Goal: Task Accomplishment & Management: Manage account settings

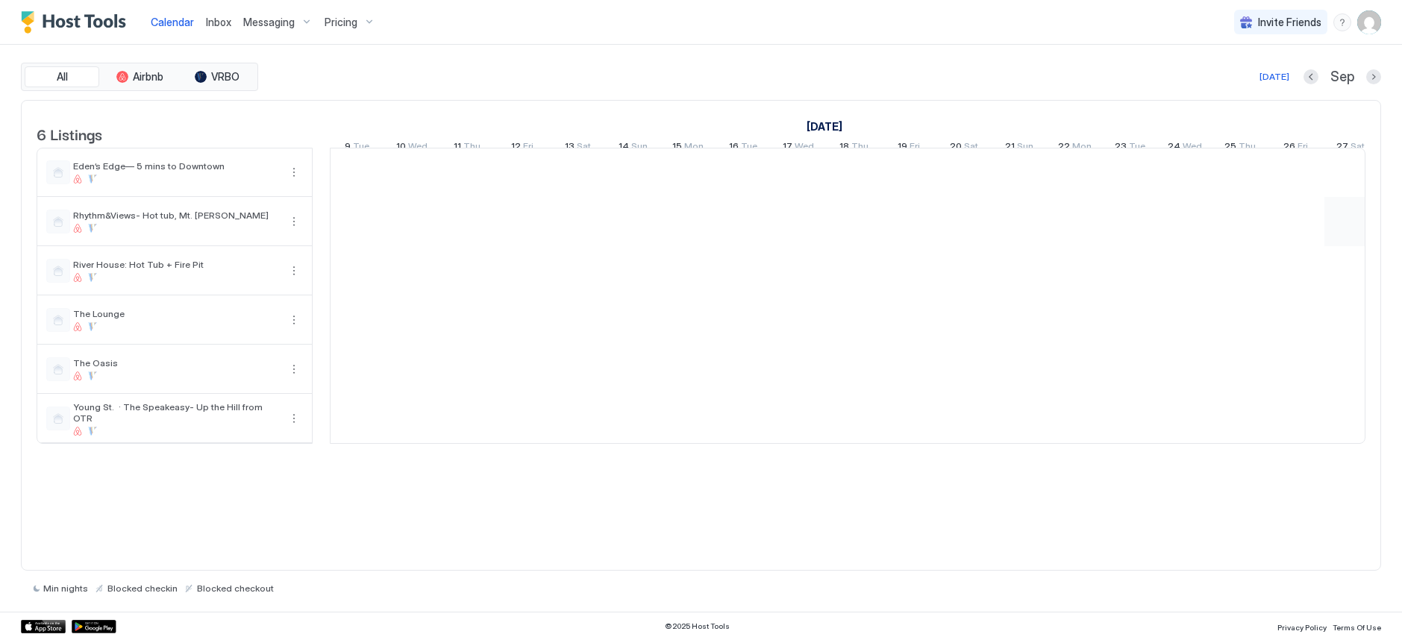
scroll to position [0, 829]
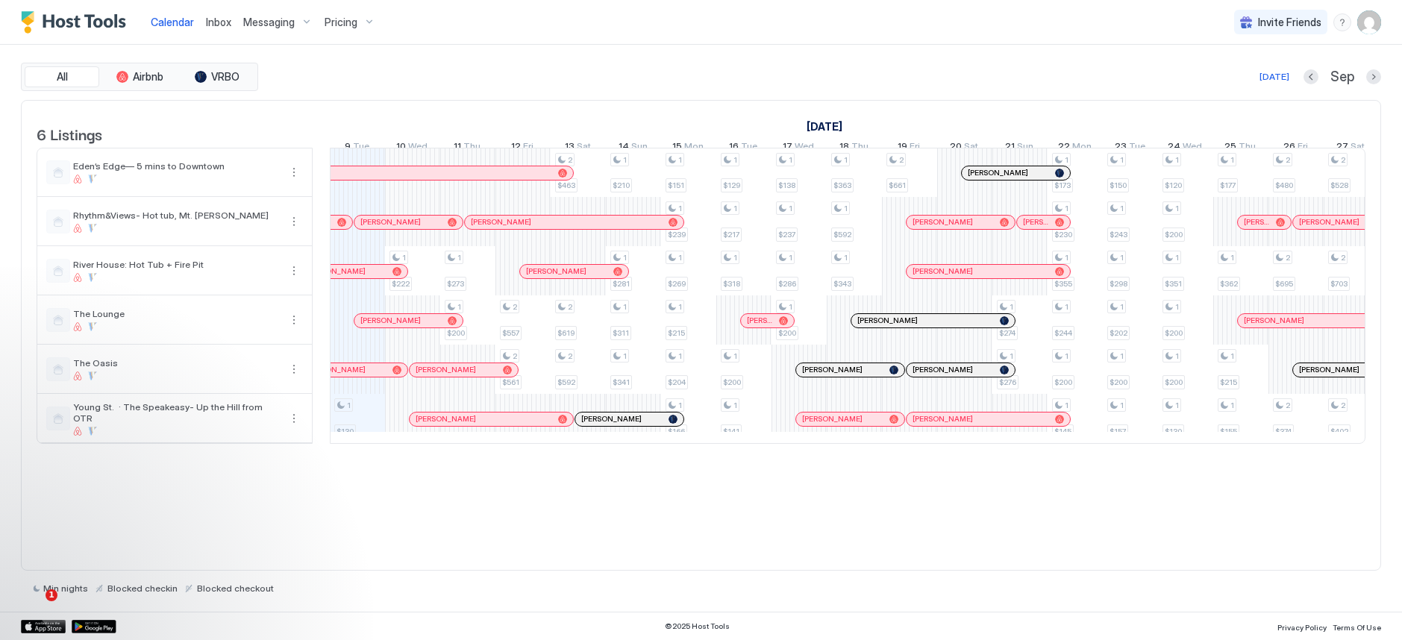
click at [274, 20] on span "Messaging" at bounding box center [268, 22] width 51 height 13
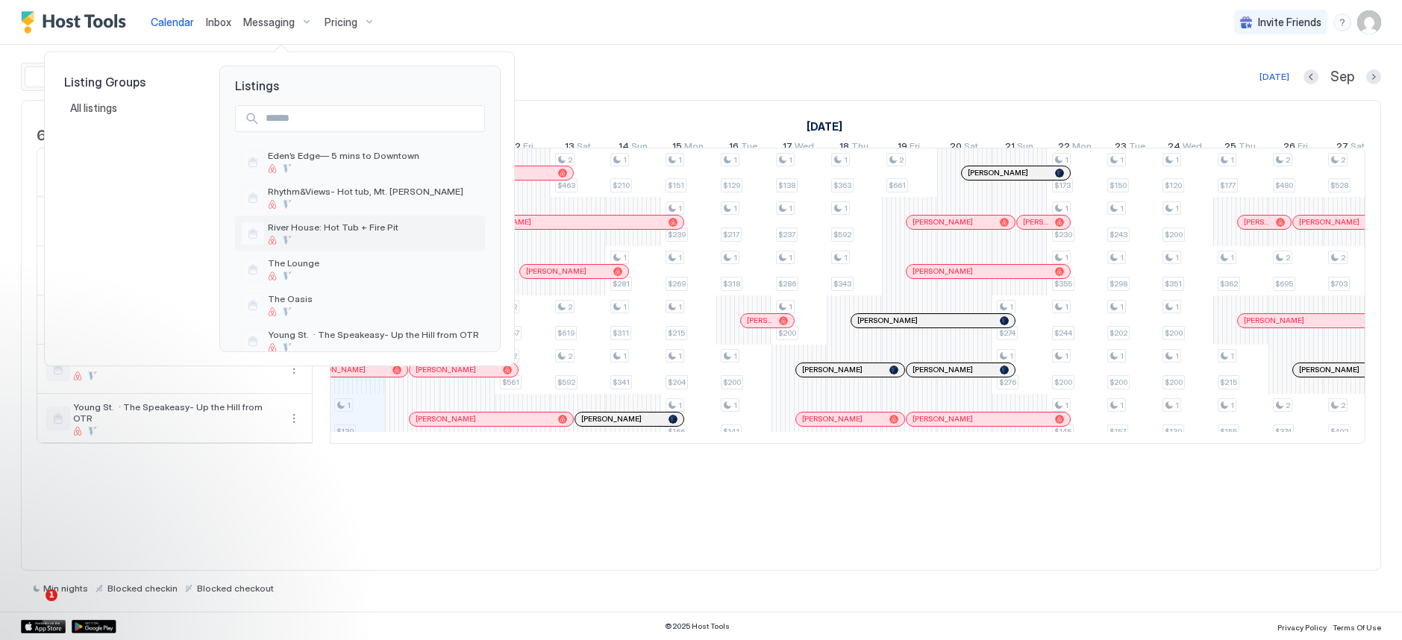
click at [318, 236] on div at bounding box center [373, 240] width 211 height 9
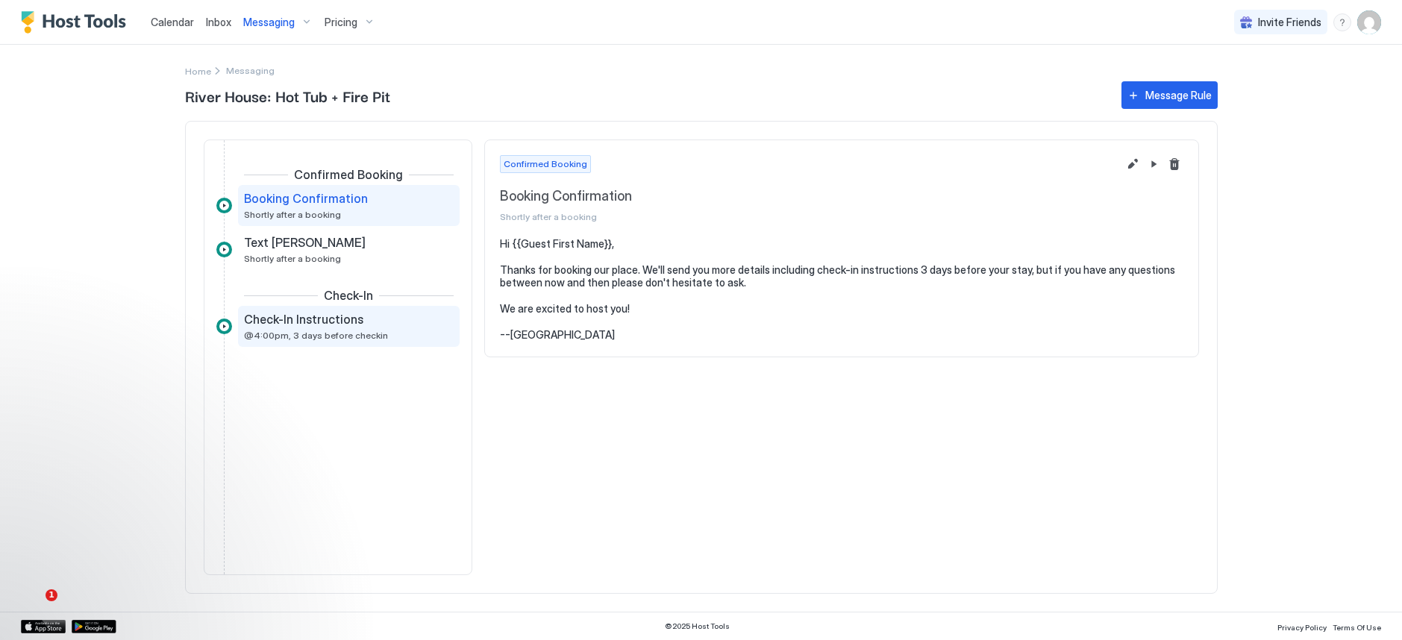
click at [341, 333] on span "@4:00pm, 3 days before checkin" at bounding box center [316, 335] width 144 height 11
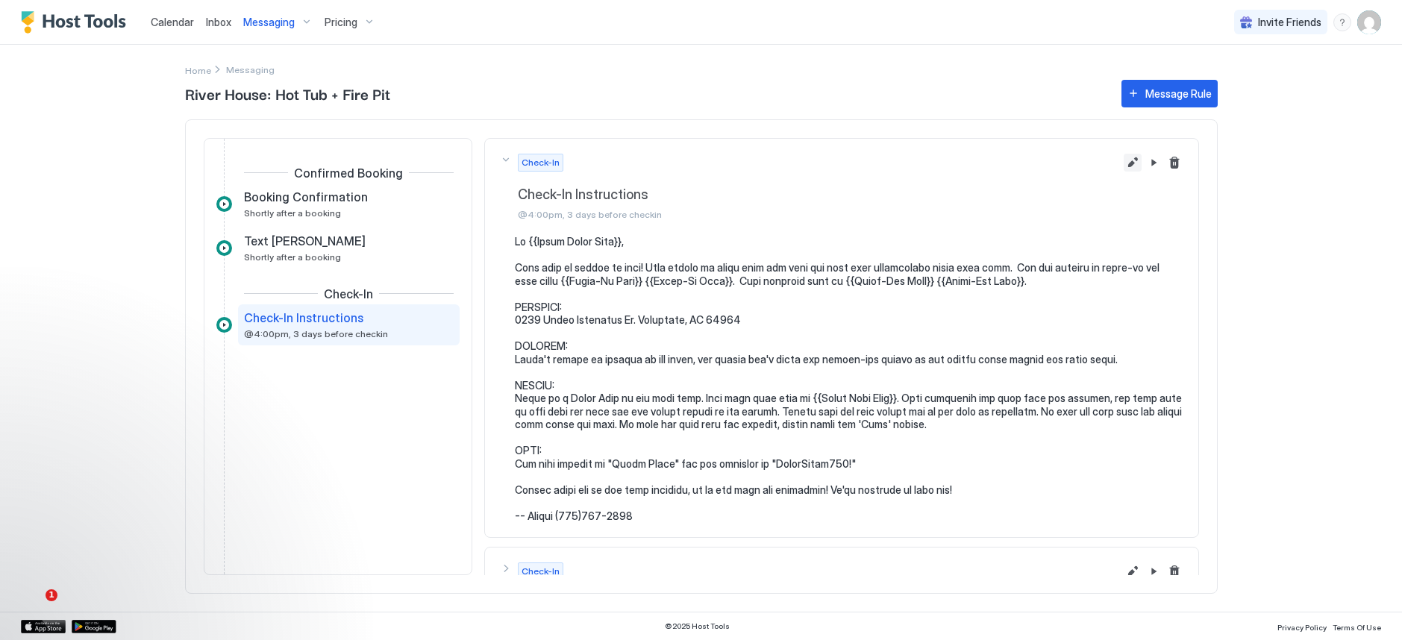
click at [1123, 161] on button "Edit message rule" at bounding box center [1132, 163] width 18 height 18
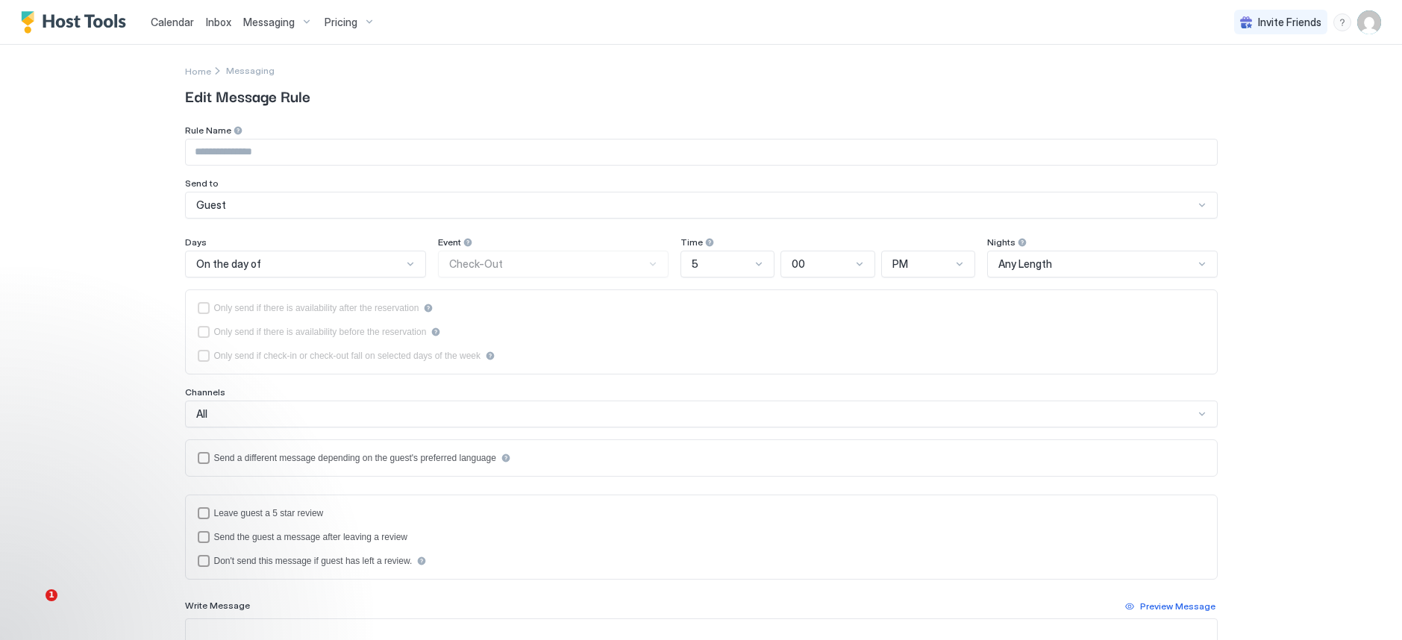
type input "**********"
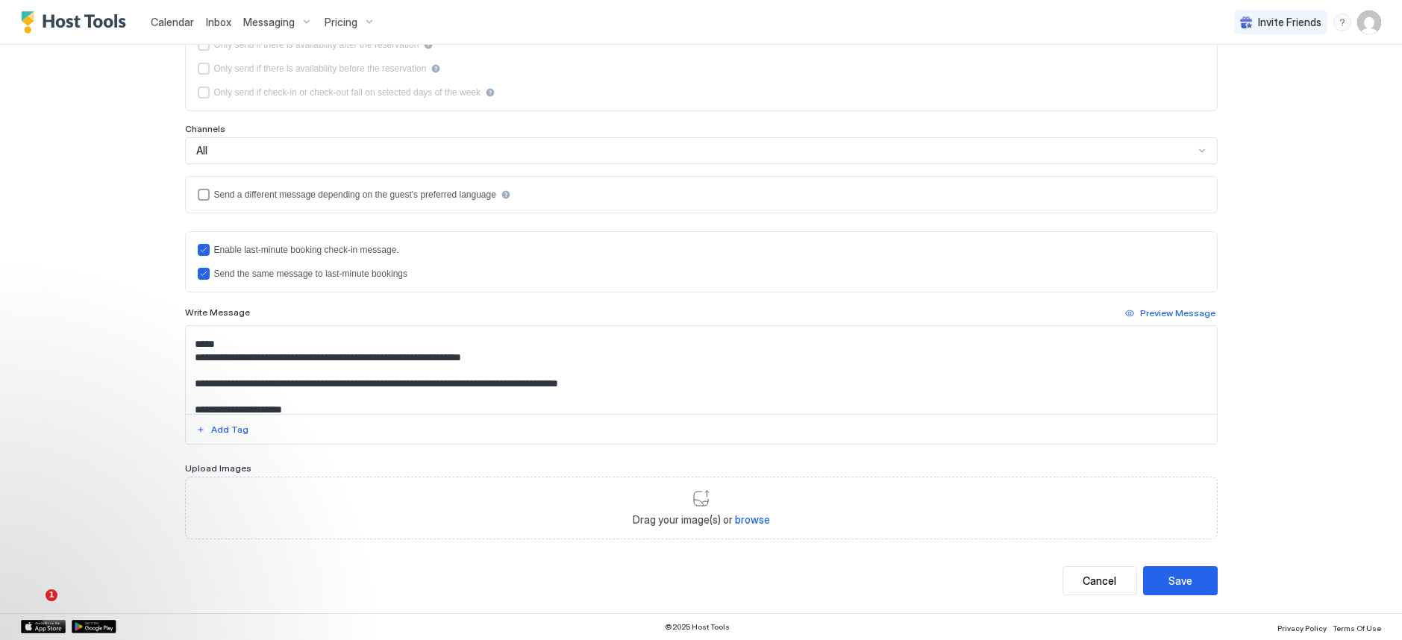
scroll to position [198, 0]
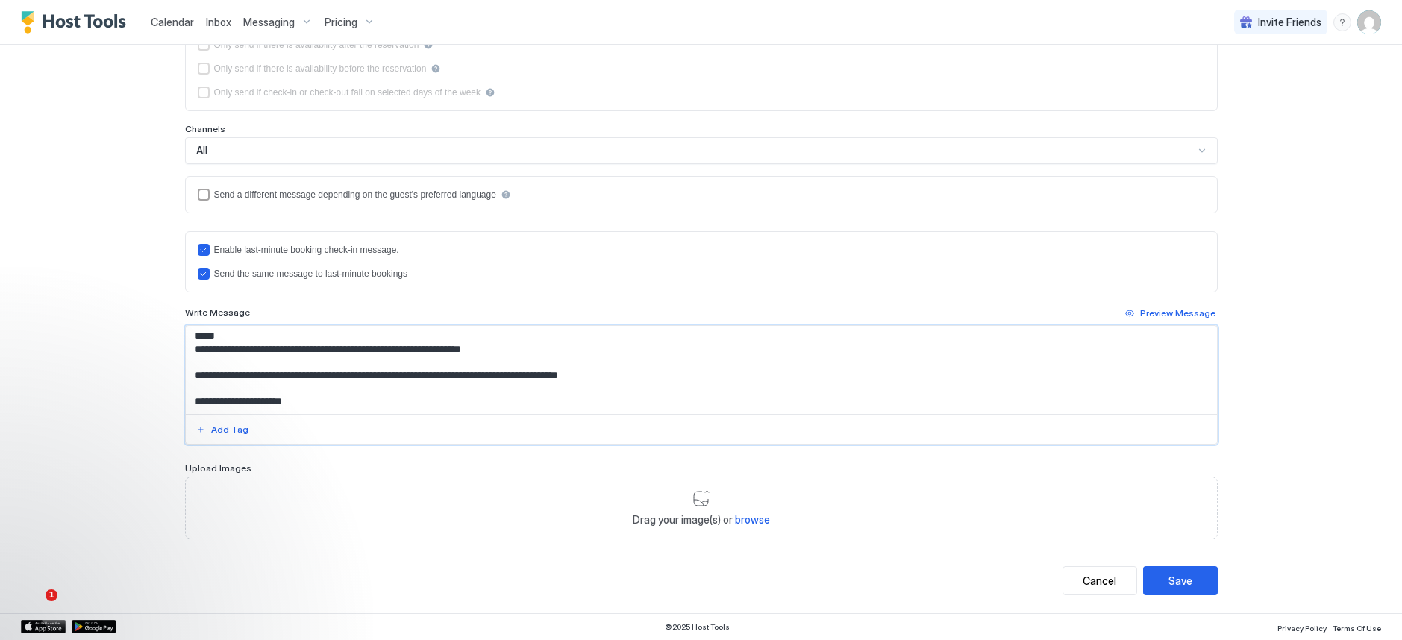
click at [650, 354] on textarea "Input Field" at bounding box center [701, 370] width 1031 height 88
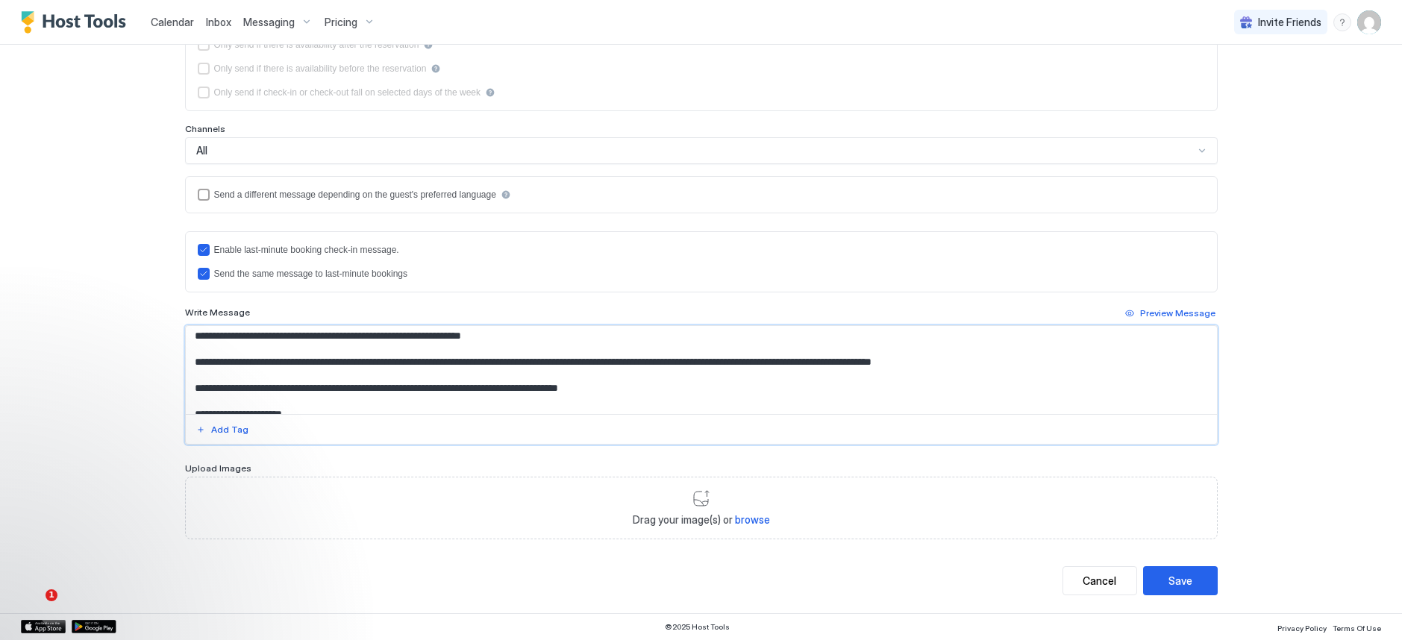
click at [448, 380] on textarea "Input Field" at bounding box center [701, 370] width 1031 height 88
click at [1082, 372] on textarea "Input Field" at bounding box center [701, 370] width 1031 height 88
drag, startPoint x: 277, startPoint y: 393, endPoint x: 256, endPoint y: 392, distance: 21.7
click at [256, 392] on textarea "Input Field" at bounding box center [701, 370] width 1031 height 88
click at [197, 383] on textarea "Input Field" at bounding box center [701, 370] width 1031 height 88
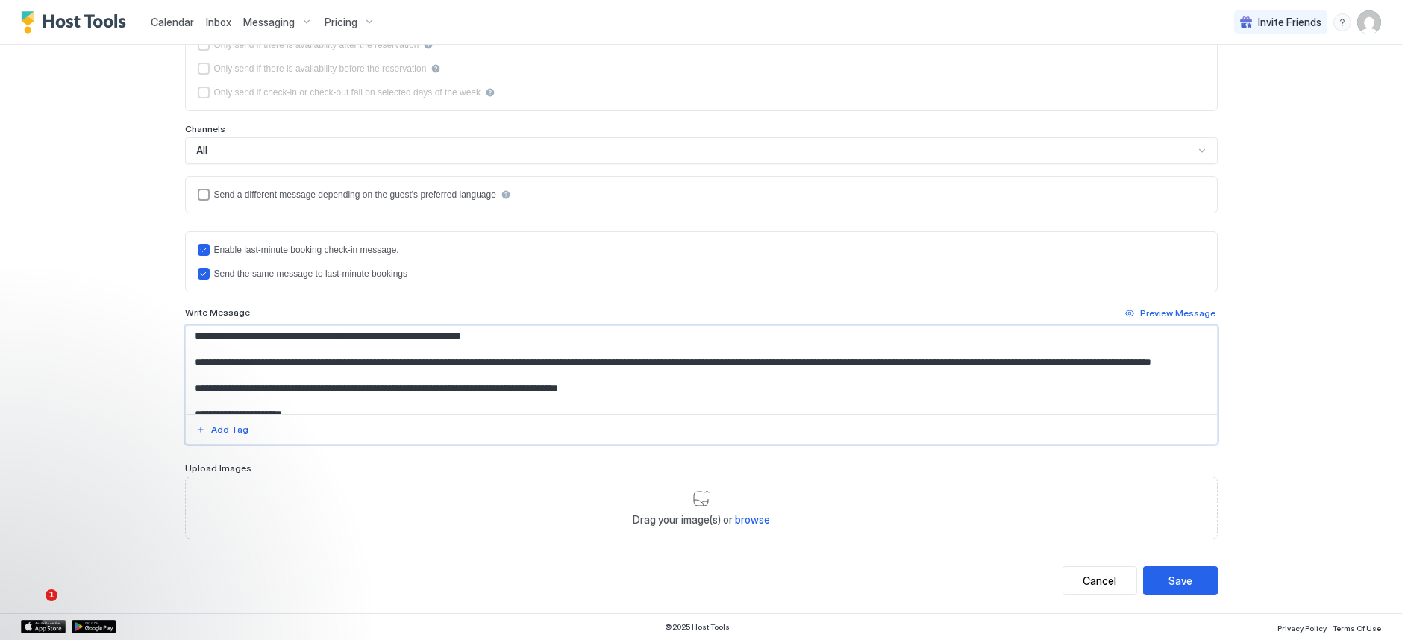
scroll to position [237, 0]
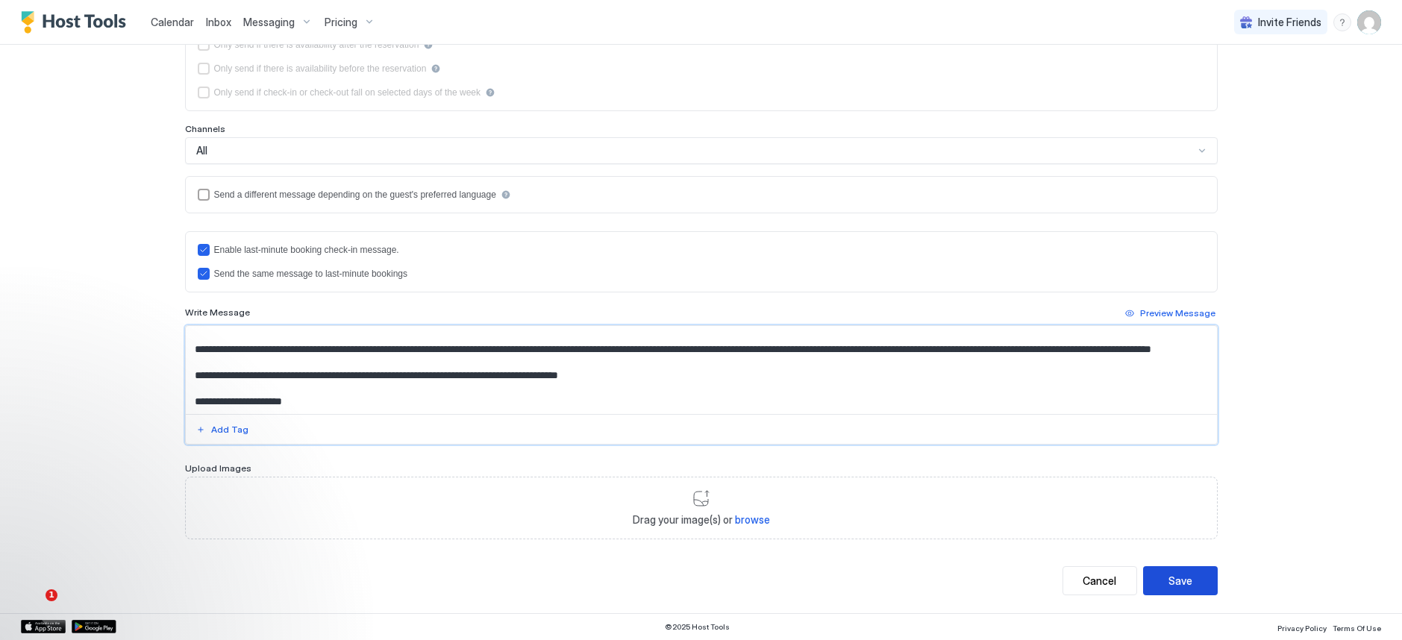
type textarea "**********"
click at [1168, 577] on div "Save" at bounding box center [1180, 581] width 24 height 16
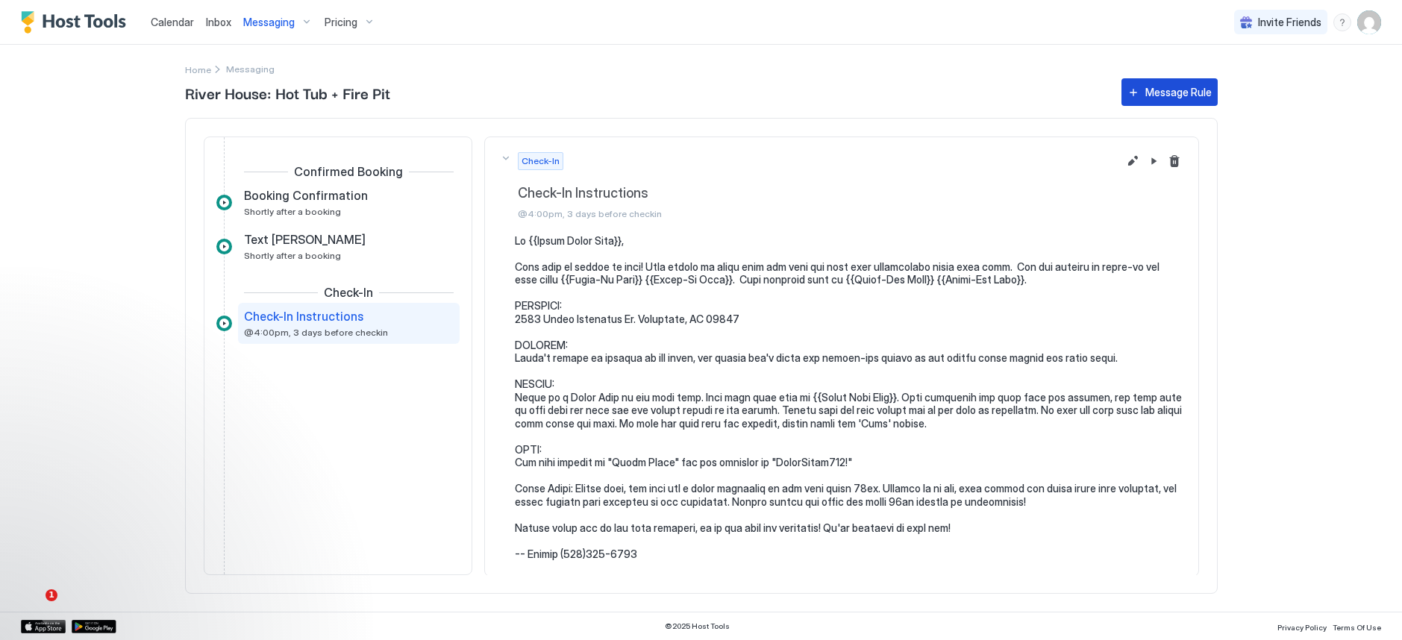
click at [1152, 98] on div "Message Rule" at bounding box center [1178, 92] width 66 height 16
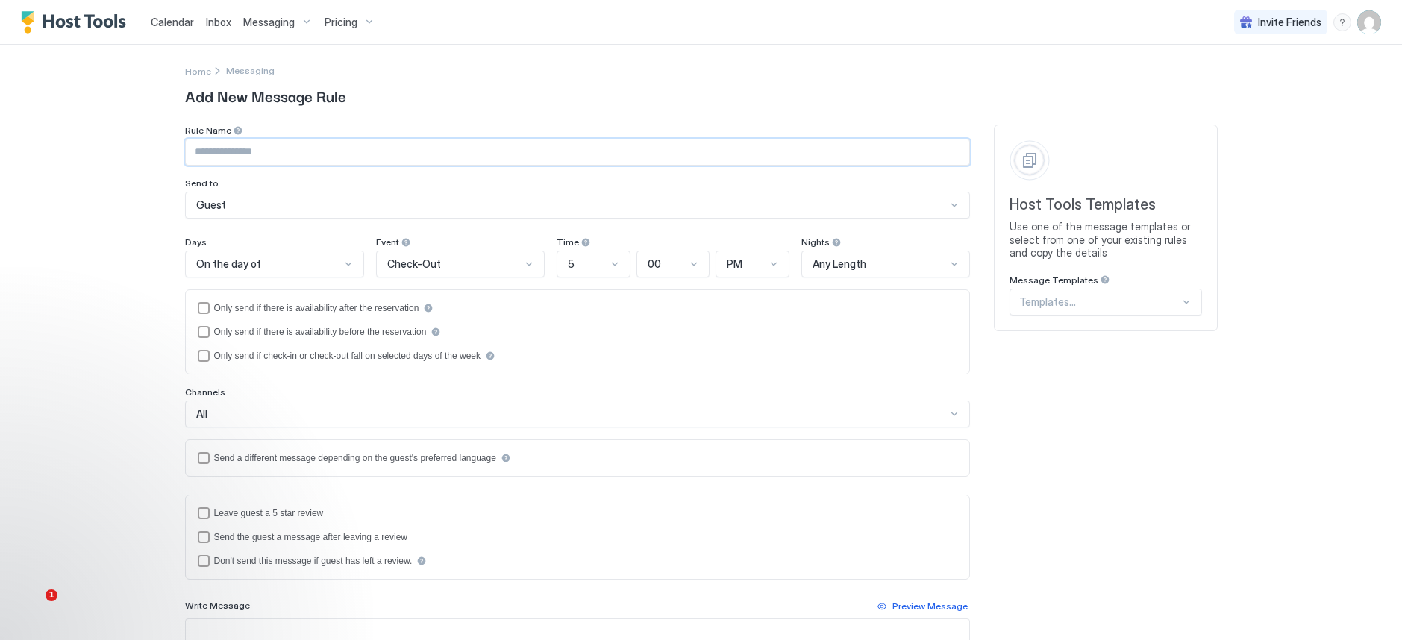
click at [319, 154] on input "Input Field" at bounding box center [577, 151] width 783 height 25
type input "********"
click at [328, 271] on div "On the day of" at bounding box center [275, 264] width 180 height 27
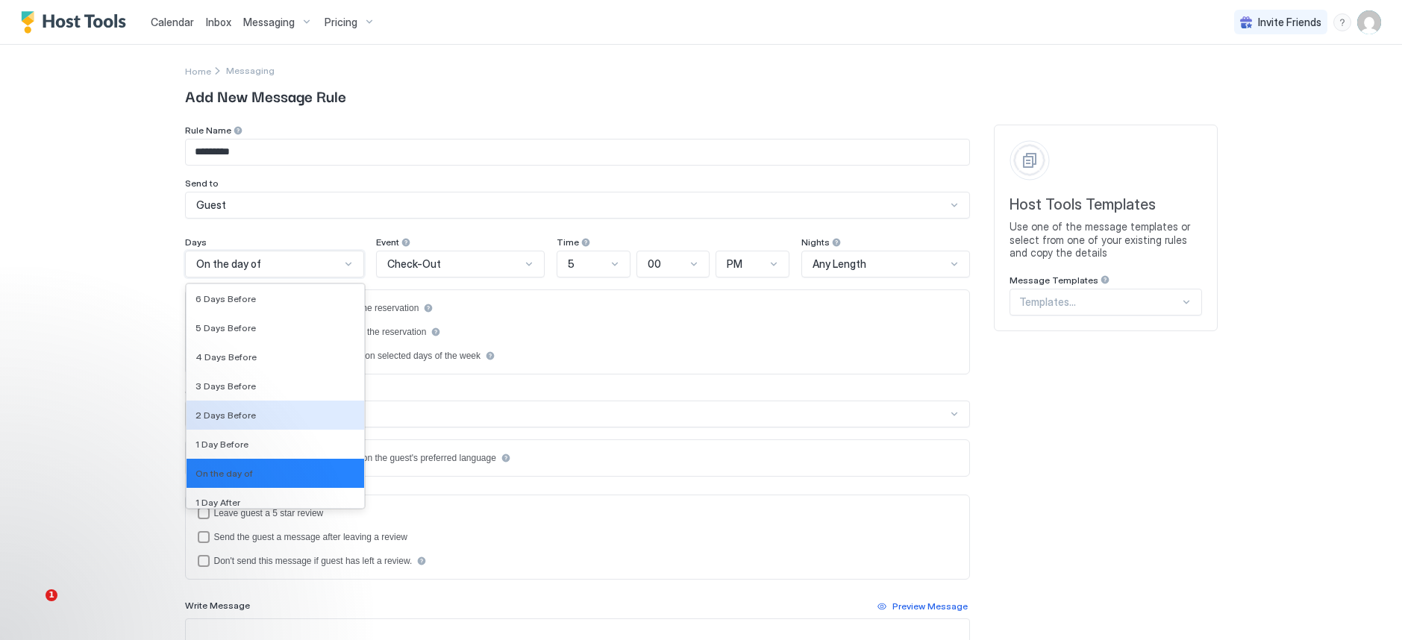
scroll to position [2265, 0]
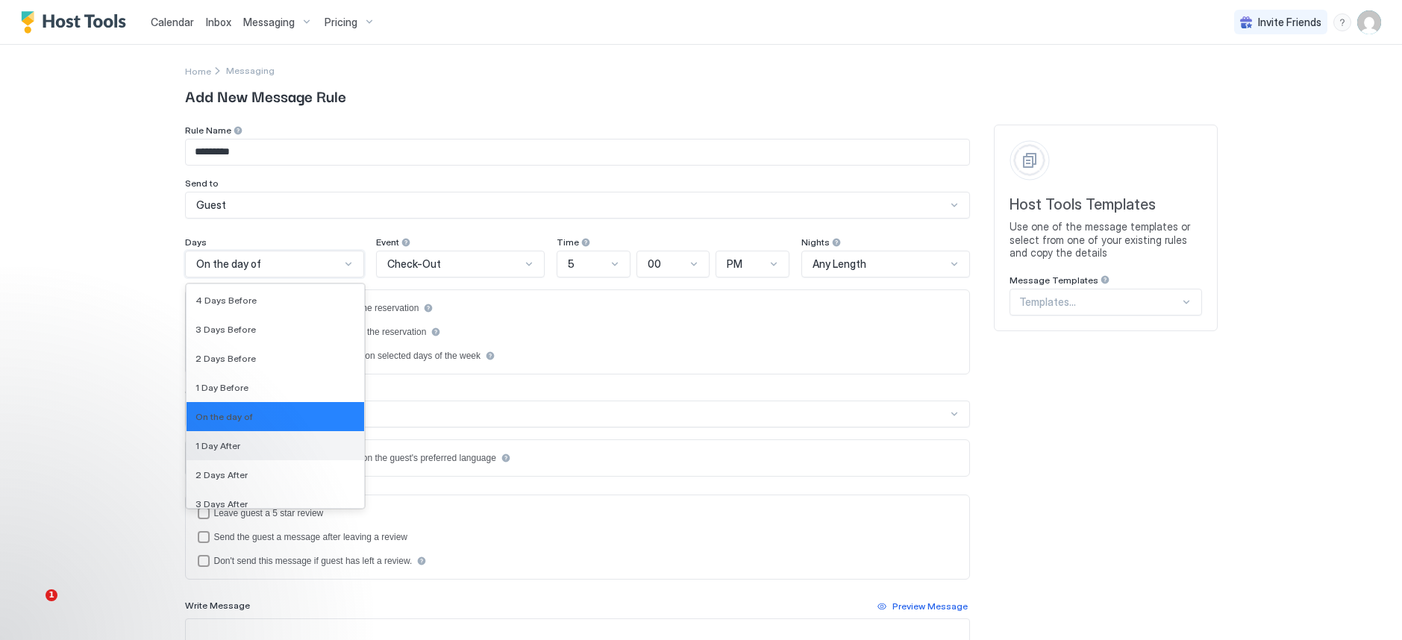
click at [274, 438] on div "1 Day After" at bounding box center [275, 445] width 178 height 29
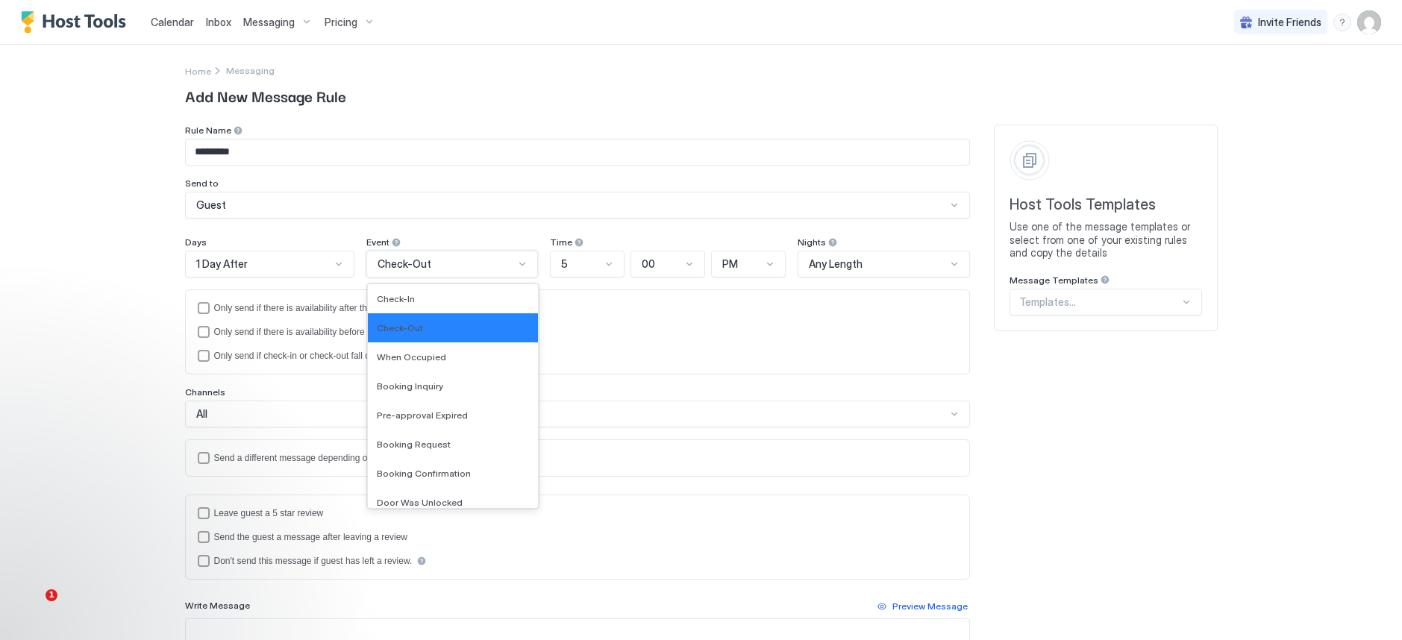
click at [424, 265] on div "Check-Out" at bounding box center [445, 263] width 137 height 13
click at [431, 301] on div "Check-In" at bounding box center [453, 298] width 152 height 11
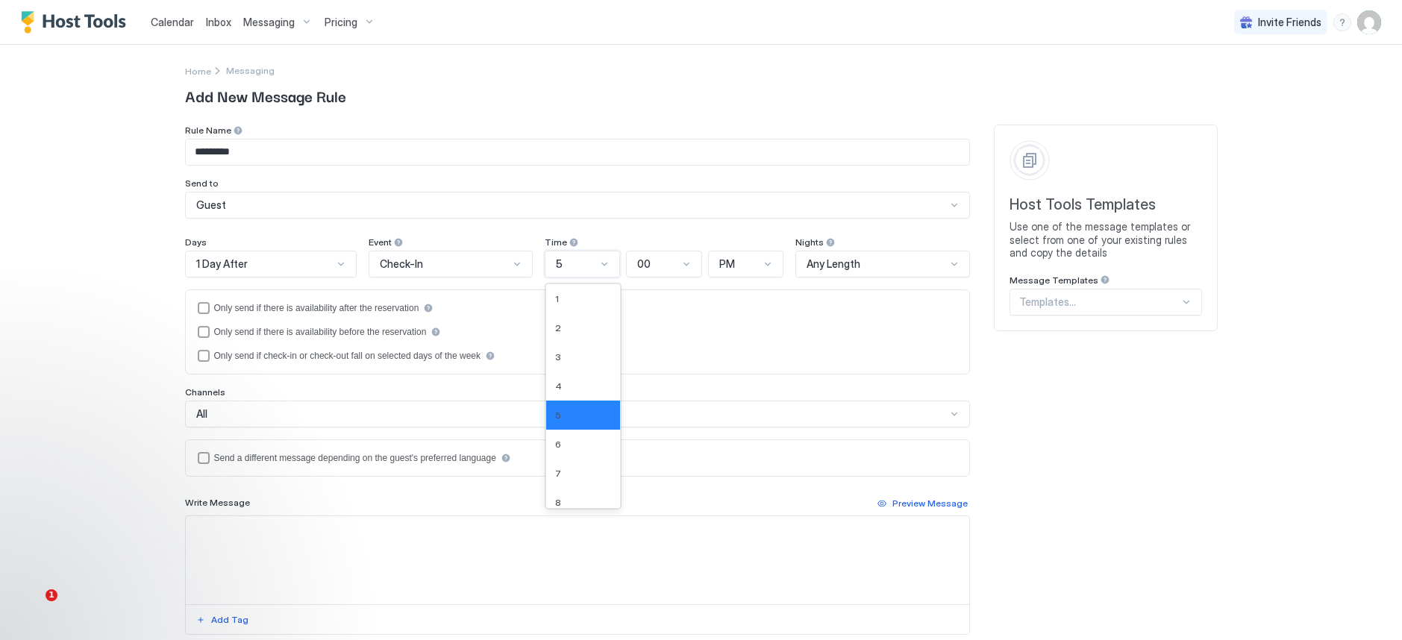
click at [600, 263] on div at bounding box center [604, 264] width 12 height 12
click at [572, 462] on div "11" at bounding box center [583, 464] width 56 height 11
click at [727, 267] on span "PM" at bounding box center [727, 263] width 16 height 13
click at [732, 298] on div "AM" at bounding box center [746, 298] width 57 height 11
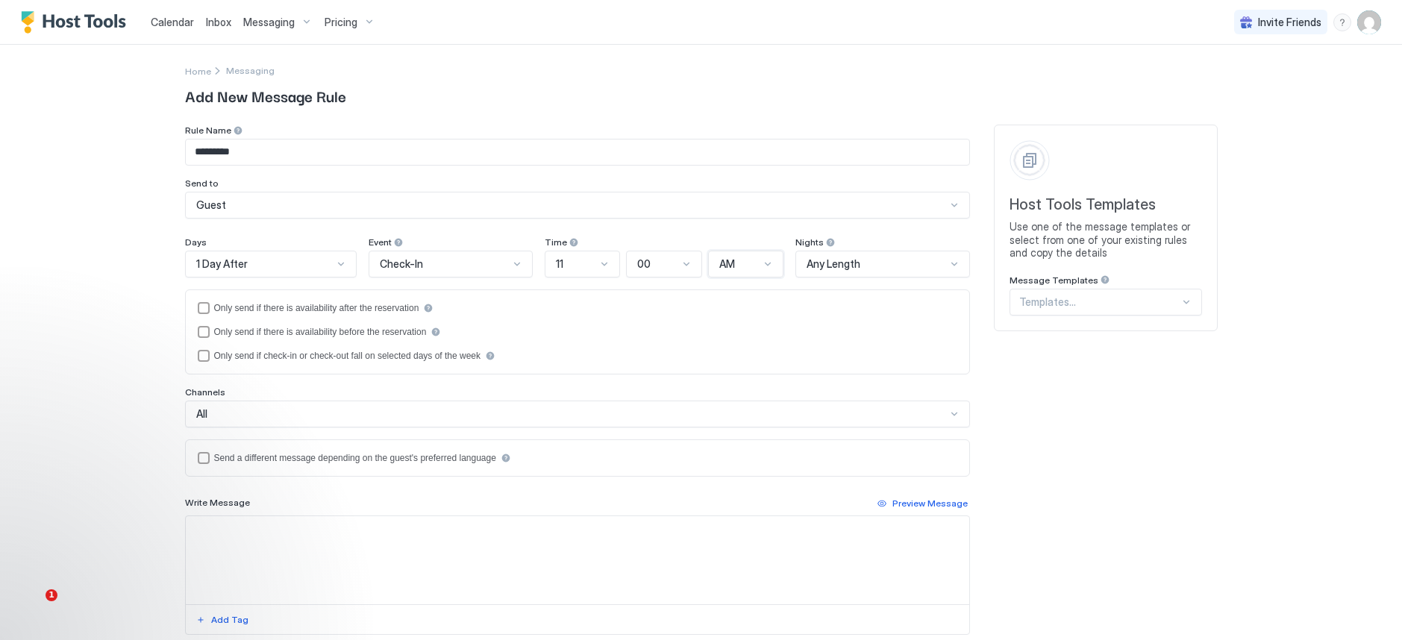
click at [848, 259] on span "Any Length" at bounding box center [833, 263] width 54 height 13
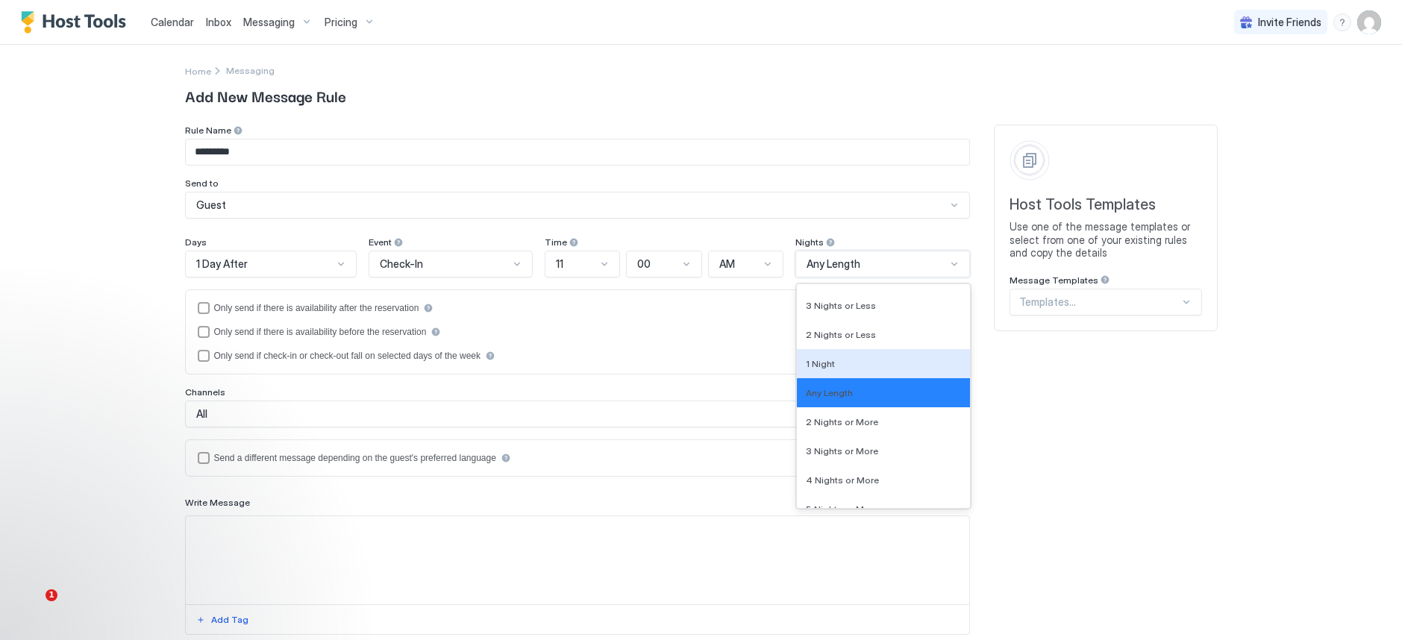
scroll to position [1513, 0]
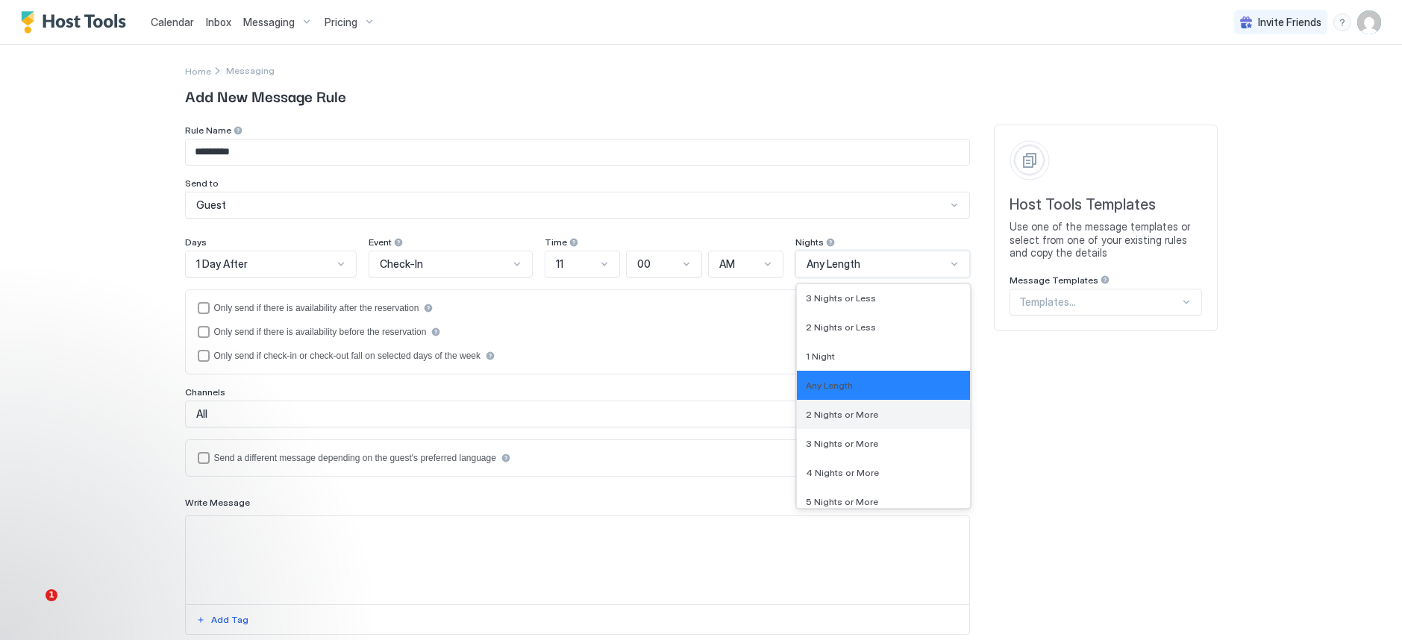
click at [872, 416] on div "2 Nights or More" at bounding box center [883, 414] width 155 height 11
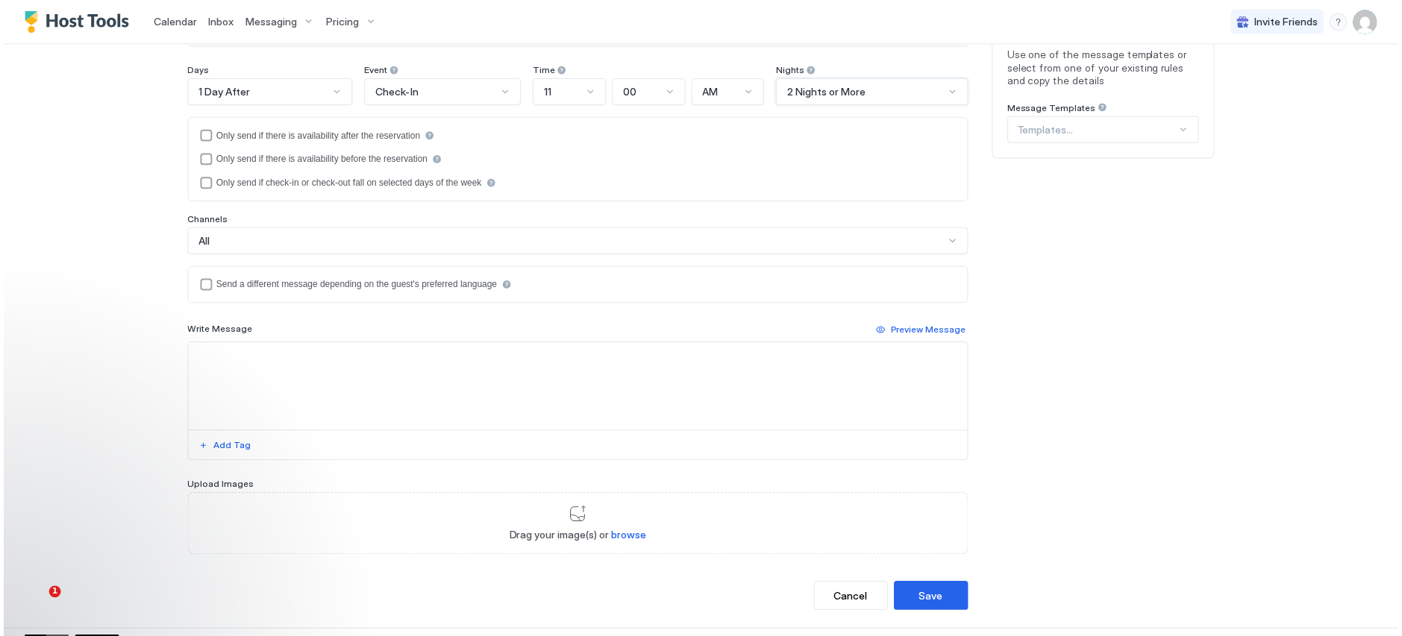
scroll to position [190, 0]
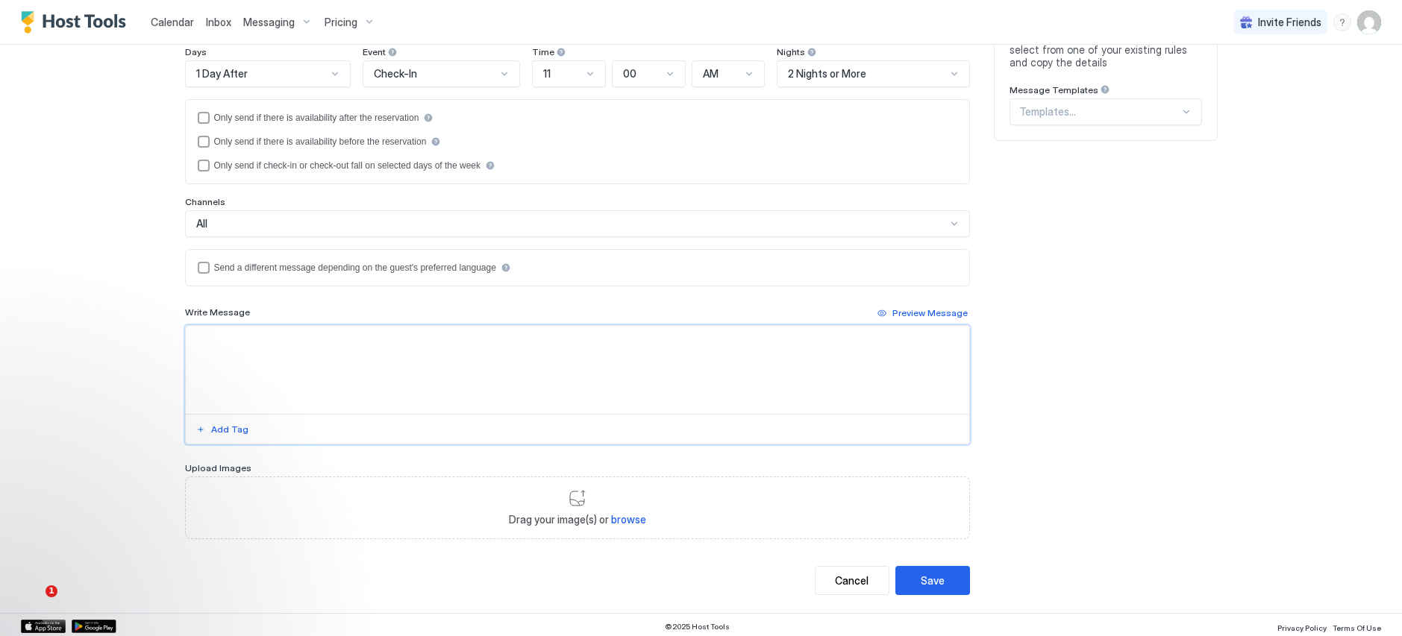
click at [430, 344] on textarea "Input Field" at bounding box center [577, 370] width 783 height 88
paste textarea "**********"
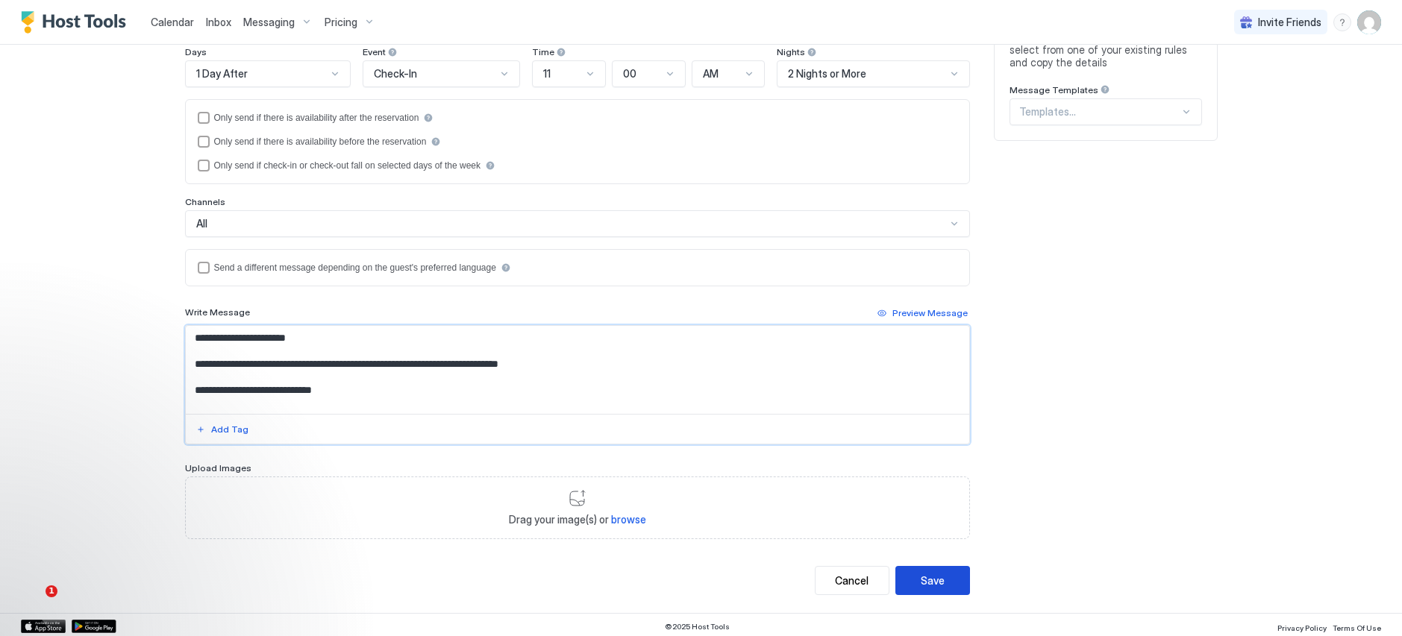
type textarea "**********"
click at [920, 573] on div "Save" at bounding box center [932, 581] width 24 height 16
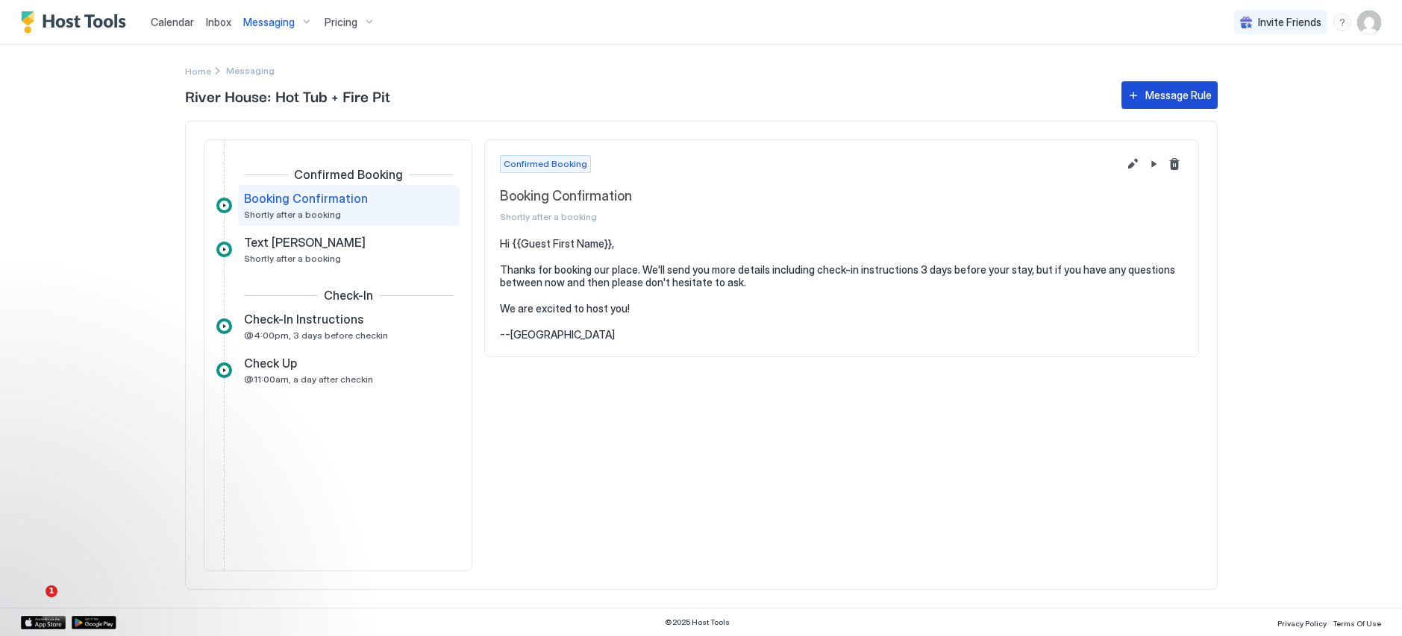
click at [1211, 98] on button "Message Rule" at bounding box center [1169, 95] width 96 height 28
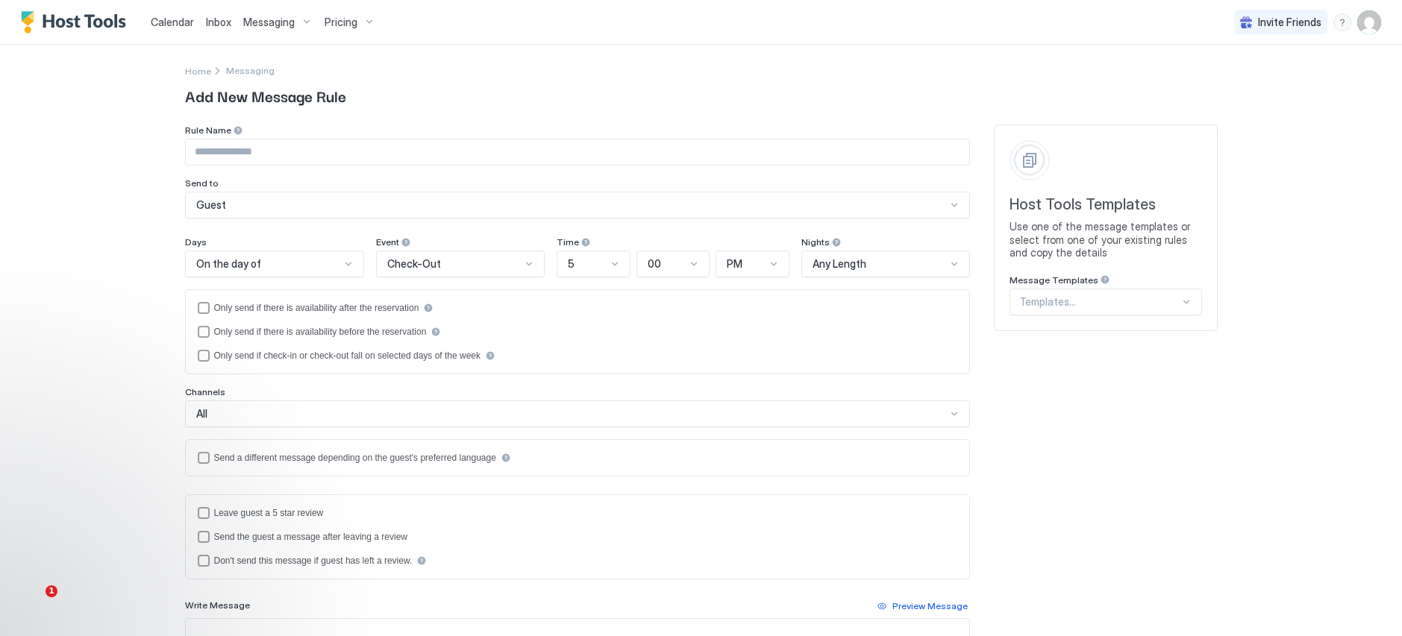
click at [301, 261] on div "On the day of" at bounding box center [268, 263] width 145 height 13
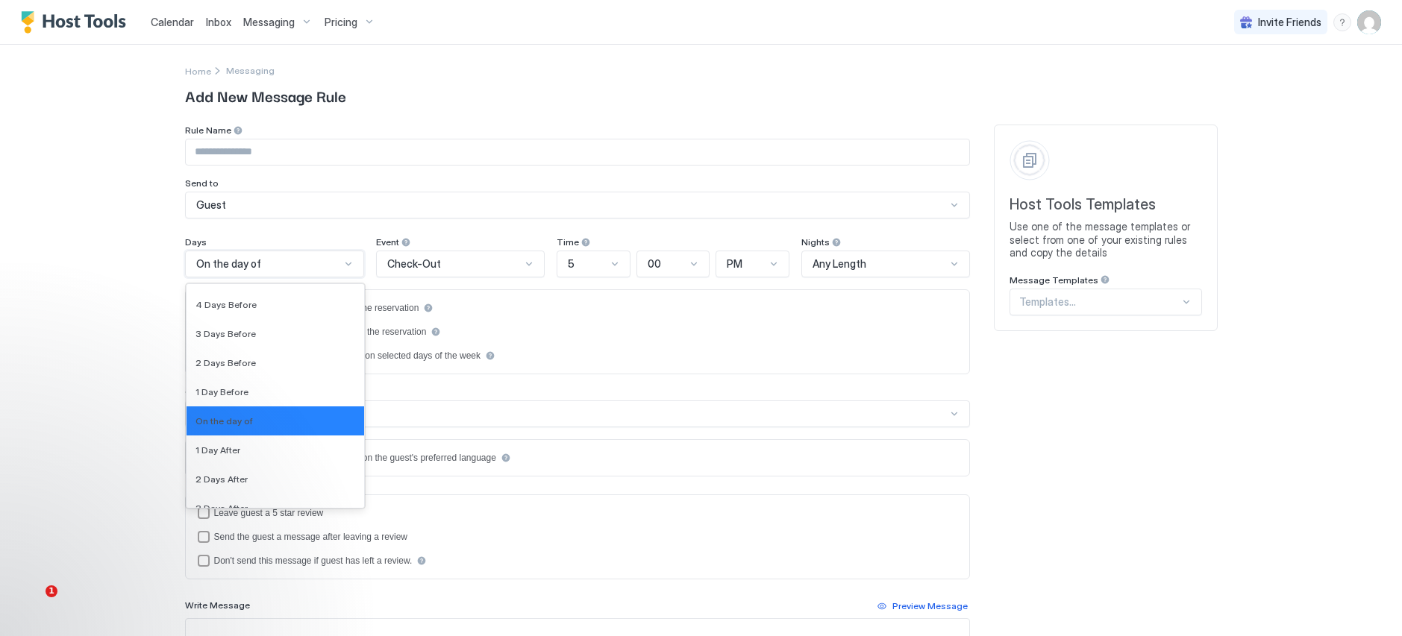
scroll to position [2296, 0]
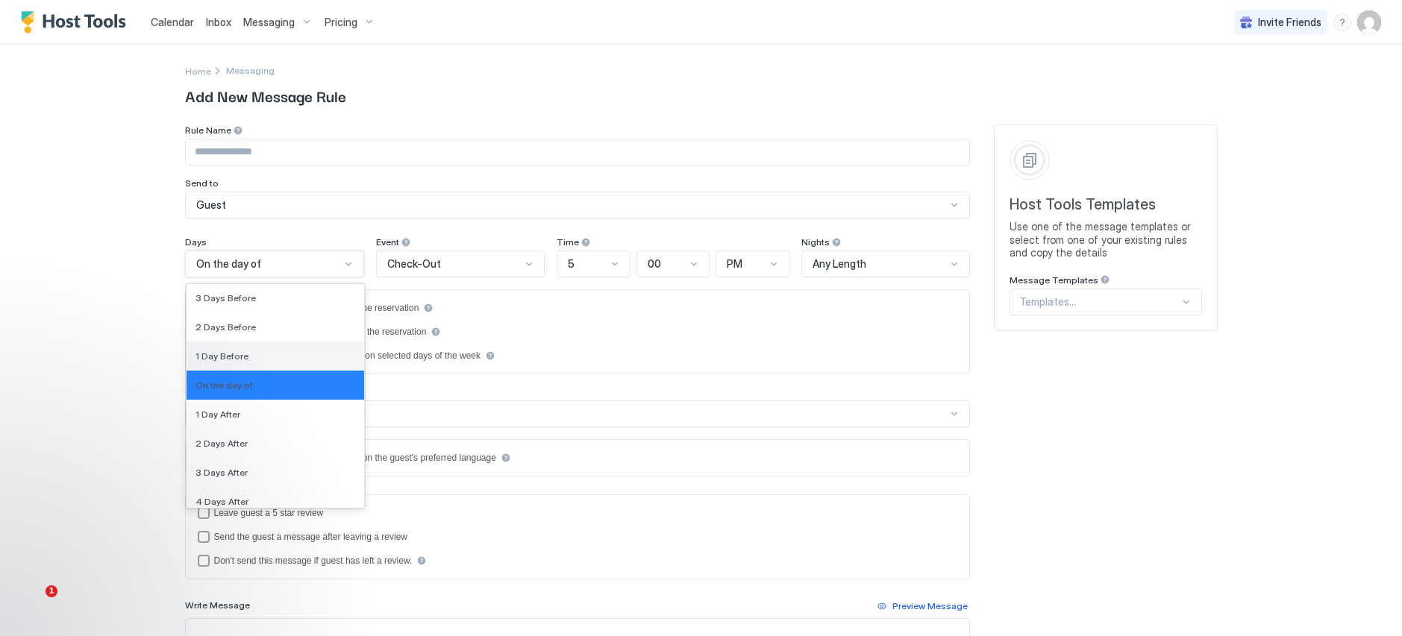
click at [282, 357] on div "1 Day Before" at bounding box center [275, 356] width 160 height 11
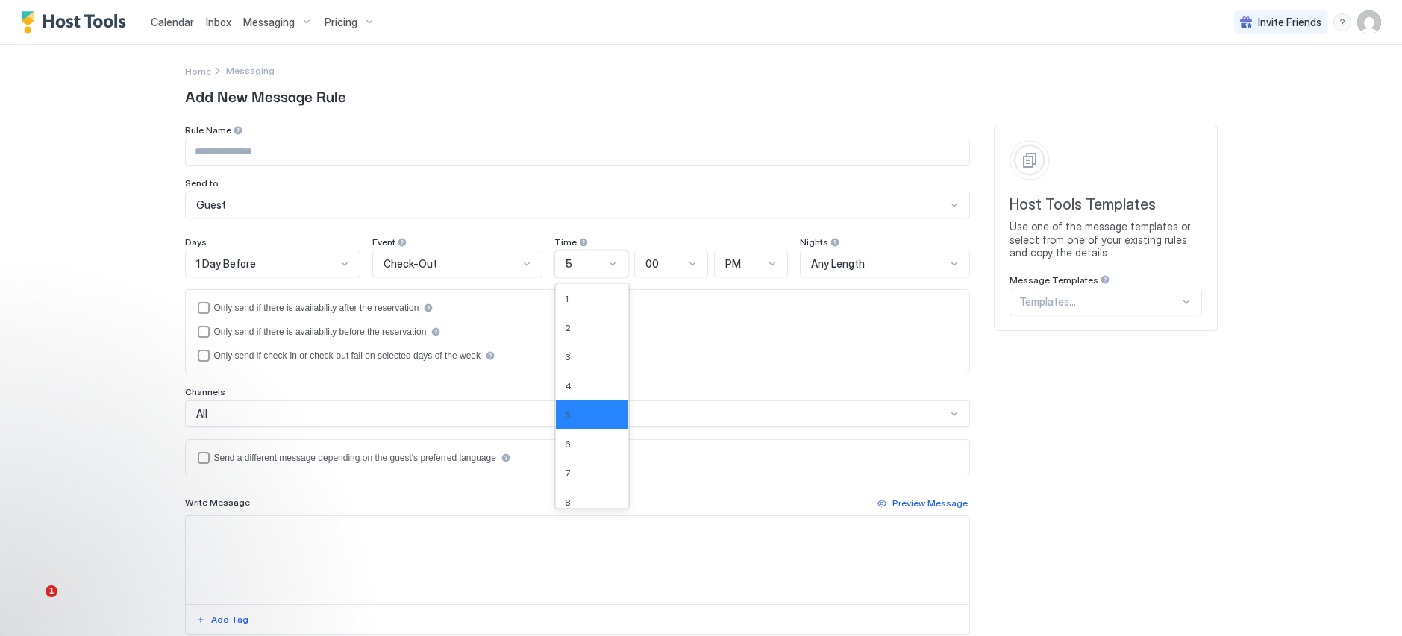
click at [606, 261] on div at bounding box center [612, 264] width 12 height 12
click at [577, 472] on div "7" at bounding box center [592, 473] width 54 height 11
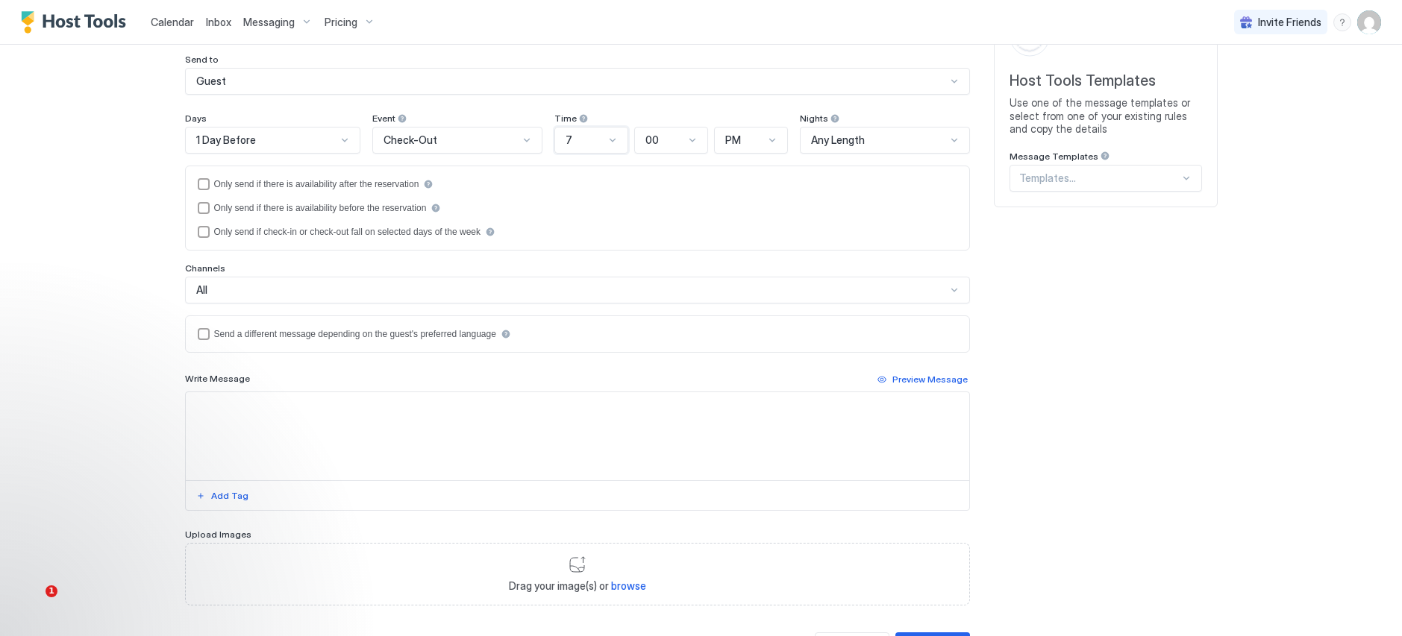
scroll to position [149, 0]
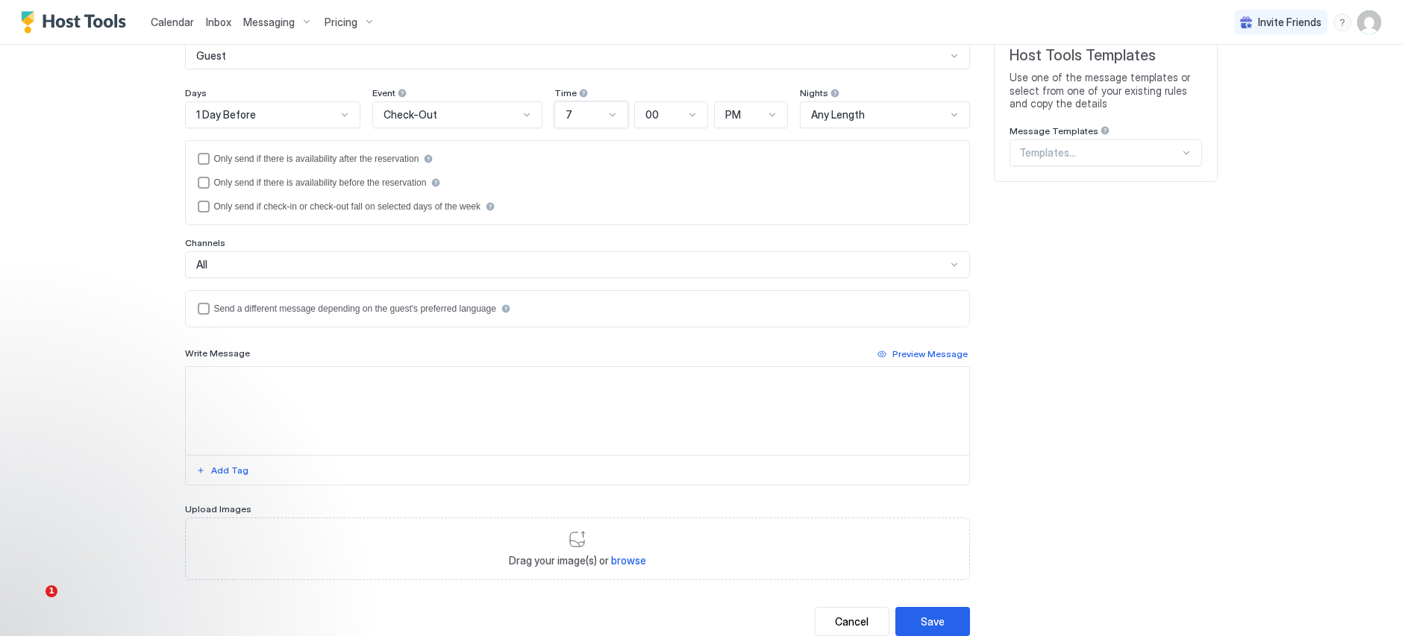
click at [371, 402] on textarea "Input Field" at bounding box center [577, 411] width 783 height 88
paste textarea "**********"
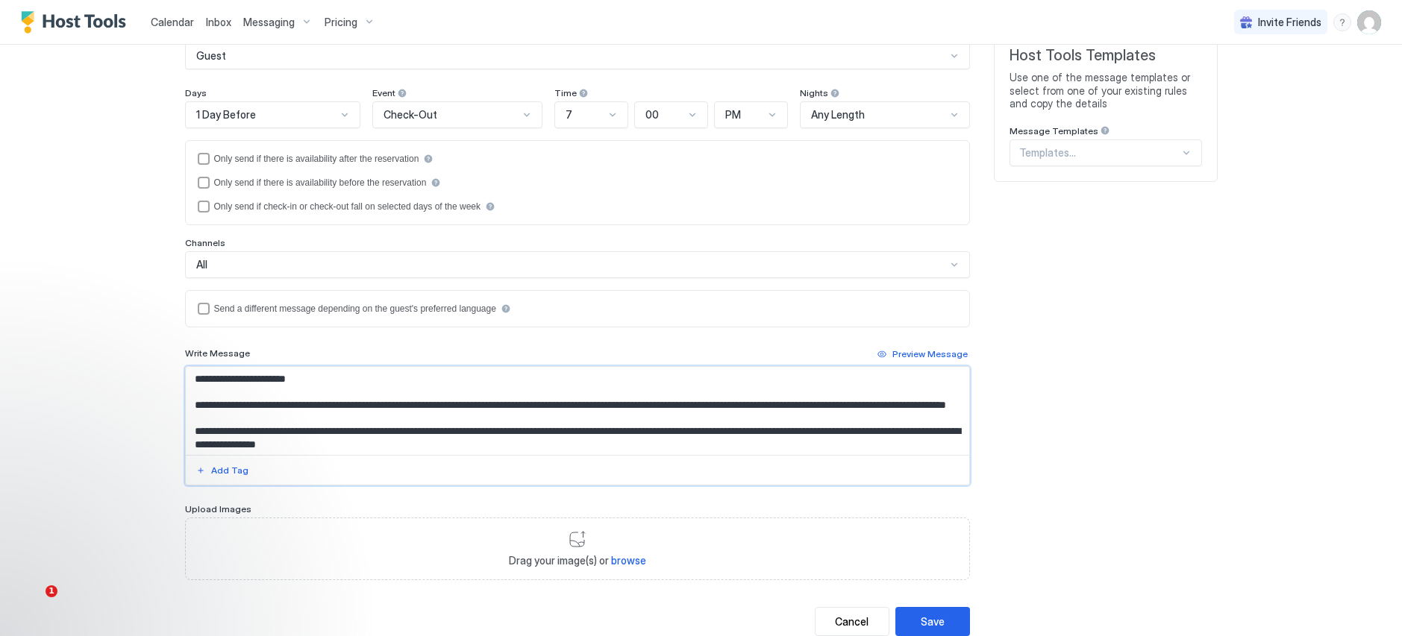
scroll to position [153, 0]
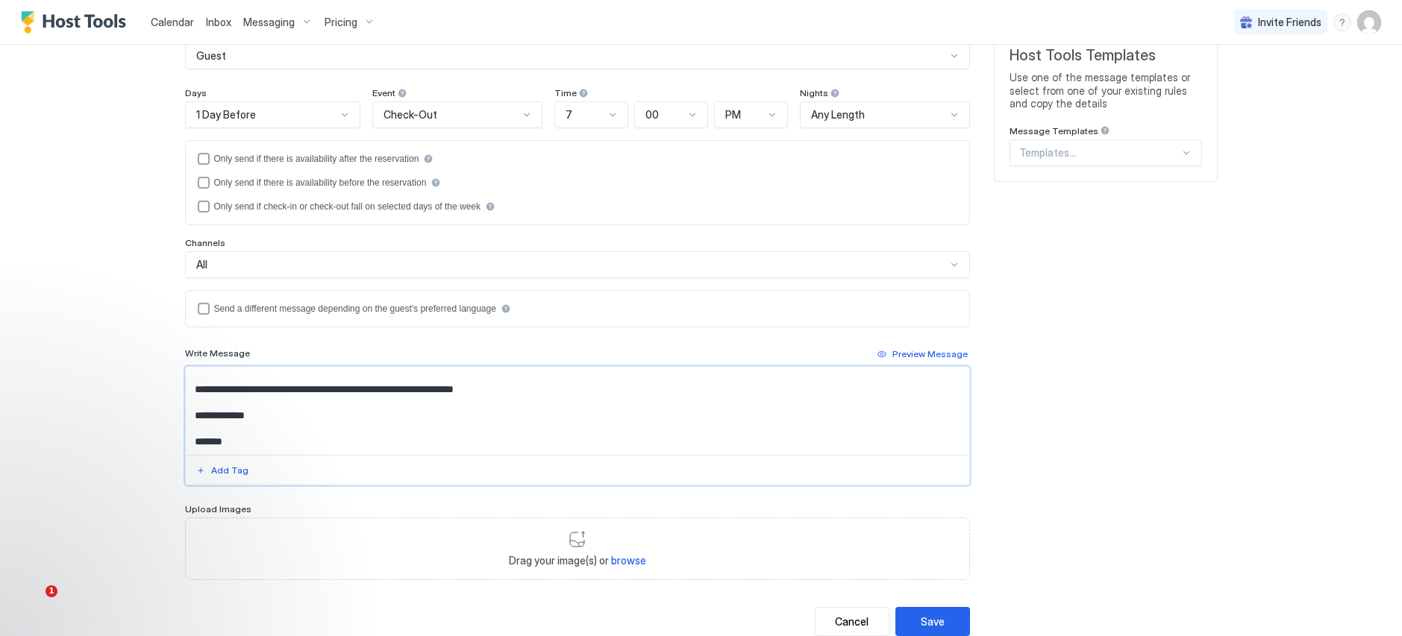
click at [539, 398] on textarea "**********" at bounding box center [577, 411] width 783 height 88
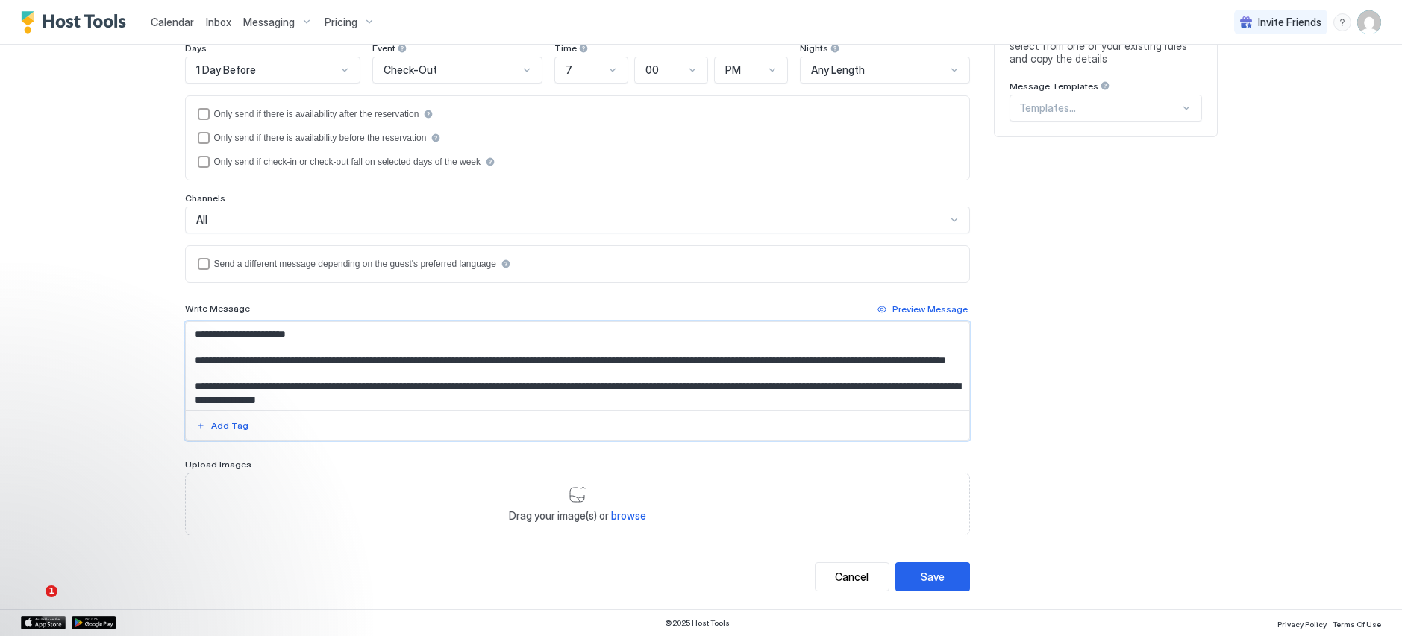
scroll to position [159, 0]
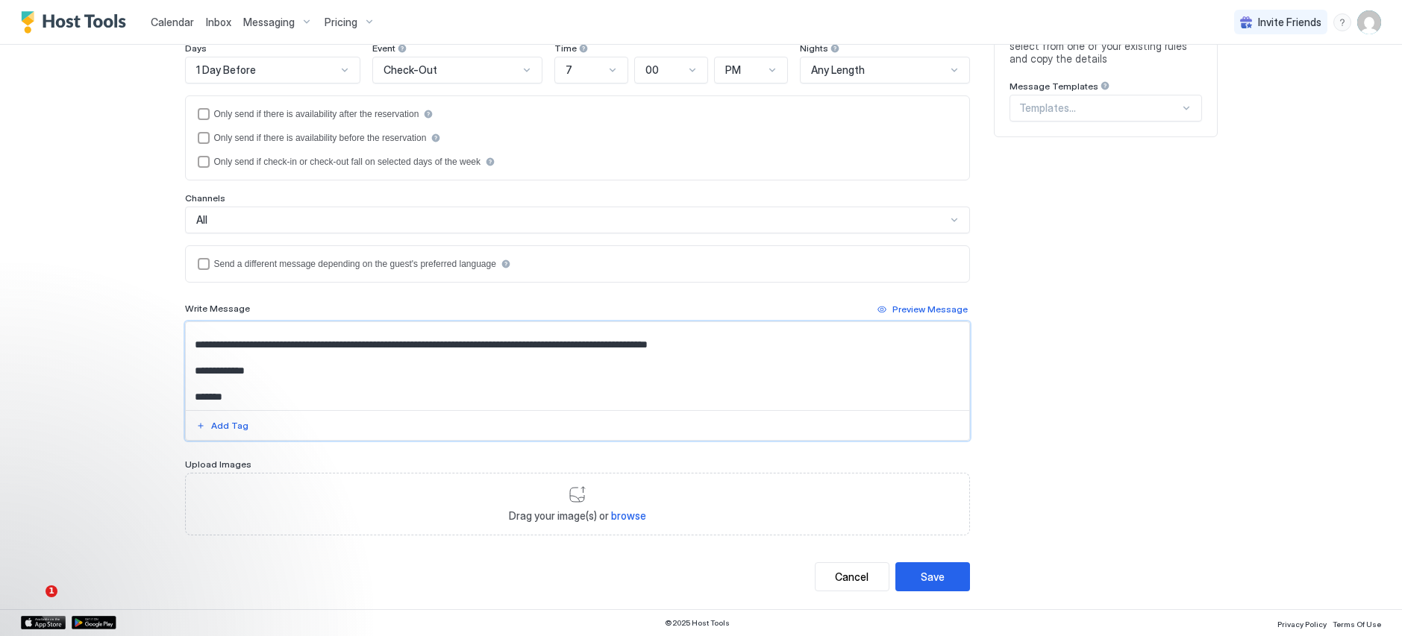
drag, startPoint x: 188, startPoint y: 333, endPoint x: 451, endPoint y: 447, distance: 286.0
click at [451, 447] on div "Rule Name Send to Guest Days 1 Day Before Event Check-Out Time 7 00 PM Nights A…" at bounding box center [577, 233] width 785 height 605
type textarea "**********"
click at [929, 583] on div "Save" at bounding box center [932, 577] width 24 height 16
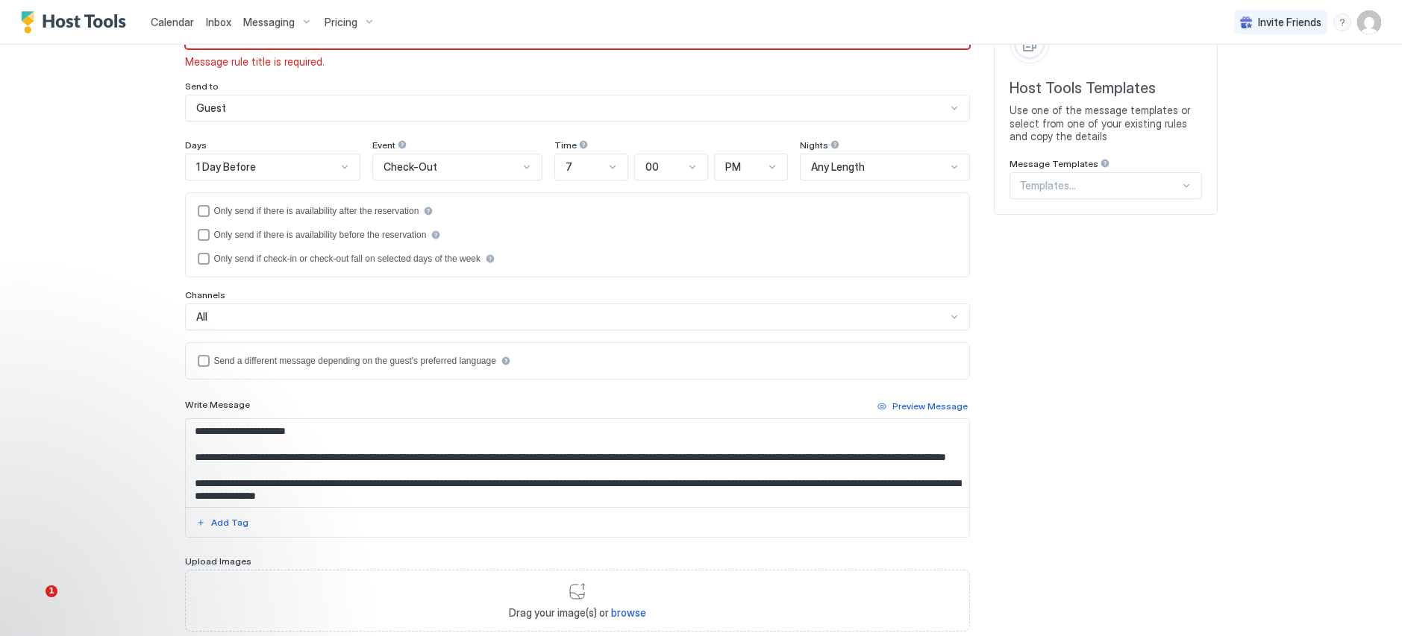
scroll to position [0, 0]
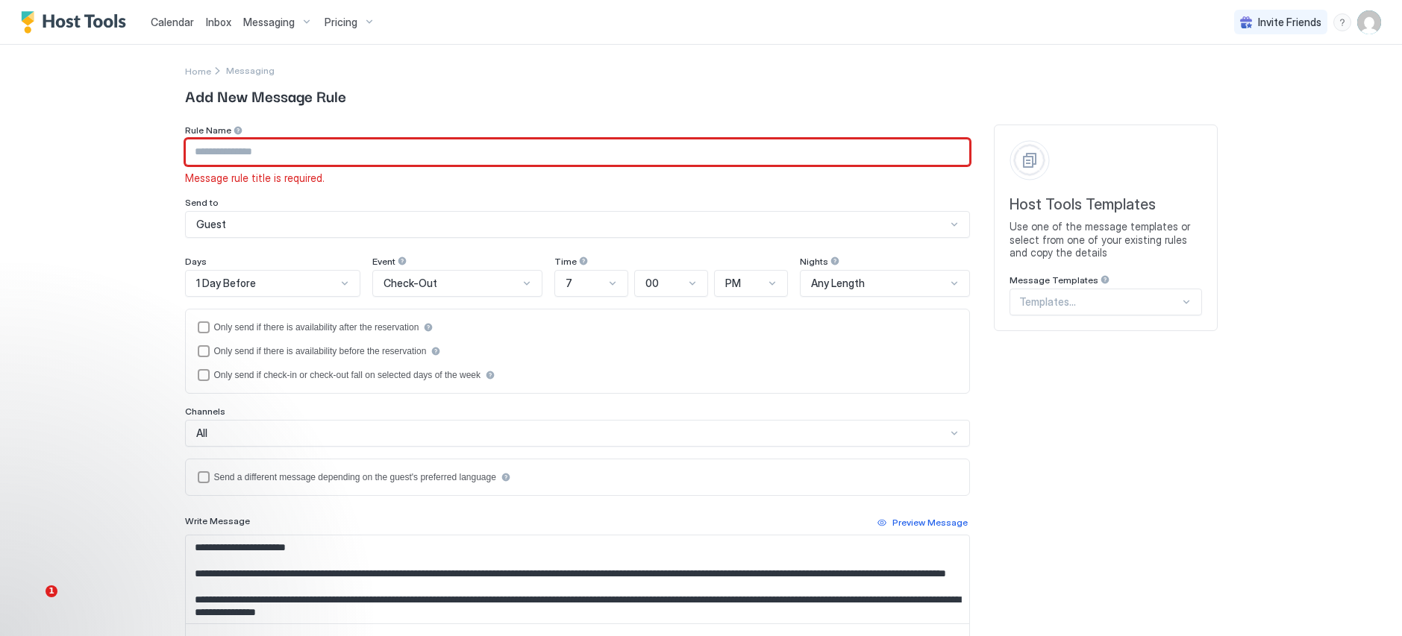
click at [522, 148] on input "Input Field" at bounding box center [577, 151] width 783 height 25
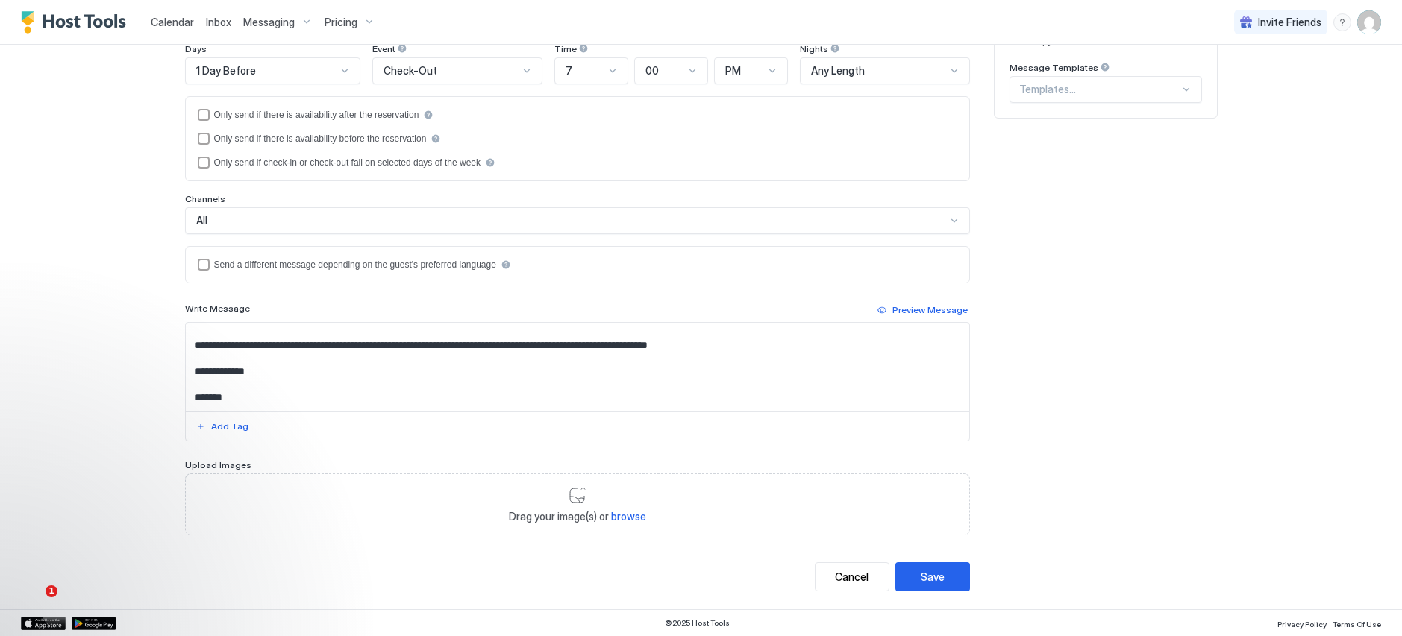
scroll to position [159, 0]
type input "*********"
click at [920, 580] on div "Save" at bounding box center [932, 577] width 24 height 16
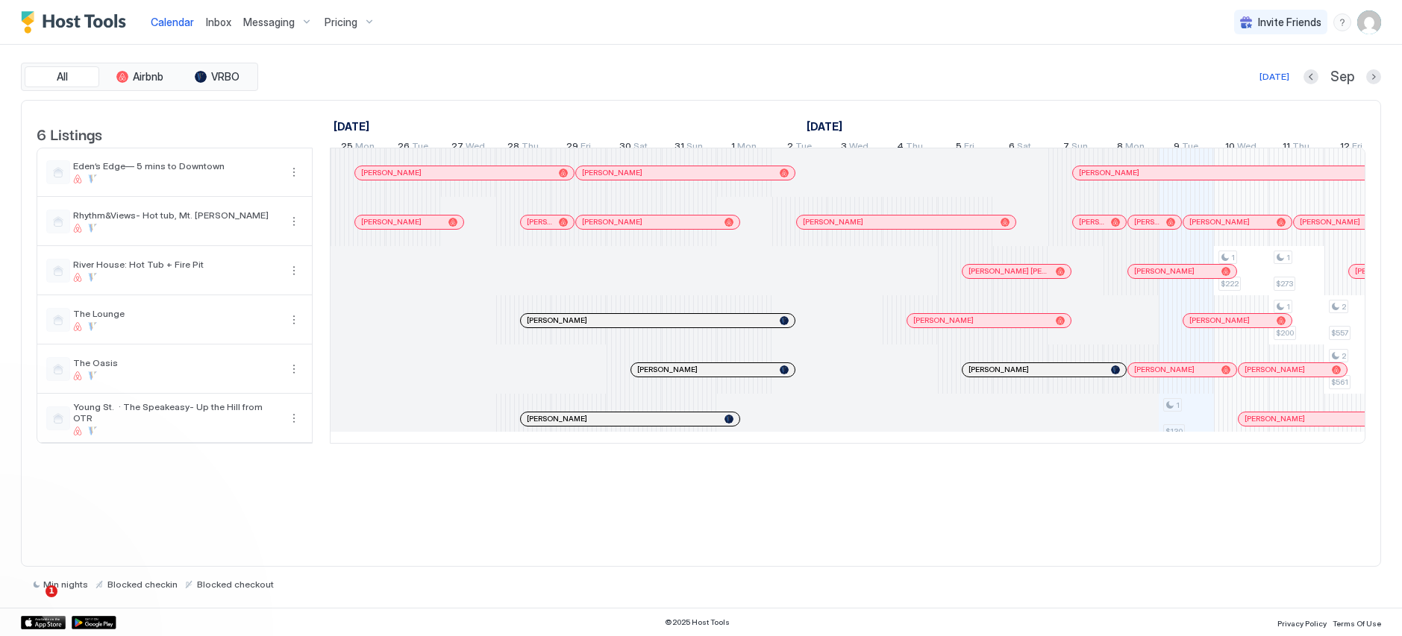
scroll to position [0, 829]
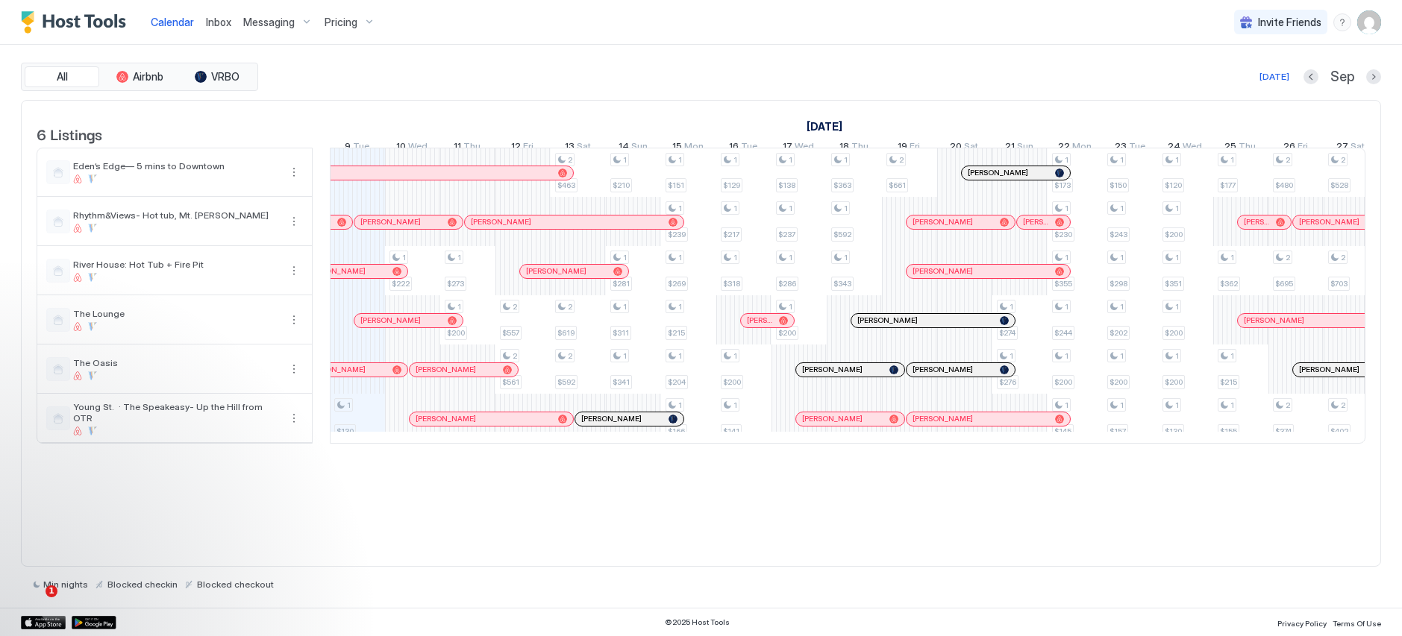
click at [296, 19] on div "Messaging" at bounding box center [277, 22] width 81 height 25
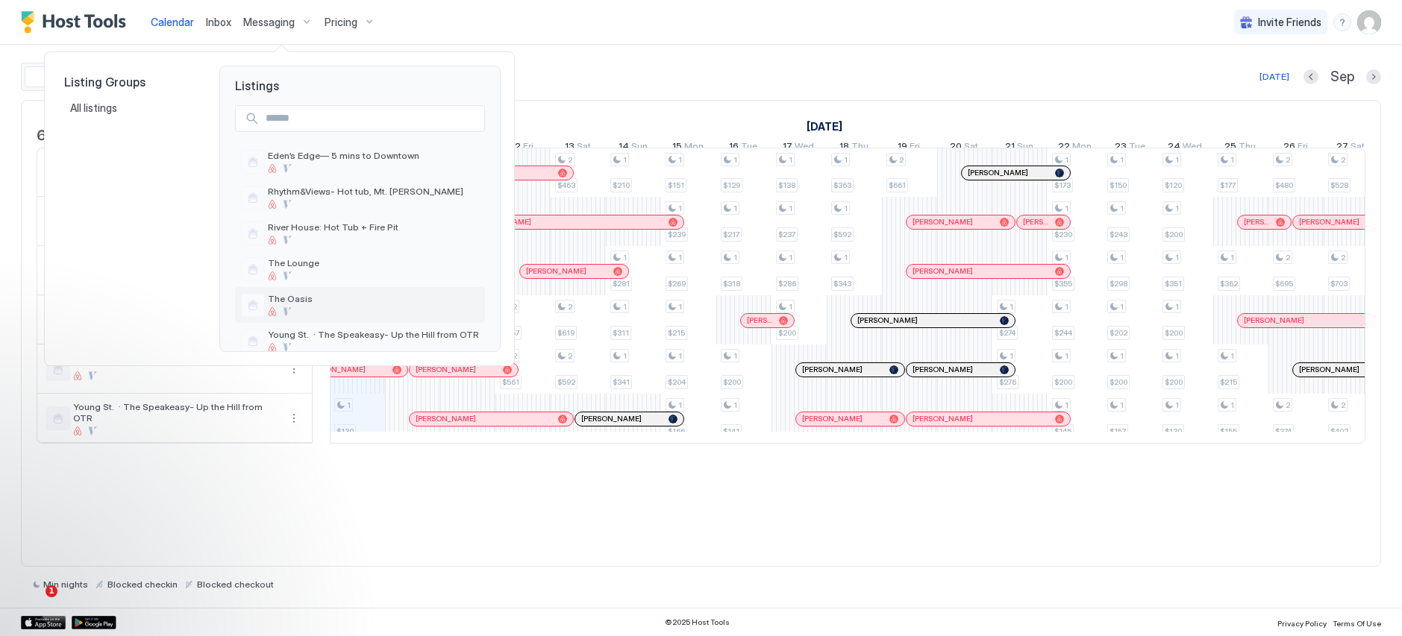
click at [358, 290] on div "The Oasis" at bounding box center [360, 305] width 250 height 36
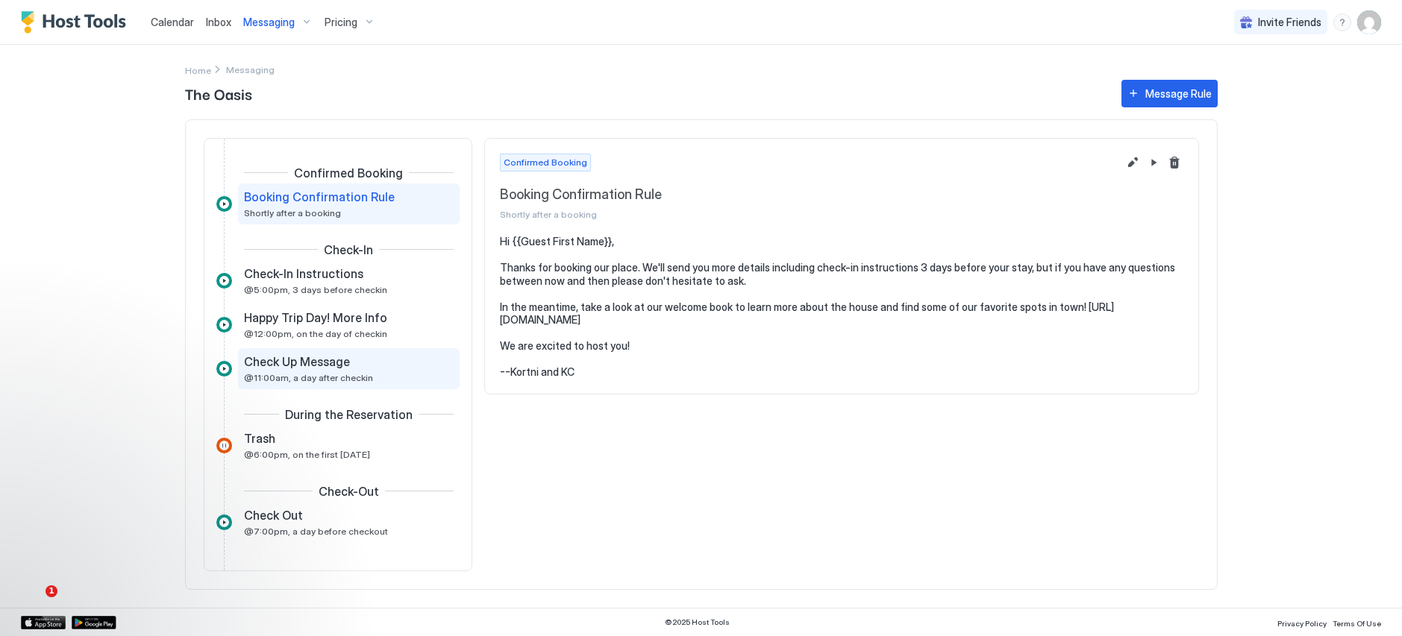
click at [342, 374] on span "@11:00am, a day after checkin" at bounding box center [308, 377] width 129 height 11
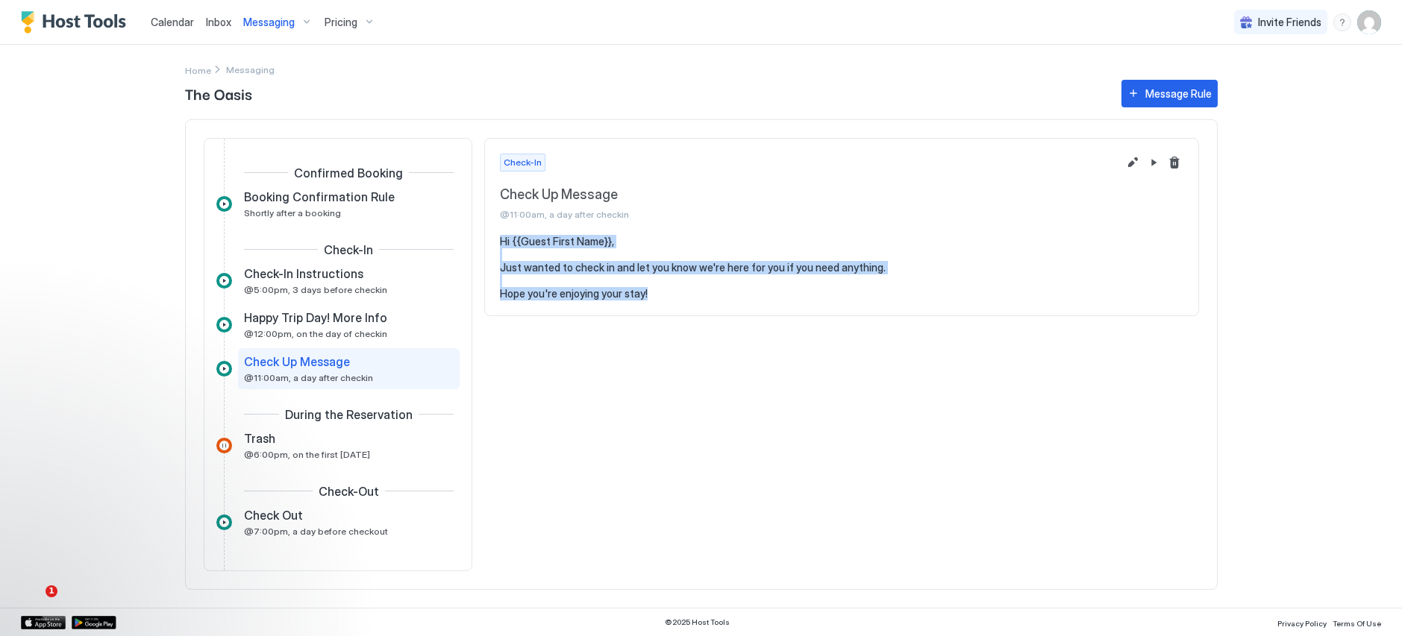
drag, startPoint x: 687, startPoint y: 296, endPoint x: 494, endPoint y: 242, distance: 200.7
click at [494, 242] on section "Hi {{Guest First Name}}, Just wanted to check in and let you know we're here fo…" at bounding box center [841, 275] width 713 height 81
copy pre "Hi {{Guest First Name}}, Just wanted to check in and let you know we're here fo…"
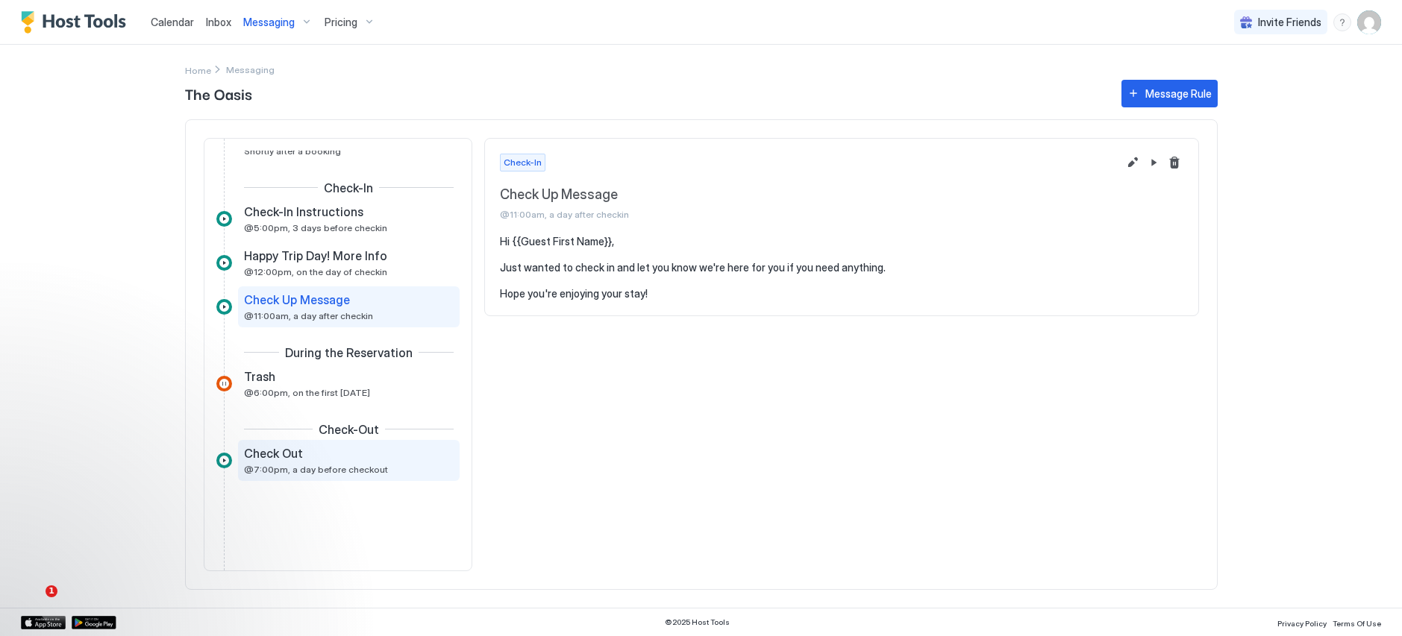
click at [317, 453] on div "Check Out" at bounding box center [338, 453] width 189 height 15
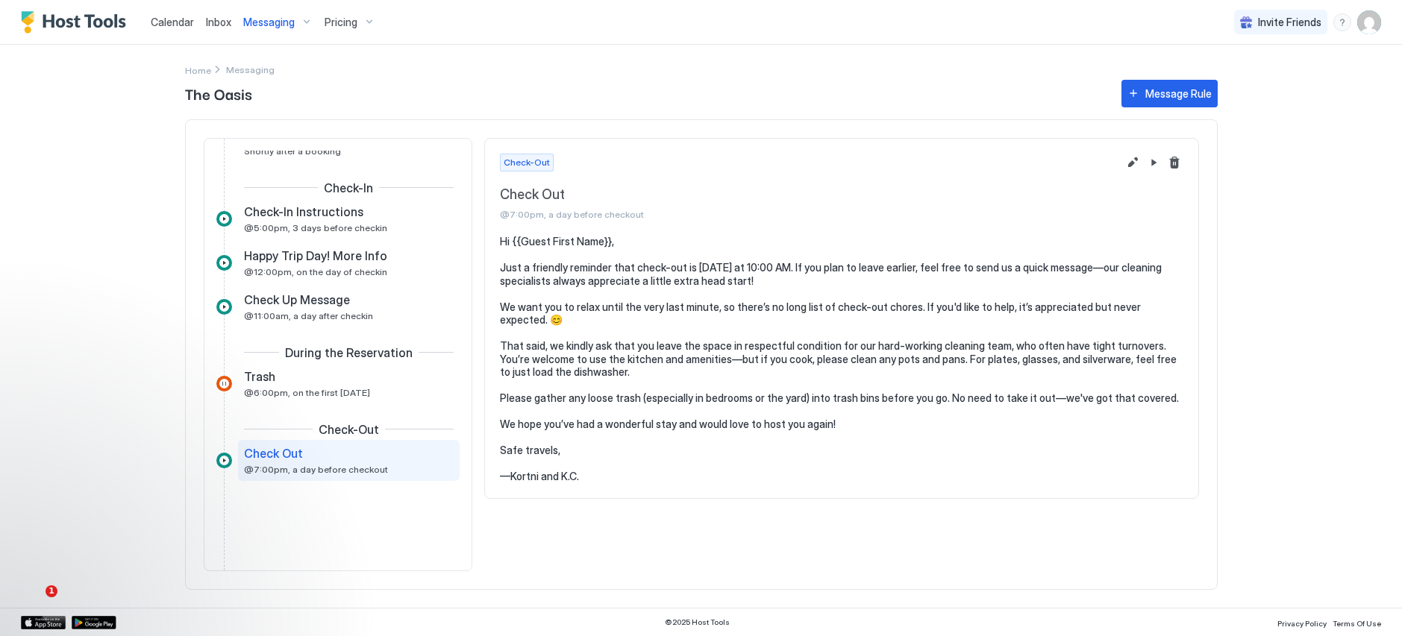
drag, startPoint x: 499, startPoint y: 245, endPoint x: 905, endPoint y: 478, distance: 467.8
click at [905, 478] on pre "Hi {{Guest First Name}}, Just a friendly reminder that check-out is [DATE] at 1…" at bounding box center [841, 359] width 683 height 248
click at [281, 25] on span "Messaging" at bounding box center [268, 22] width 51 height 13
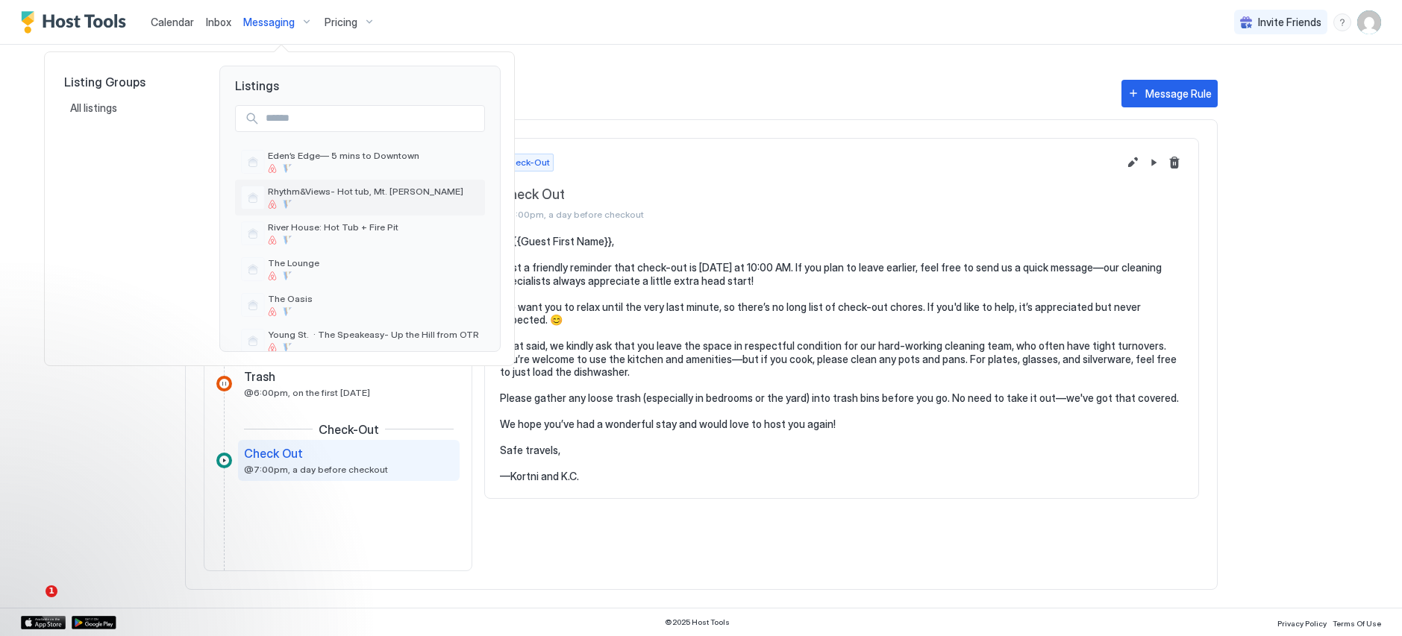
click at [345, 197] on span "Rhythm&Views- Hot tub, Mt. [PERSON_NAME]" at bounding box center [373, 191] width 211 height 11
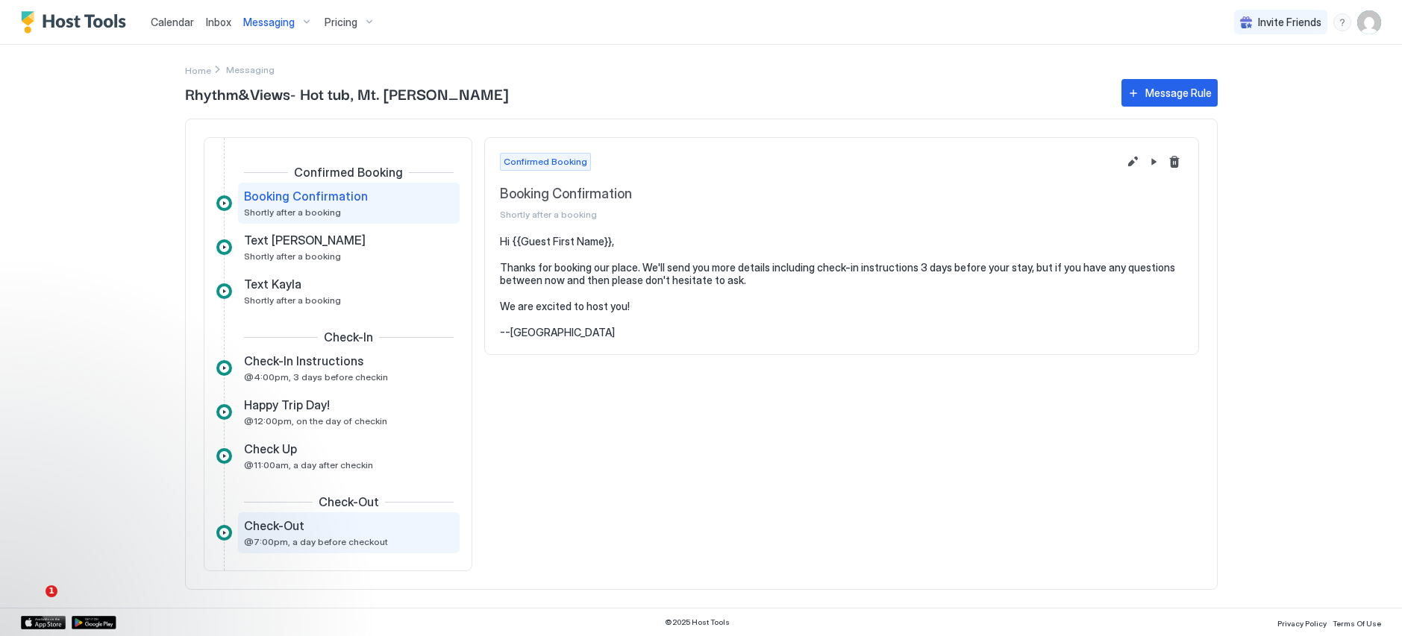
scroll to position [72, 0]
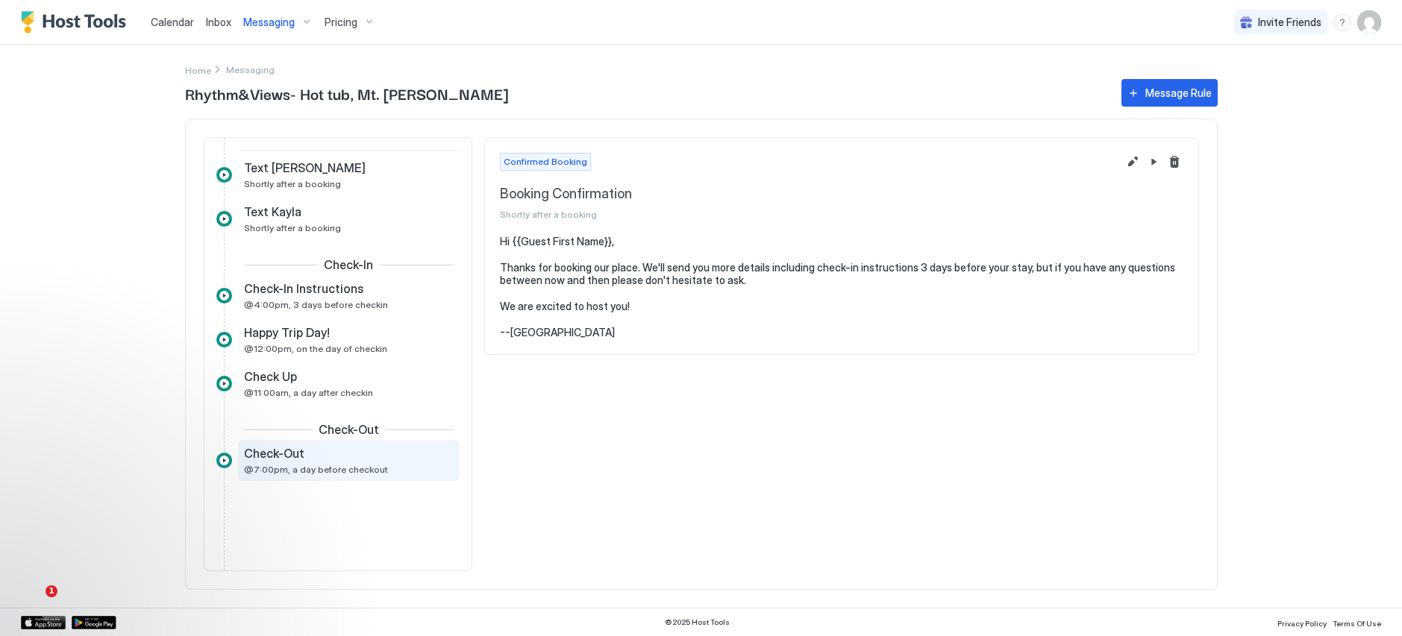
click at [333, 459] on div "Check-Out" at bounding box center [338, 453] width 189 height 15
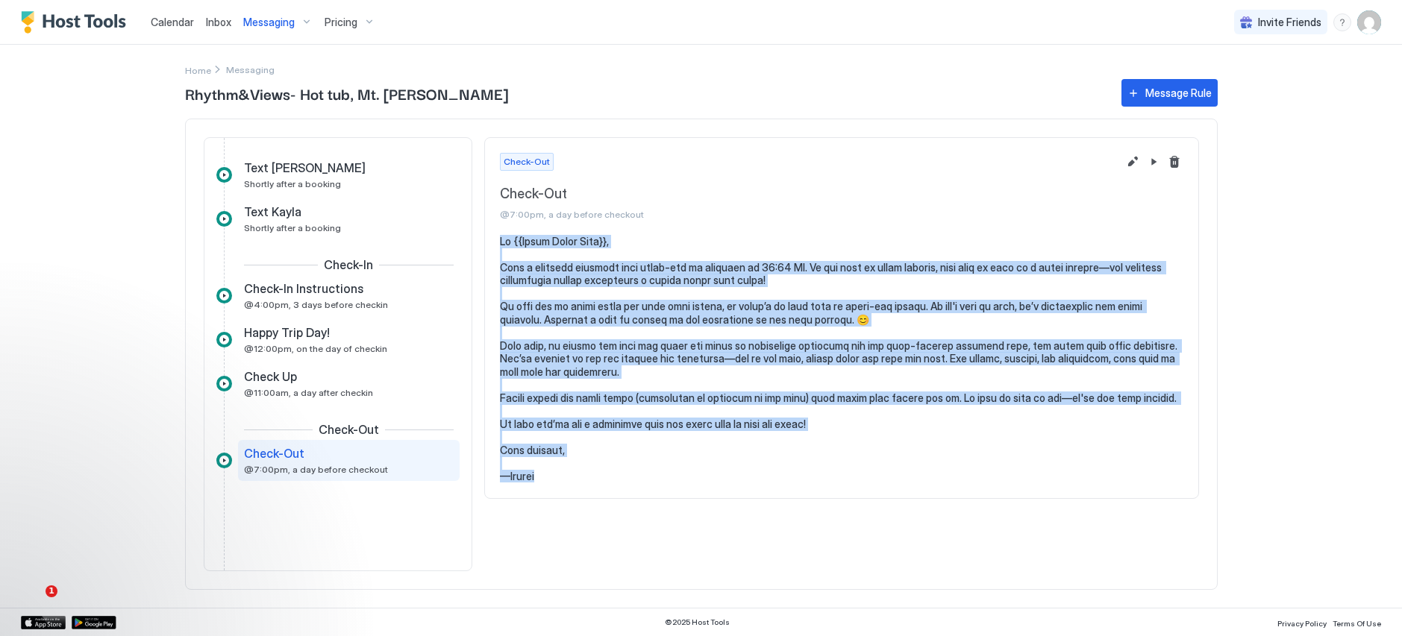
drag, startPoint x: 501, startPoint y: 242, endPoint x: 738, endPoint y: 486, distance: 339.7
click at [738, 486] on section at bounding box center [841, 366] width 713 height 263
copy pre "Hi {{Guest First Name}}, Just a friendly reminder that check-out is [DATE] at 1…"
click at [272, 26] on span "Messaging" at bounding box center [268, 22] width 51 height 13
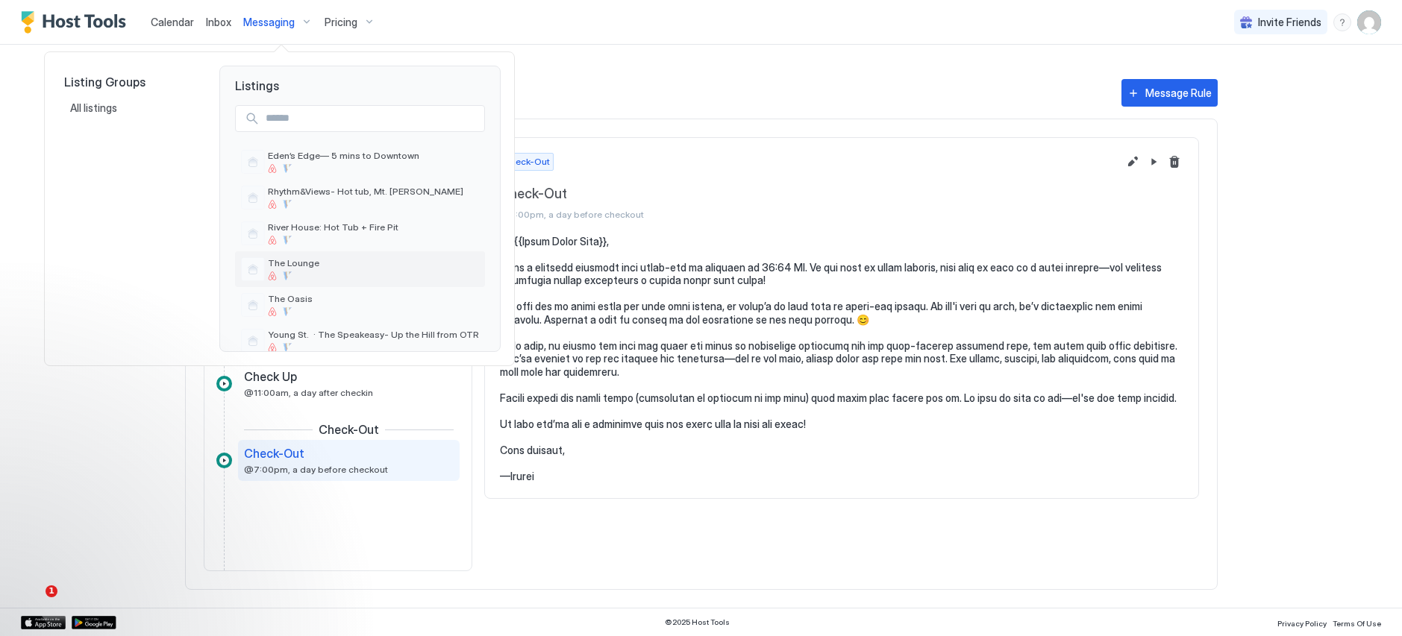
click at [301, 259] on span "The Lounge" at bounding box center [373, 262] width 211 height 11
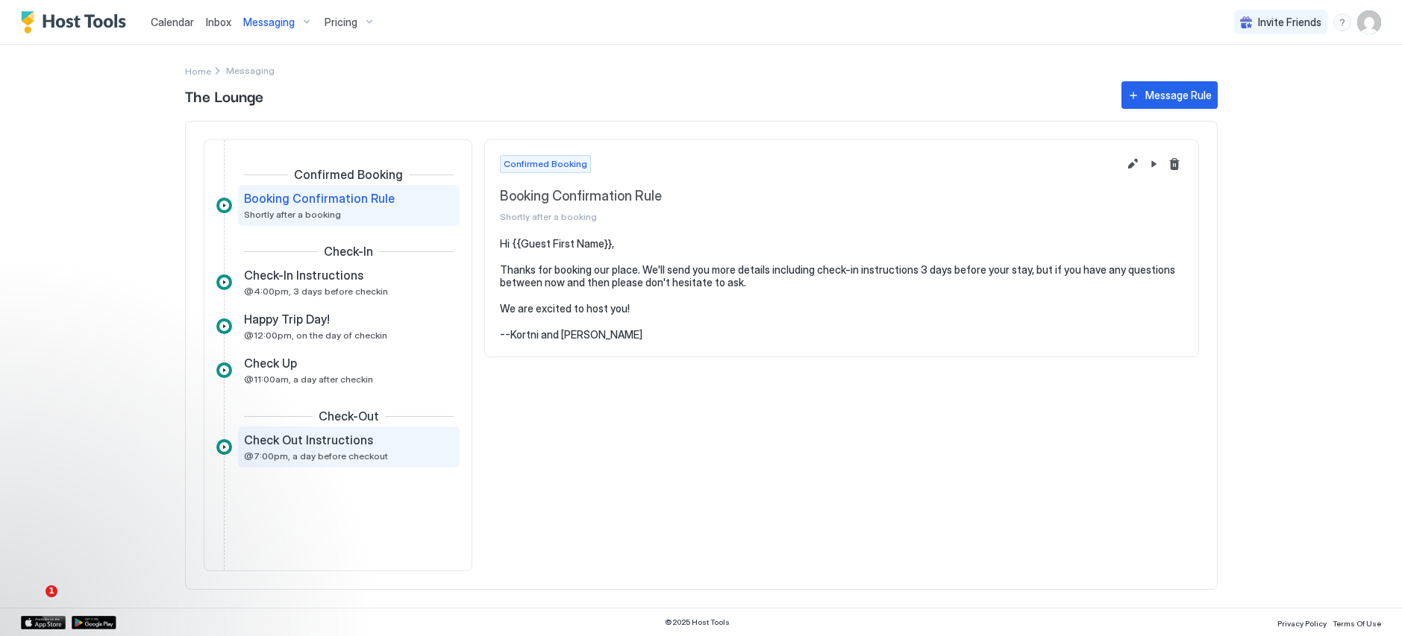
click at [304, 443] on span "Check Out Instructions" at bounding box center [308, 440] width 129 height 15
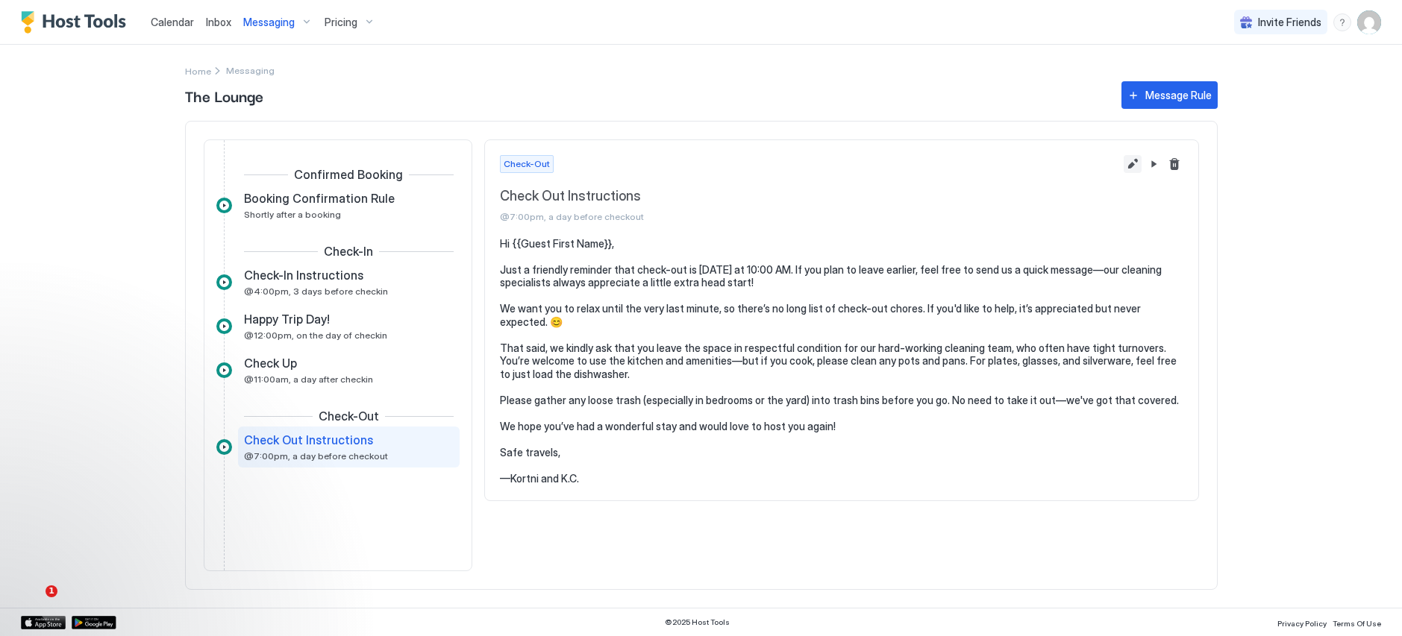
click at [1132, 172] on button "Edit message rule" at bounding box center [1132, 164] width 18 height 18
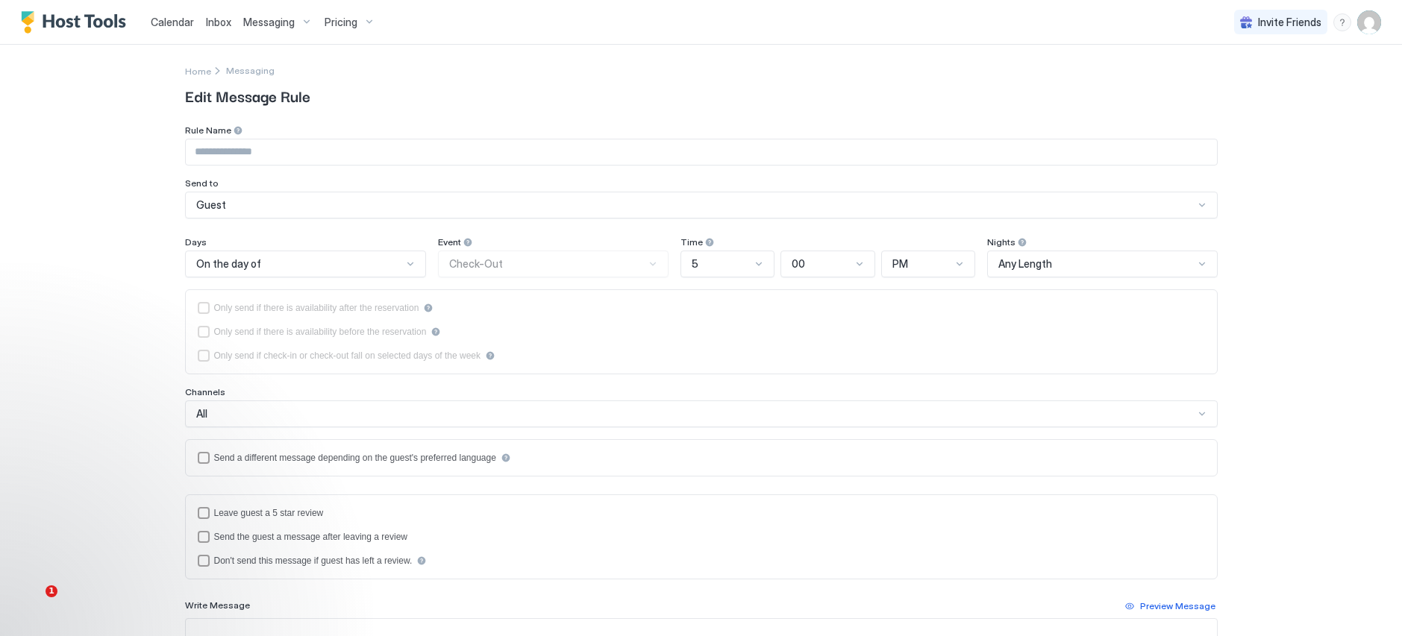
type input "**********"
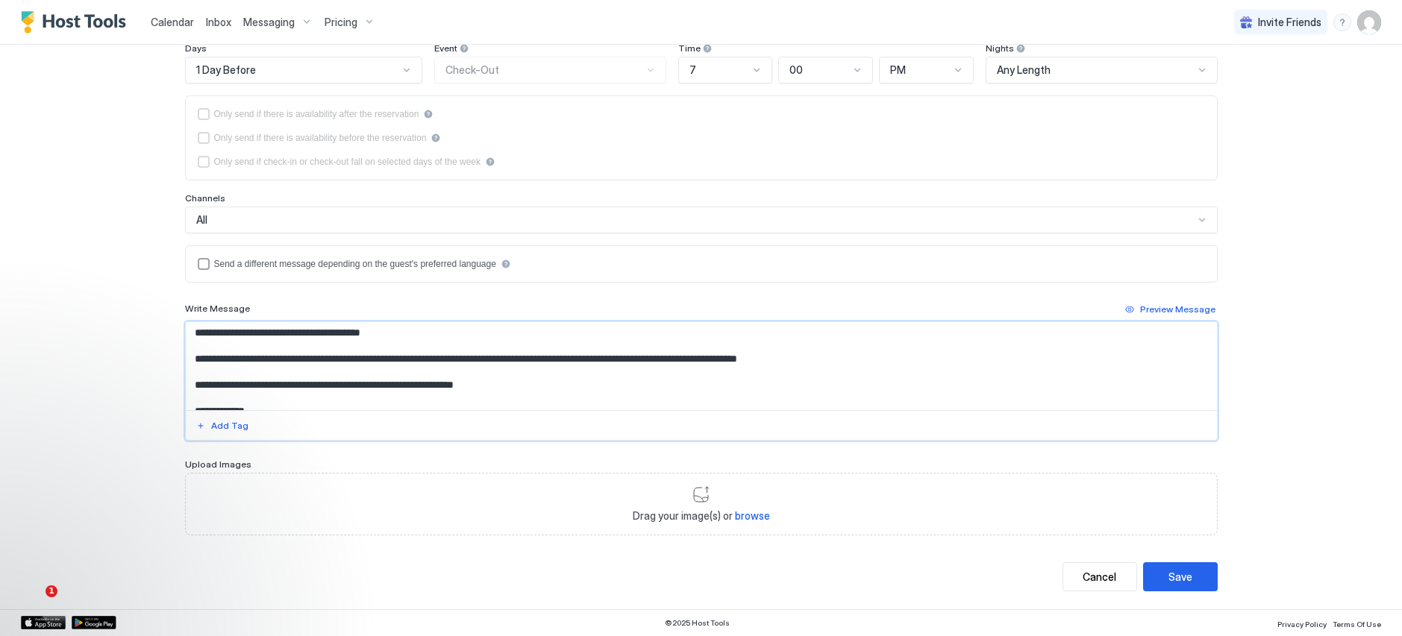
scroll to position [133, 0]
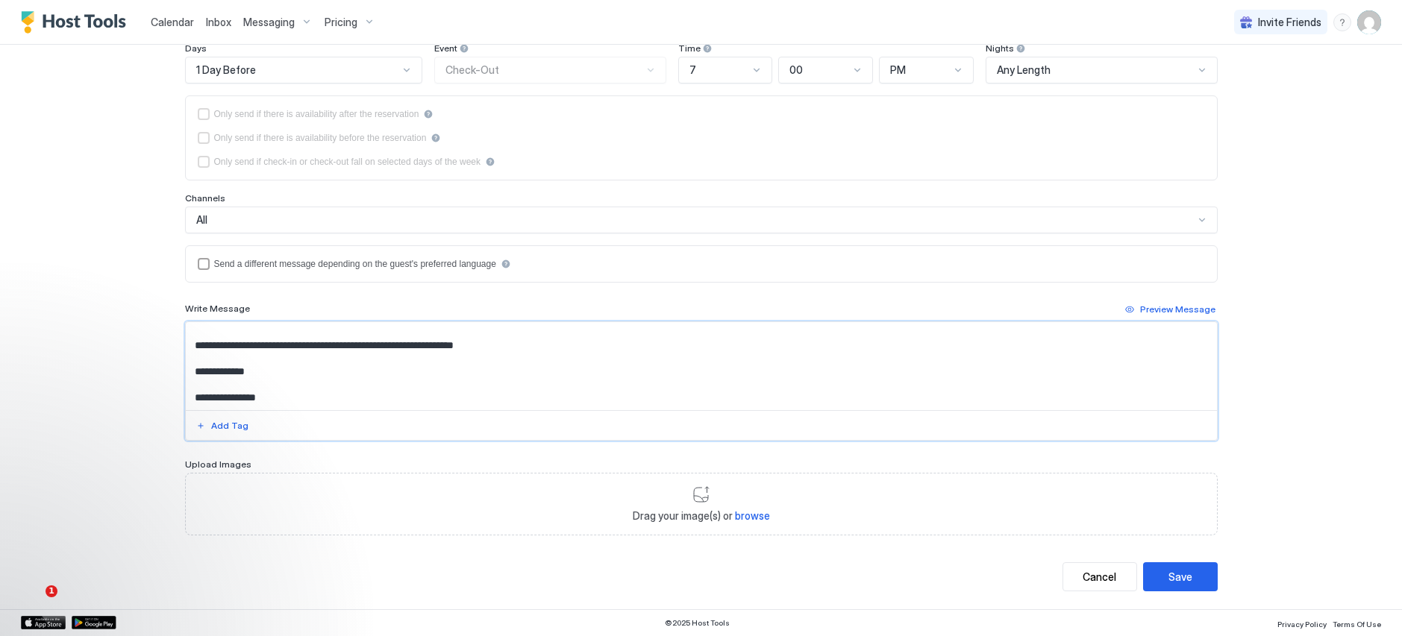
drag, startPoint x: 188, startPoint y: 337, endPoint x: 721, endPoint y: 453, distance: 545.0
click at [721, 453] on div "**********" at bounding box center [701, 233] width 1032 height 605
paste textarea "**********"
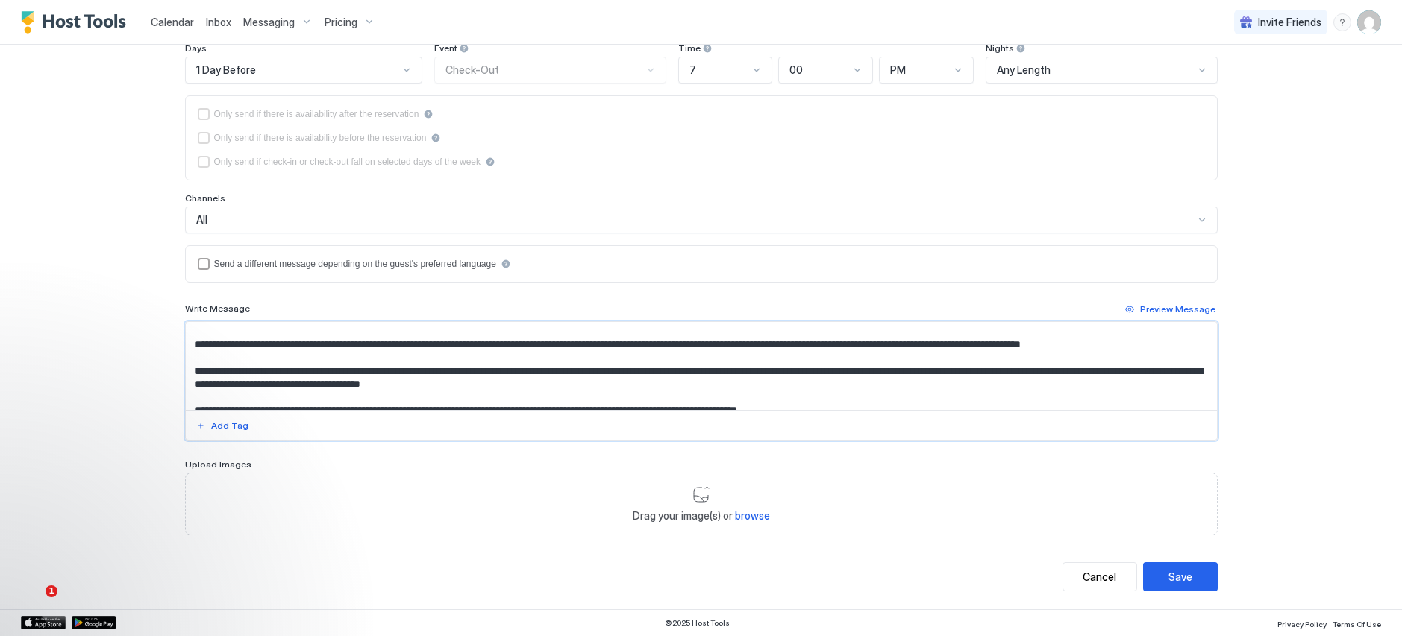
scroll to position [75, 0]
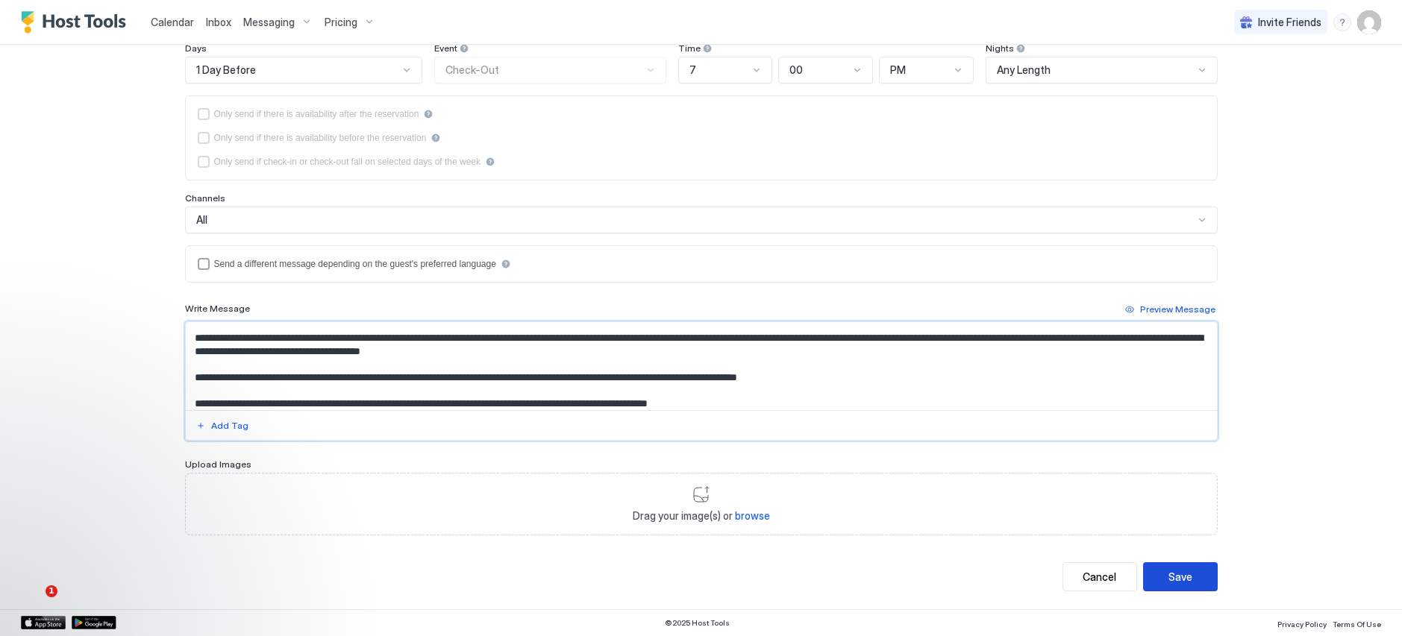
type textarea "**********"
click at [1173, 574] on div "Save" at bounding box center [1180, 577] width 24 height 16
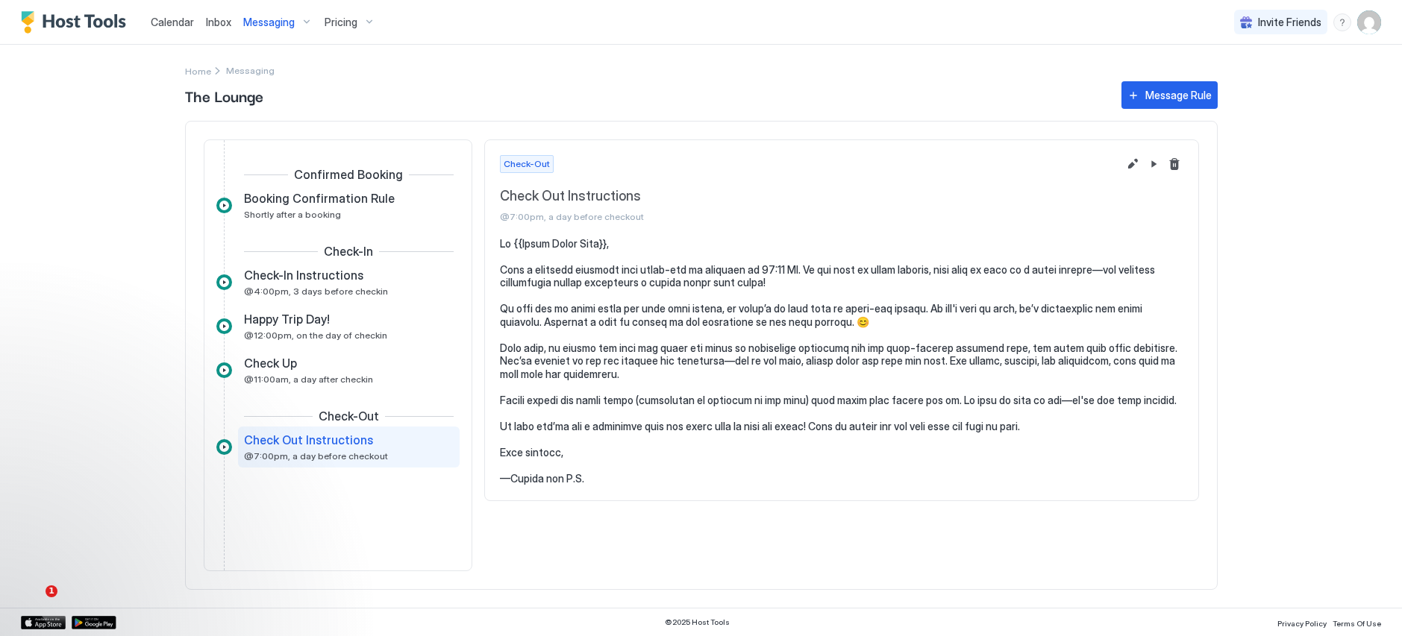
click at [289, 23] on span "Messaging" at bounding box center [268, 22] width 51 height 13
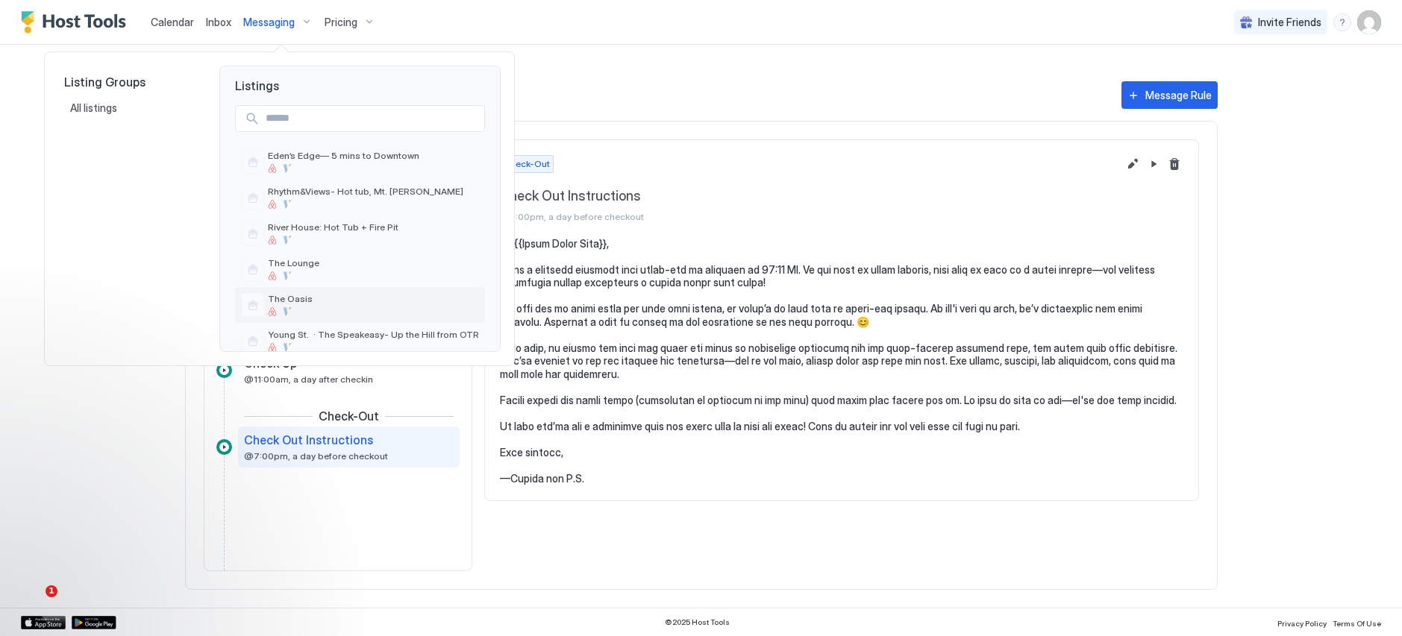
click at [293, 301] on span "The Oasis" at bounding box center [373, 298] width 211 height 11
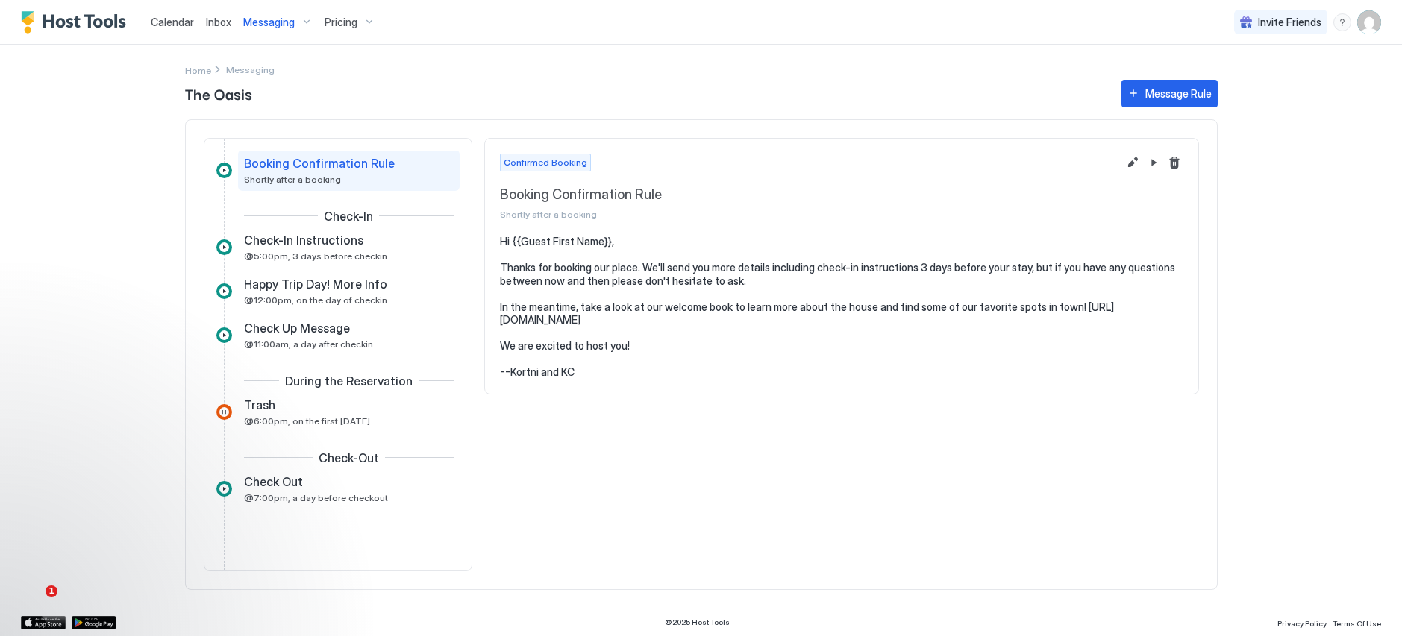
scroll to position [62, 0]
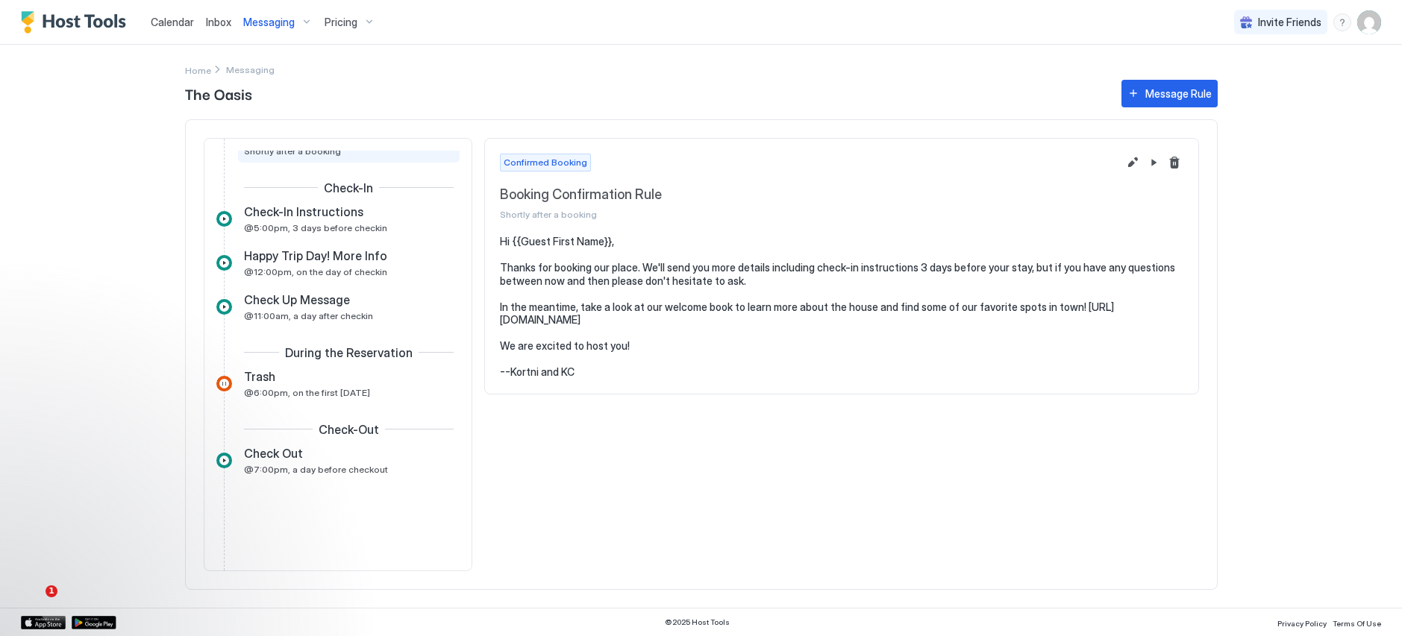
click at [351, 471] on span "@7:00pm, a day before checkout" at bounding box center [316, 469] width 144 height 11
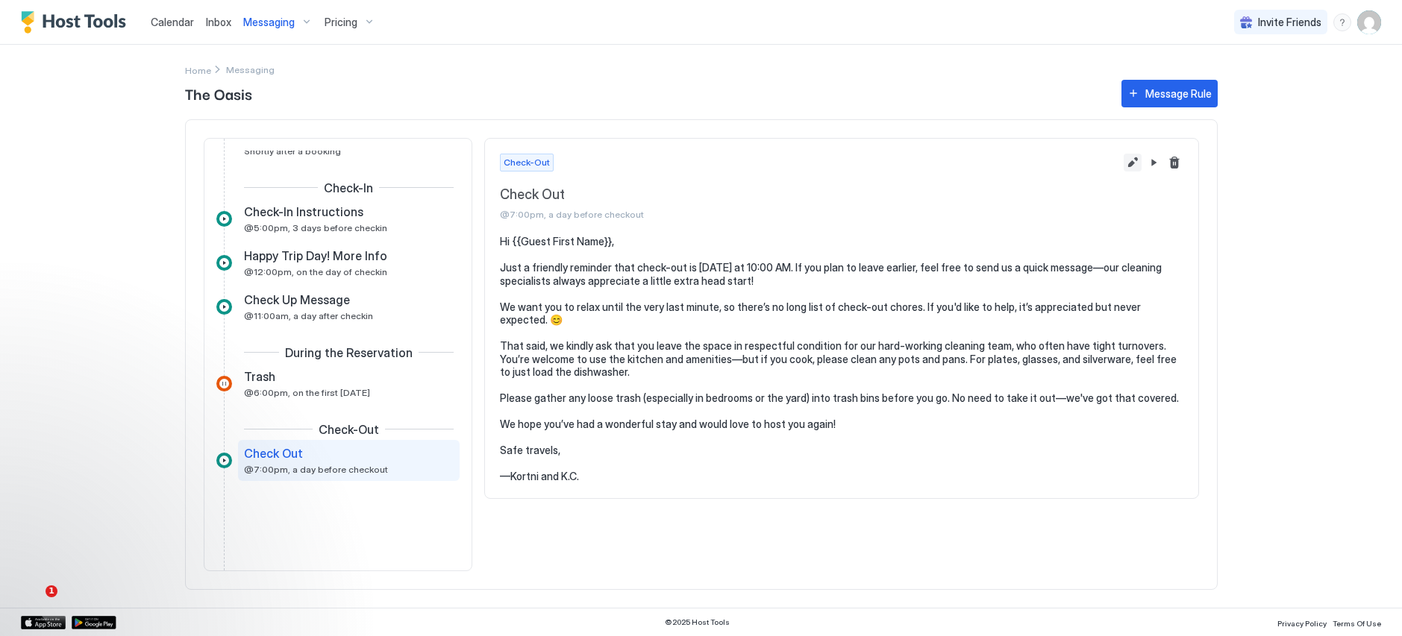
click at [1128, 166] on button "Edit message rule" at bounding box center [1132, 163] width 18 height 18
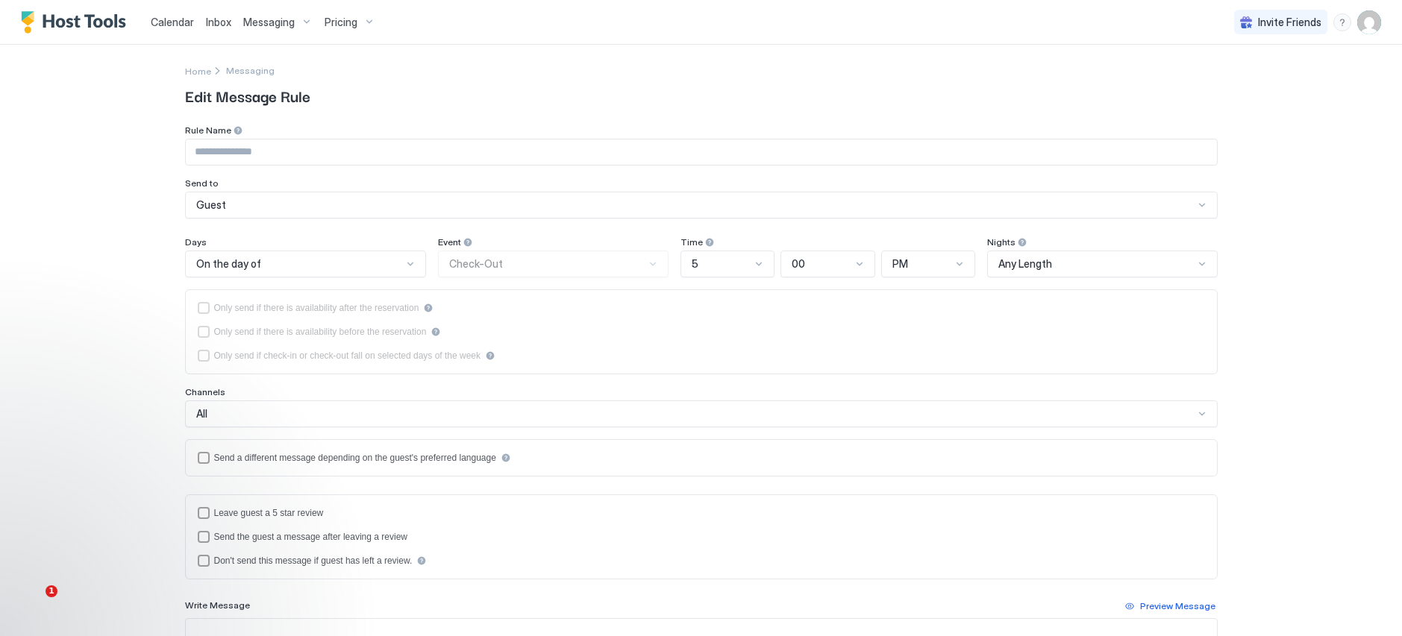
type input "*********"
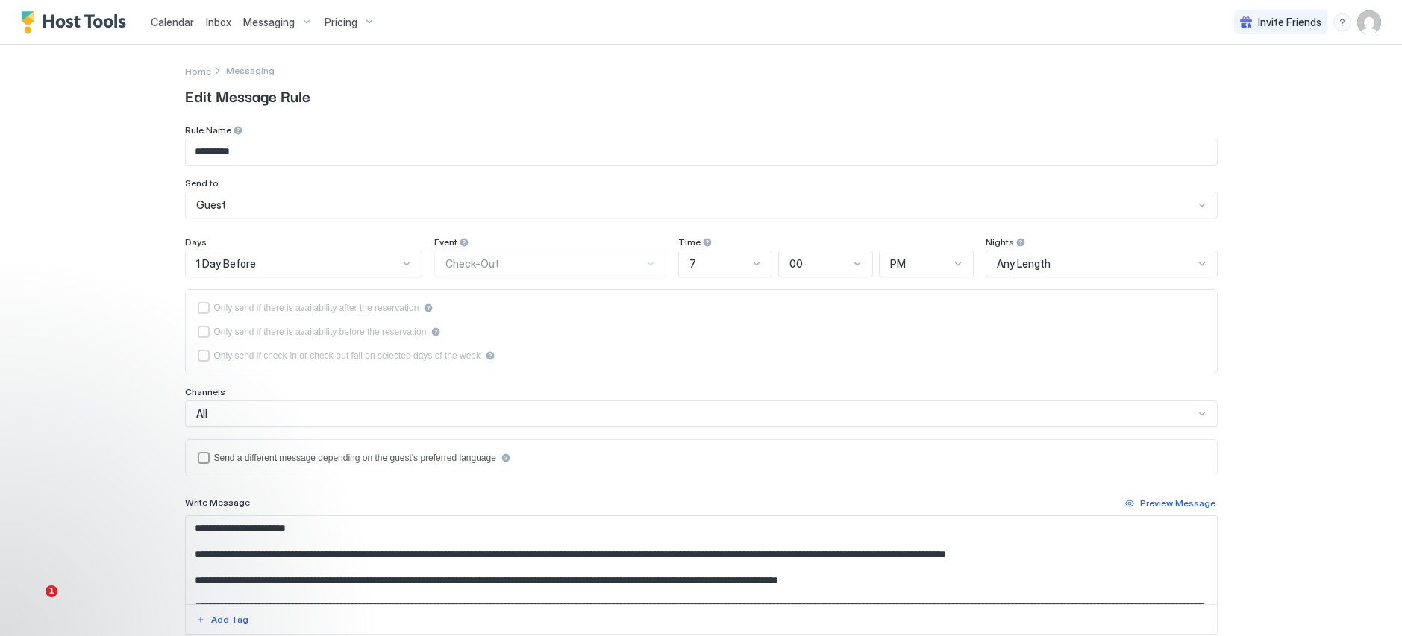
type textarea "**********"
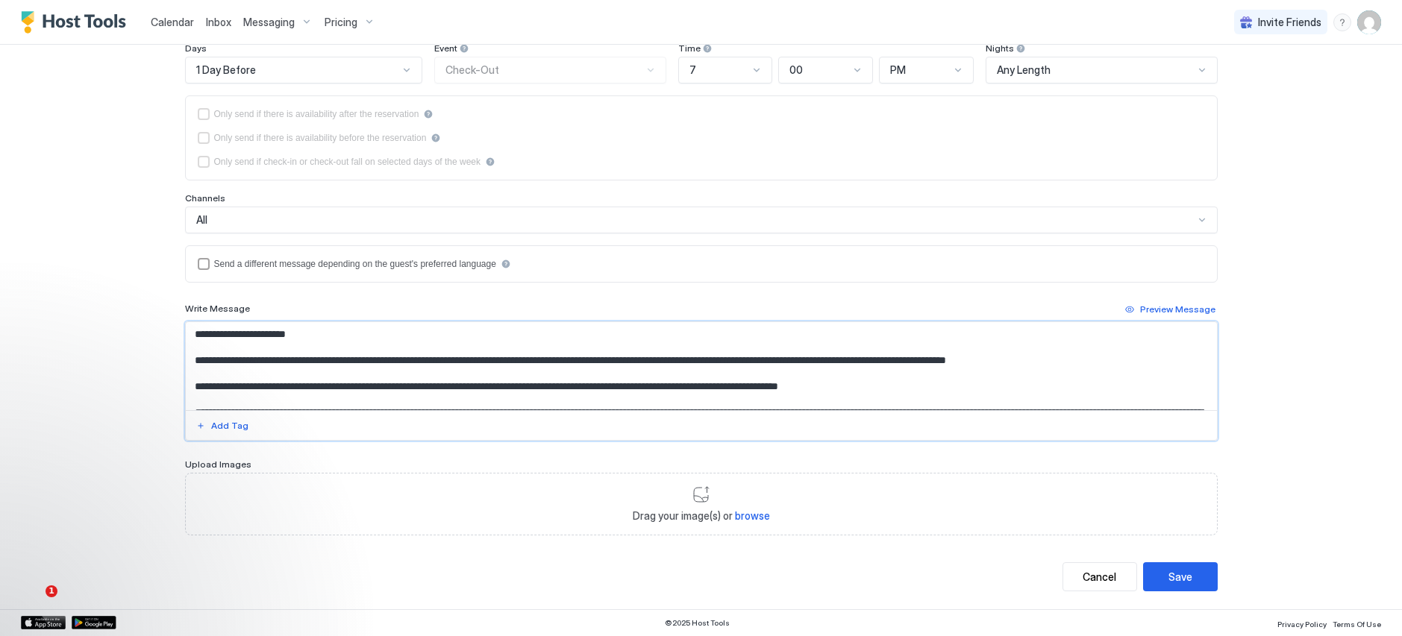
scroll to position [133, 0]
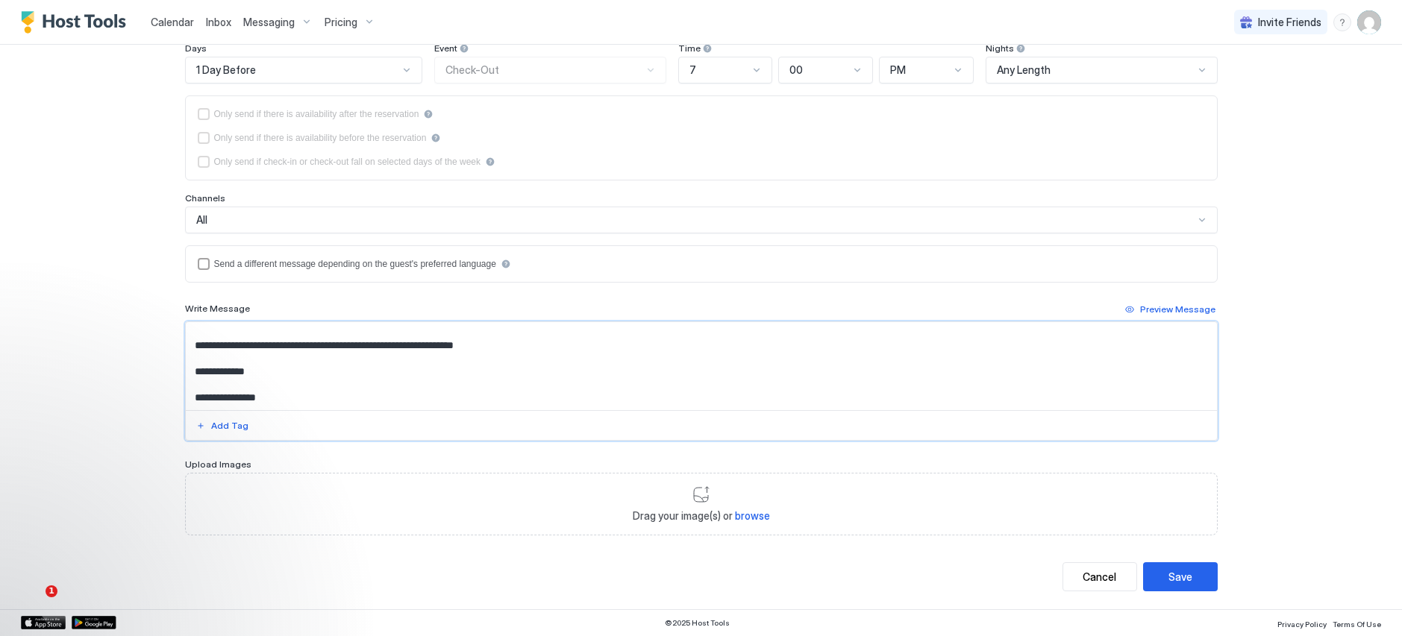
drag, startPoint x: 189, startPoint y: 333, endPoint x: 666, endPoint y: 466, distance: 495.5
click at [666, 466] on div "Rule Name ********* Send to Guest Days 1 Day Before Event Check-Out Time 7 00 P…" at bounding box center [701, 233] width 1032 height 605
paste textarea "**********"
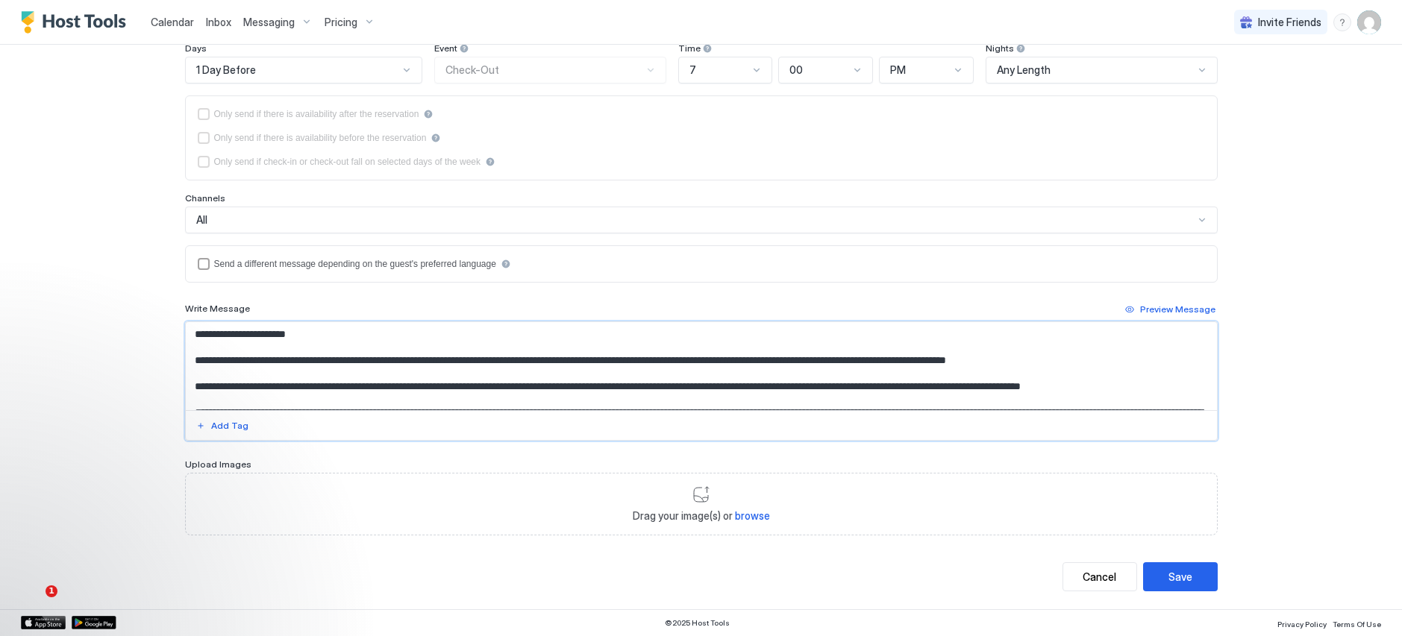
scroll to position [127, 0]
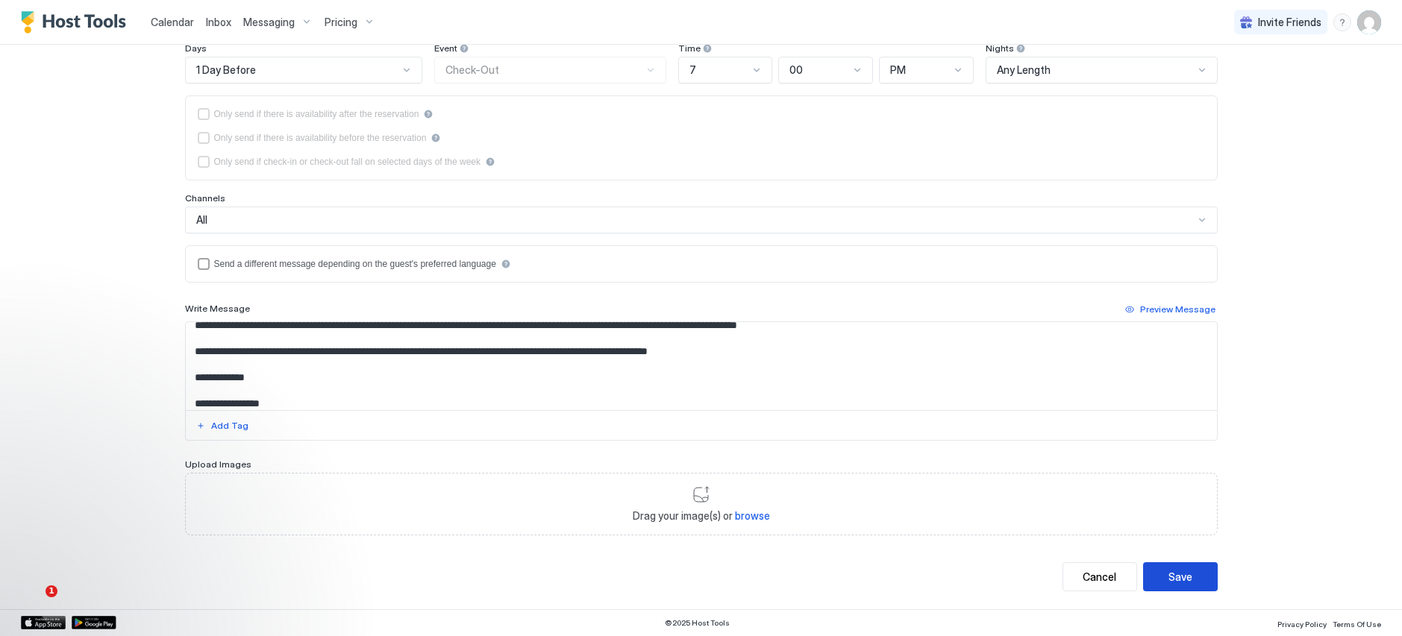
click at [1170, 569] on div "Save" at bounding box center [1180, 577] width 24 height 16
type textarea "**********"
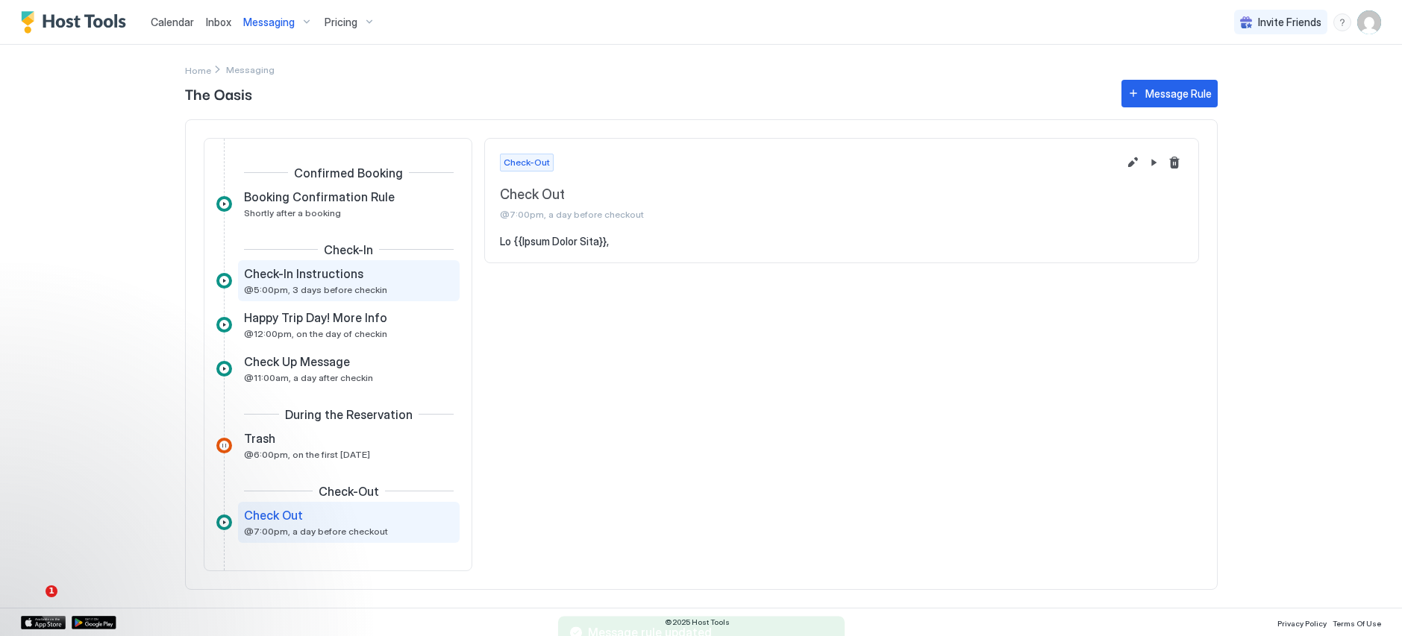
scroll to position [62, 0]
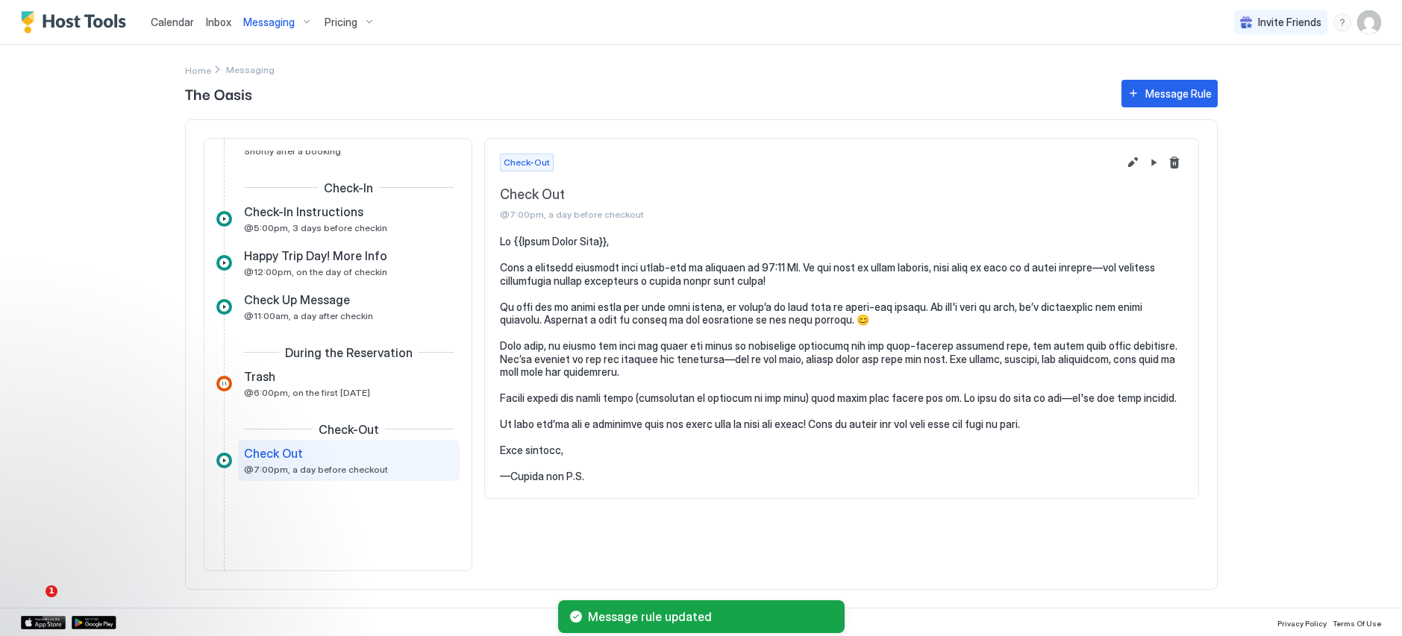
click at [295, 26] on div "Messaging" at bounding box center [277, 22] width 81 height 25
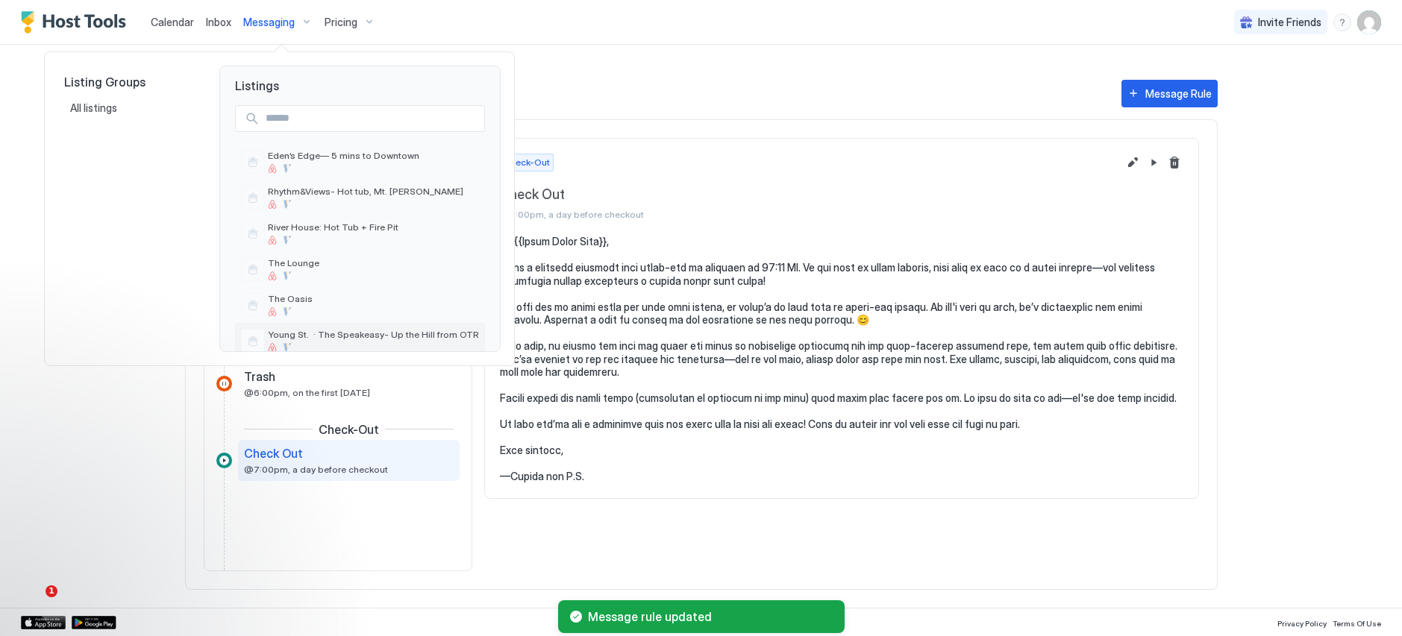
click at [340, 329] on div "Young St. · The Speakeasy- Up the Hill from OTR" at bounding box center [360, 341] width 238 height 24
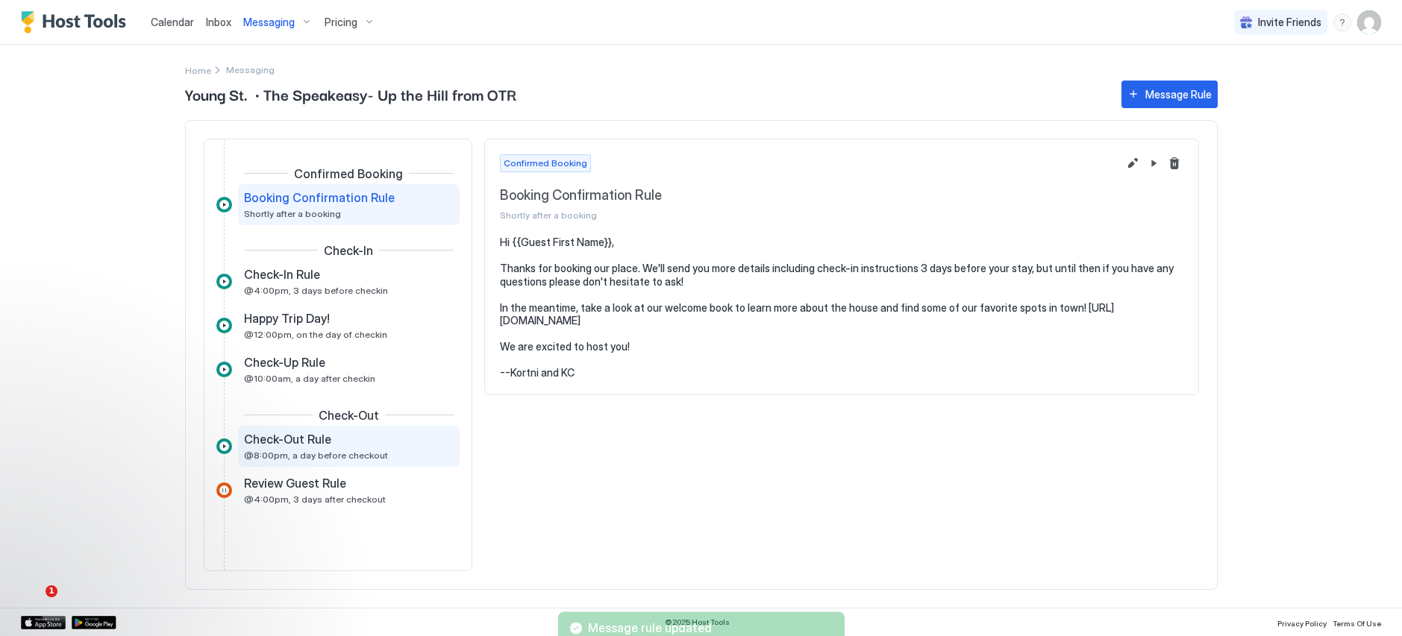
click at [320, 452] on span "@8:00pm, a day before checkout" at bounding box center [316, 455] width 144 height 11
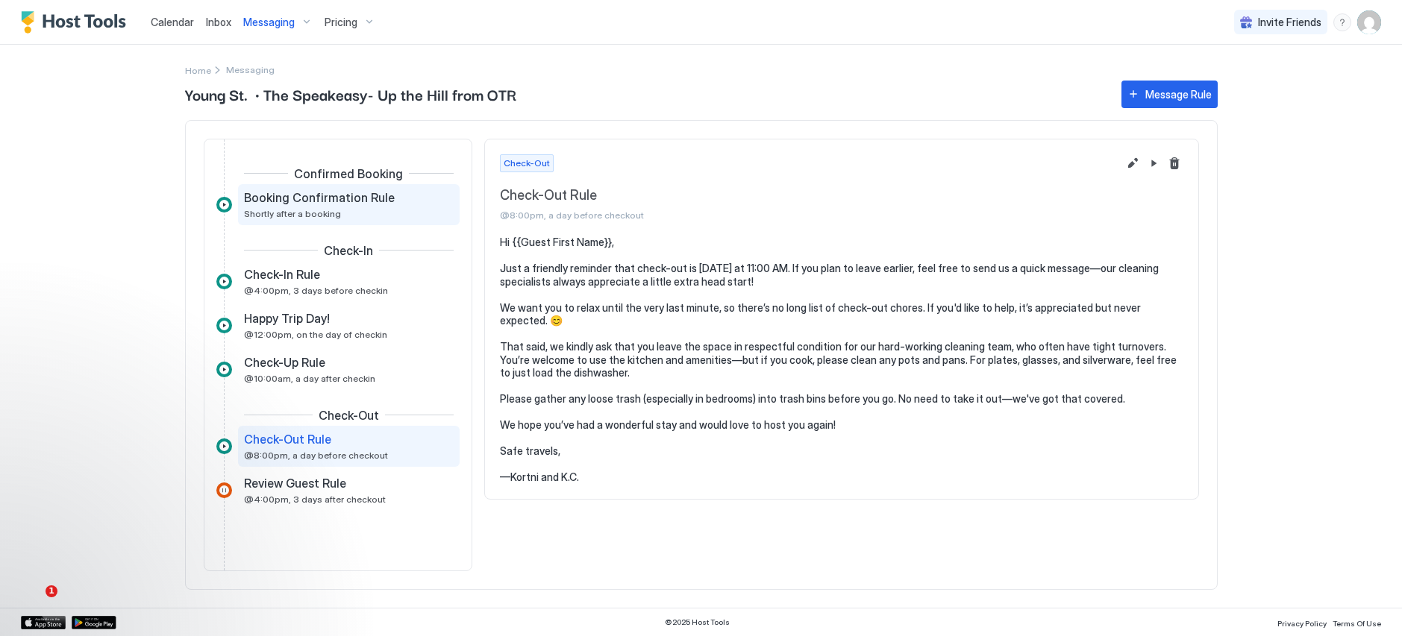
click at [293, 209] on span "Shortly after a booking" at bounding box center [292, 213] width 97 height 11
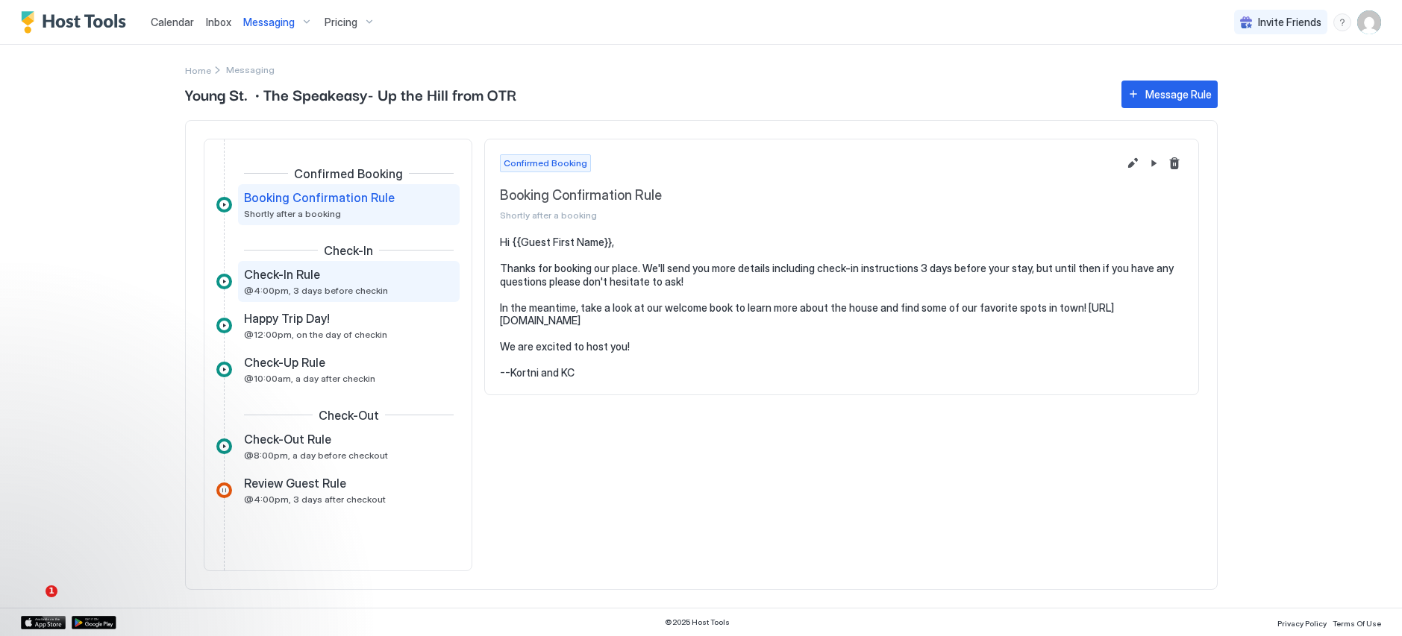
click at [296, 286] on span "@4:00pm, 3 days before checkin" at bounding box center [316, 290] width 144 height 11
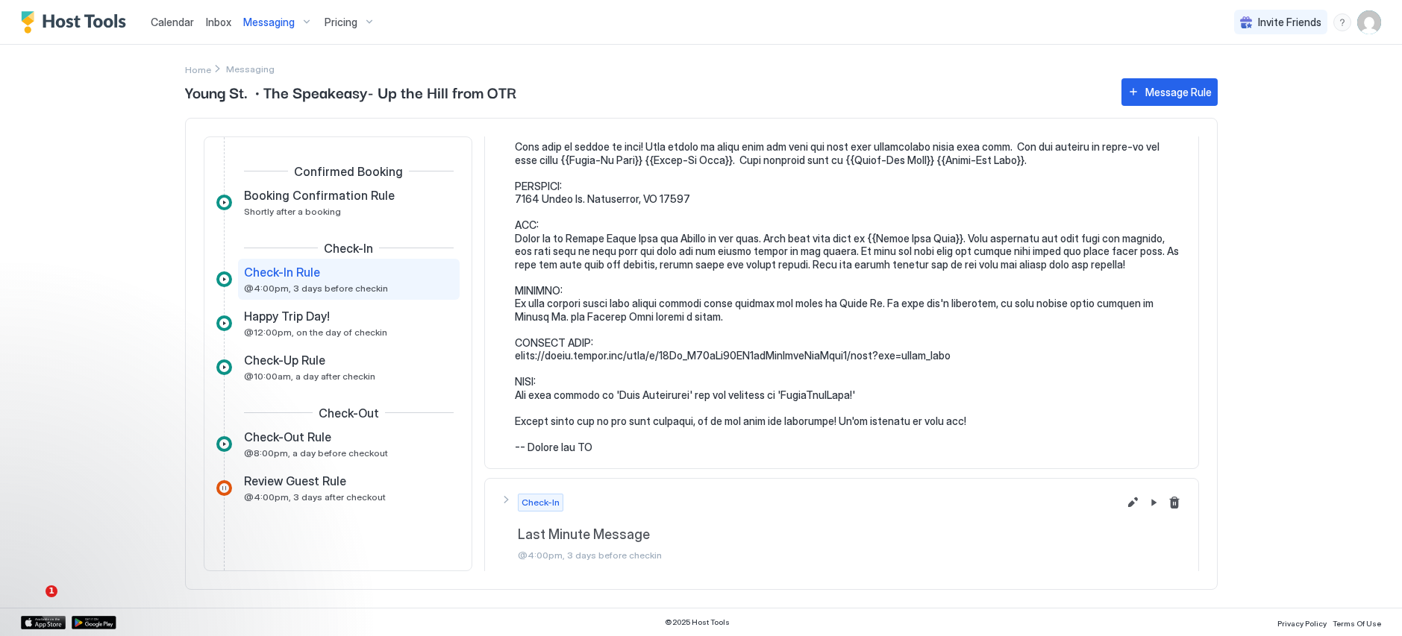
scroll to position [125, 0]
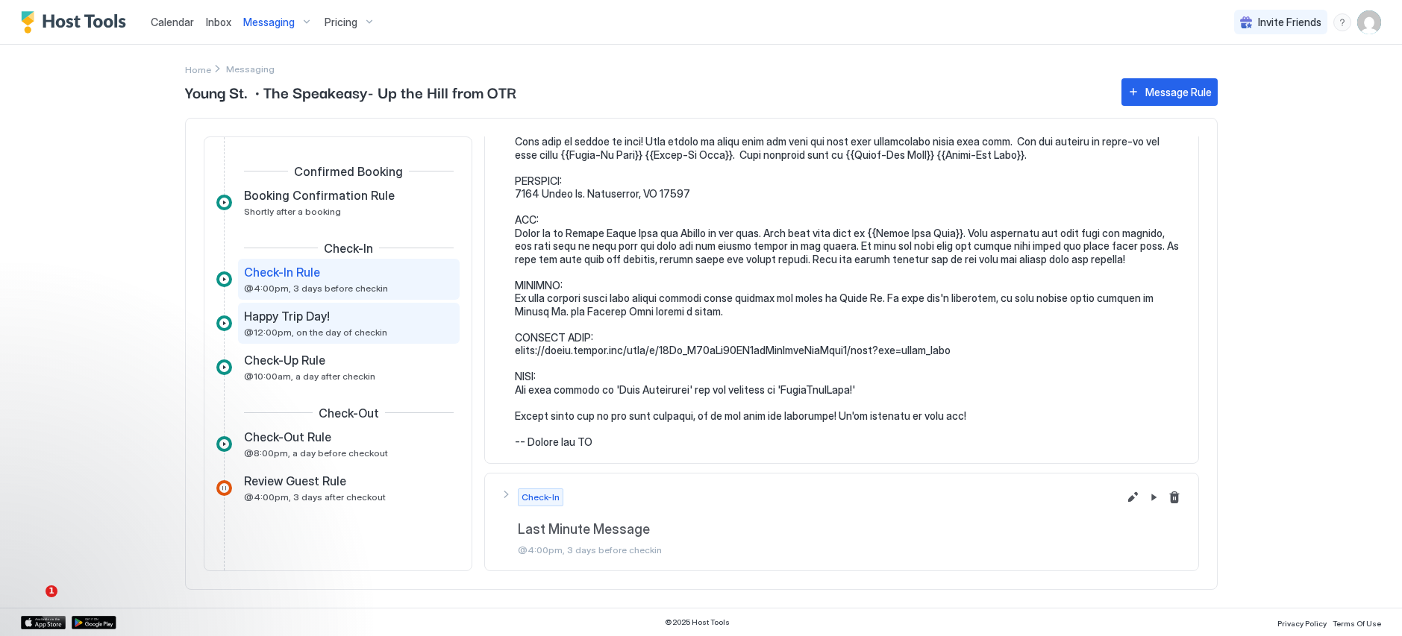
click at [338, 327] on span "@12:00pm, on the day of checkin" at bounding box center [315, 332] width 143 height 11
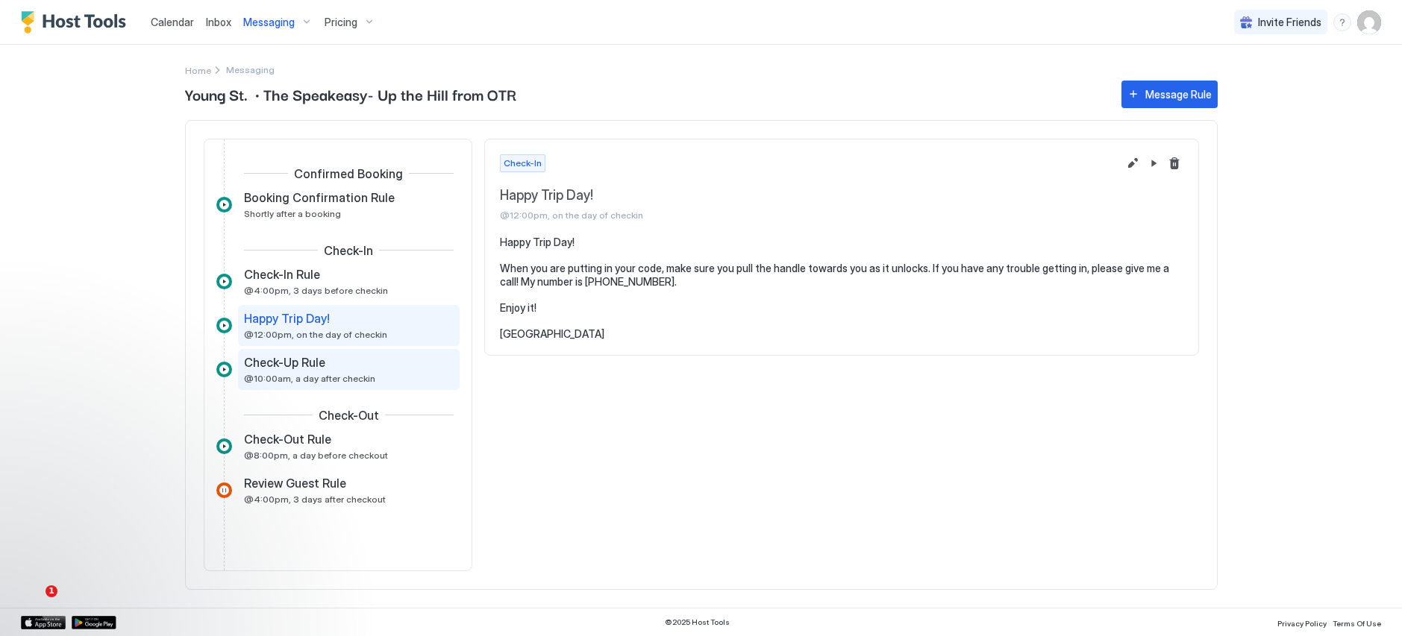
click at [325, 375] on span "@10:00am, a day after checkin" at bounding box center [309, 378] width 131 height 11
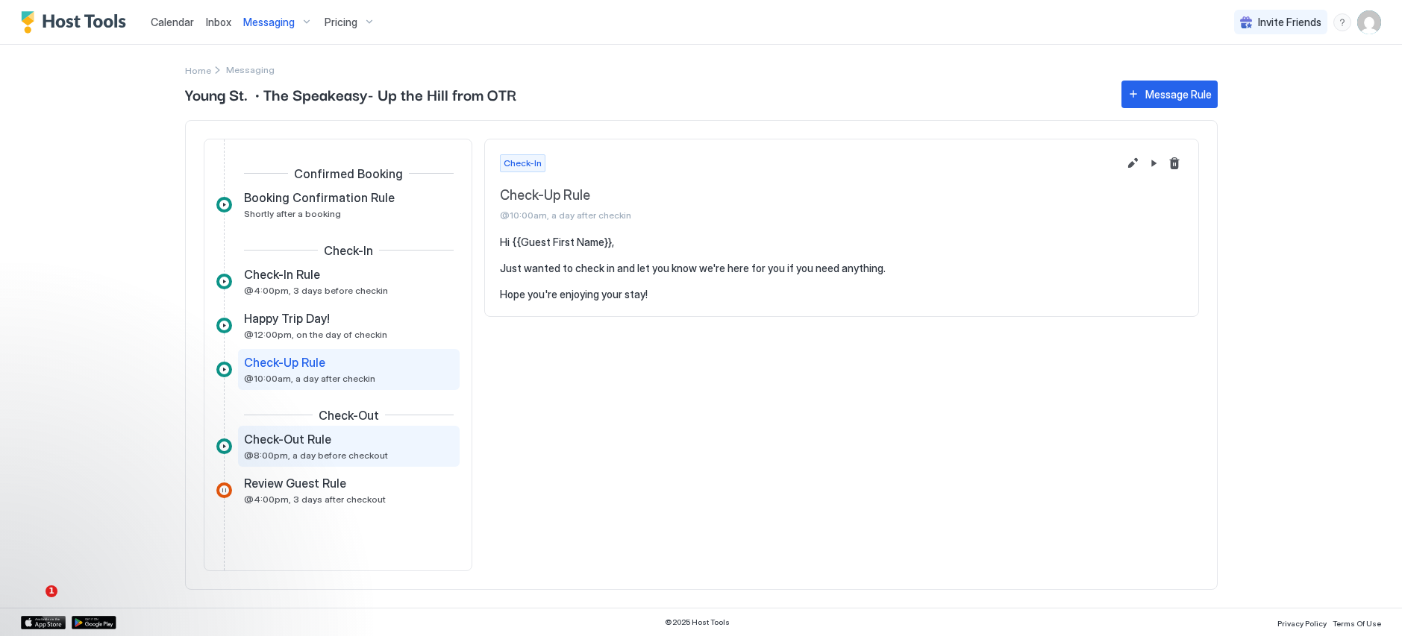
click at [335, 455] on span "@8:00pm, a day before checkout" at bounding box center [316, 455] width 144 height 11
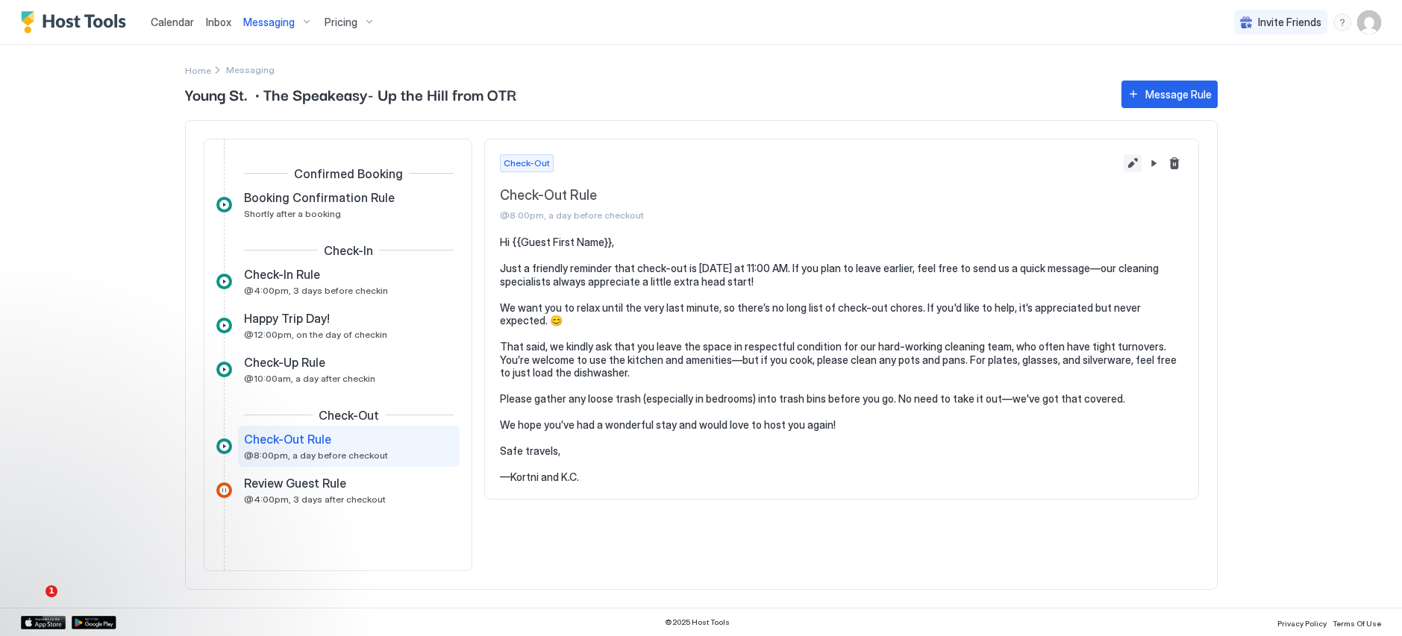
click at [1135, 164] on button "Edit message rule" at bounding box center [1132, 163] width 18 height 18
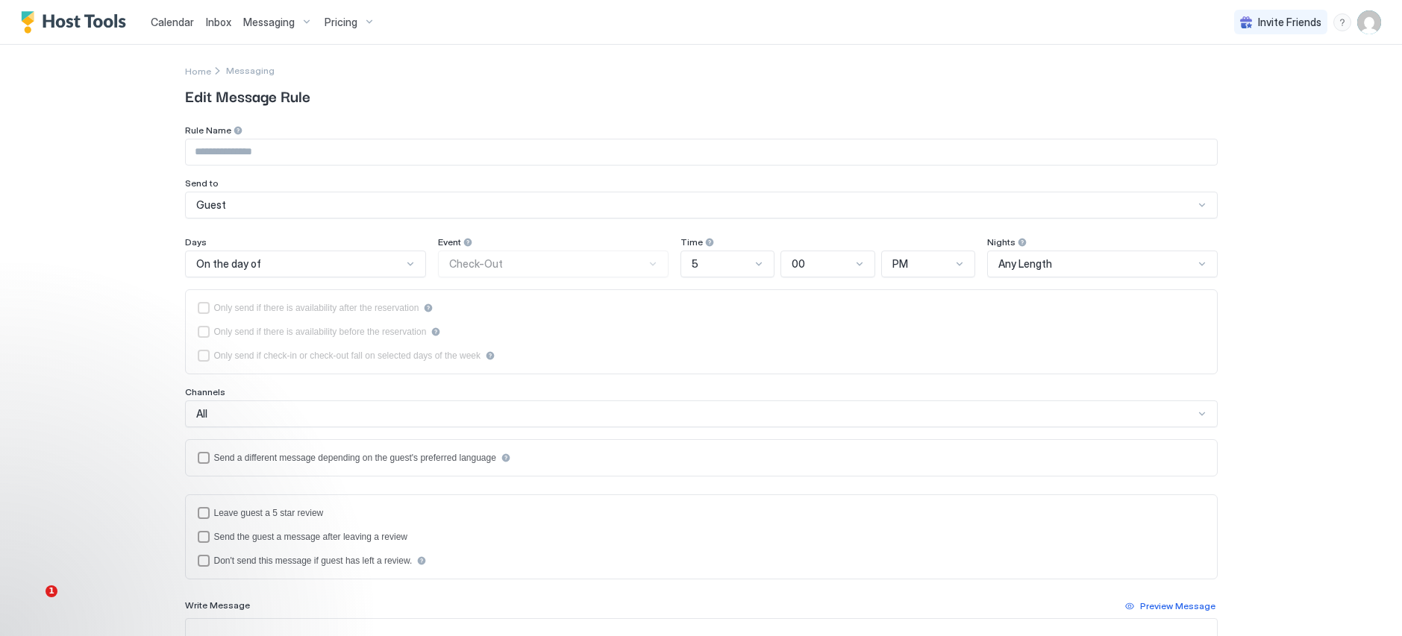
type input "**********"
type textarea "**********"
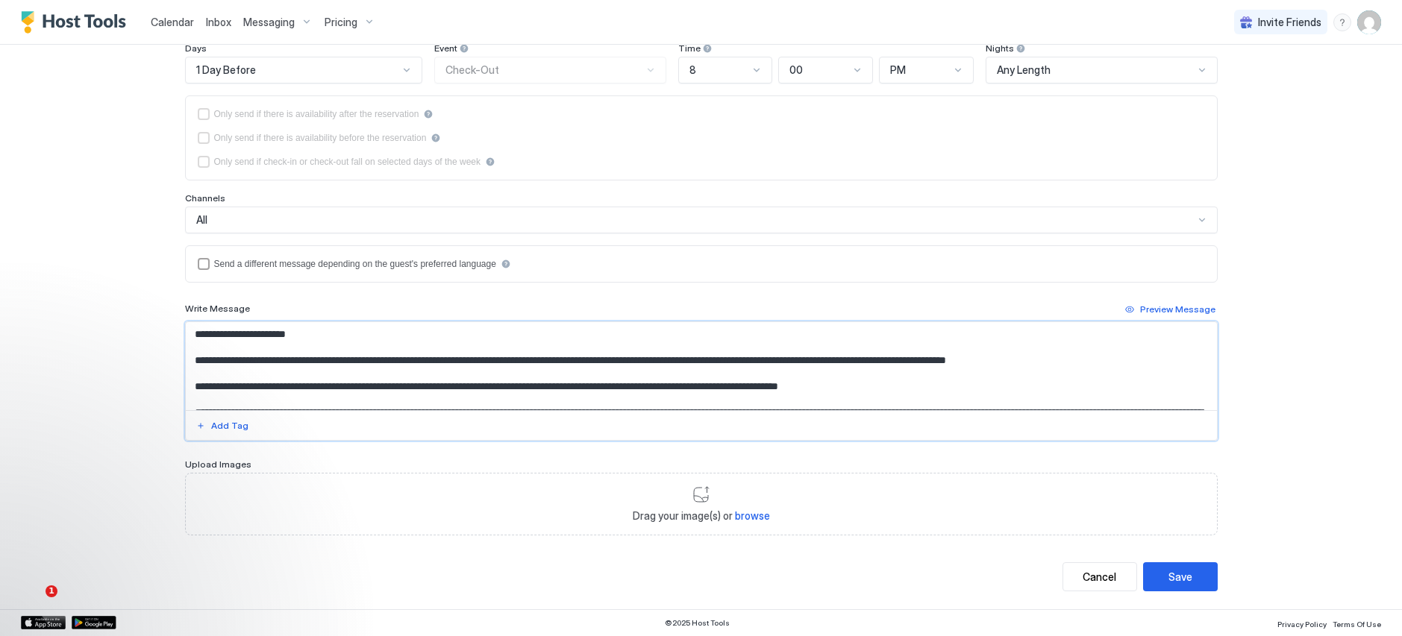
scroll to position [133, 0]
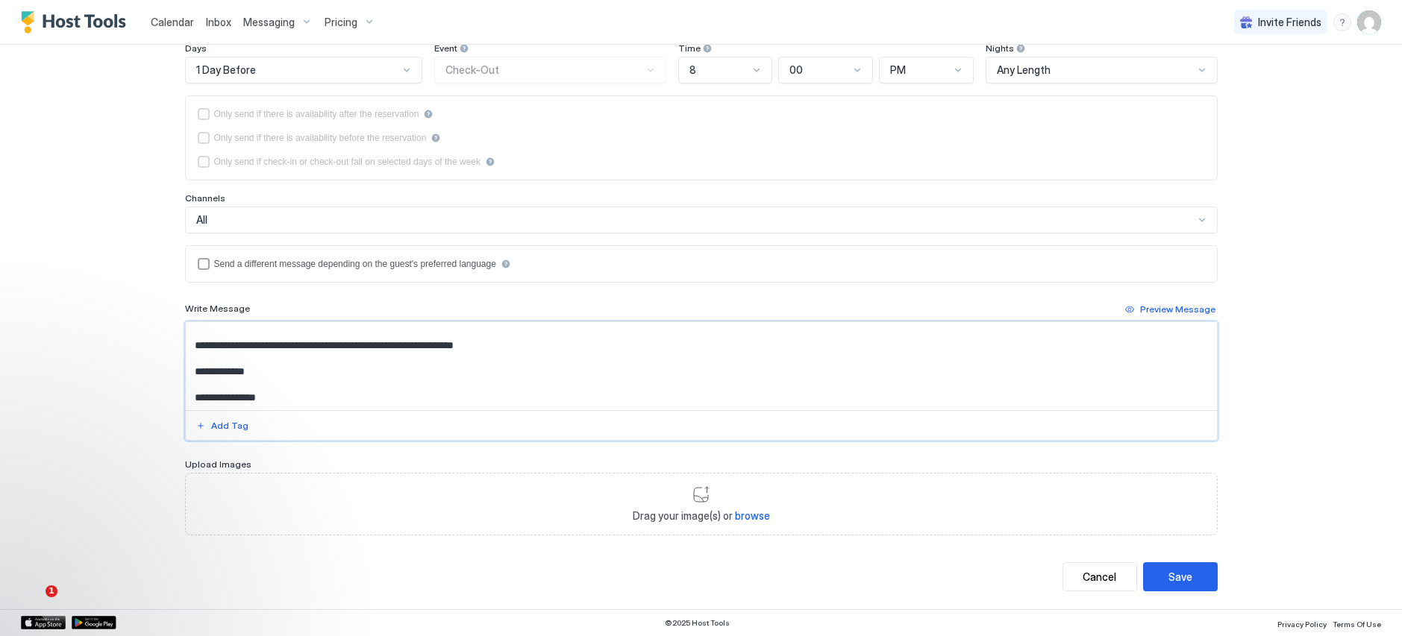
drag, startPoint x: 189, startPoint y: 338, endPoint x: 720, endPoint y: 506, distance: 556.5
click at [720, 506] on div "**********" at bounding box center [701, 233] width 1032 height 605
paste textarea "**********"
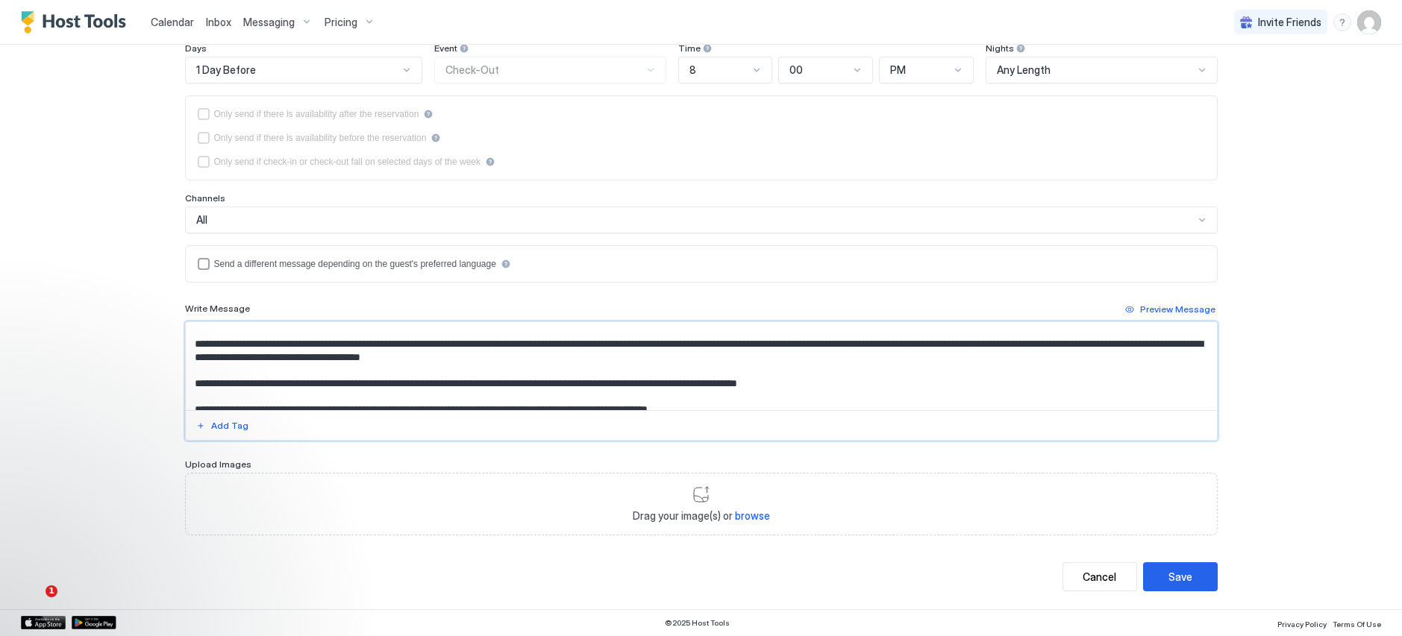
scroll to position [133, 0]
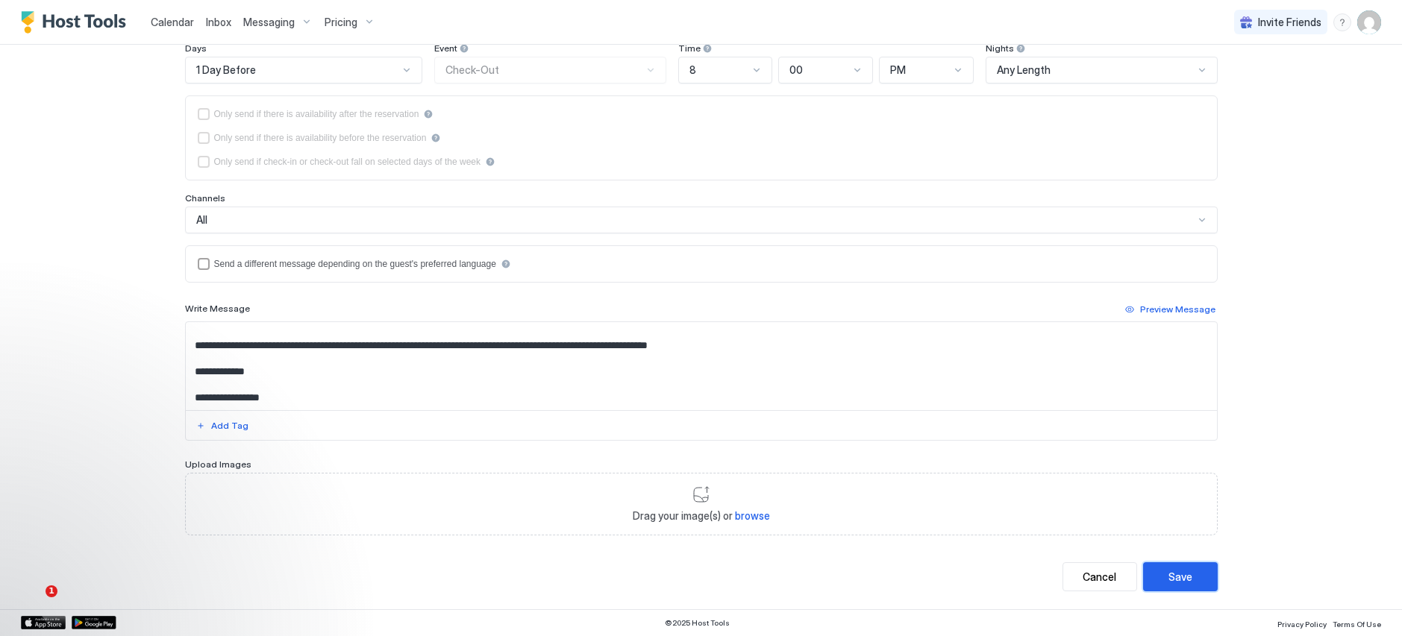
click at [1194, 572] on button "Save" at bounding box center [1180, 576] width 75 height 29
type textarea "**********"
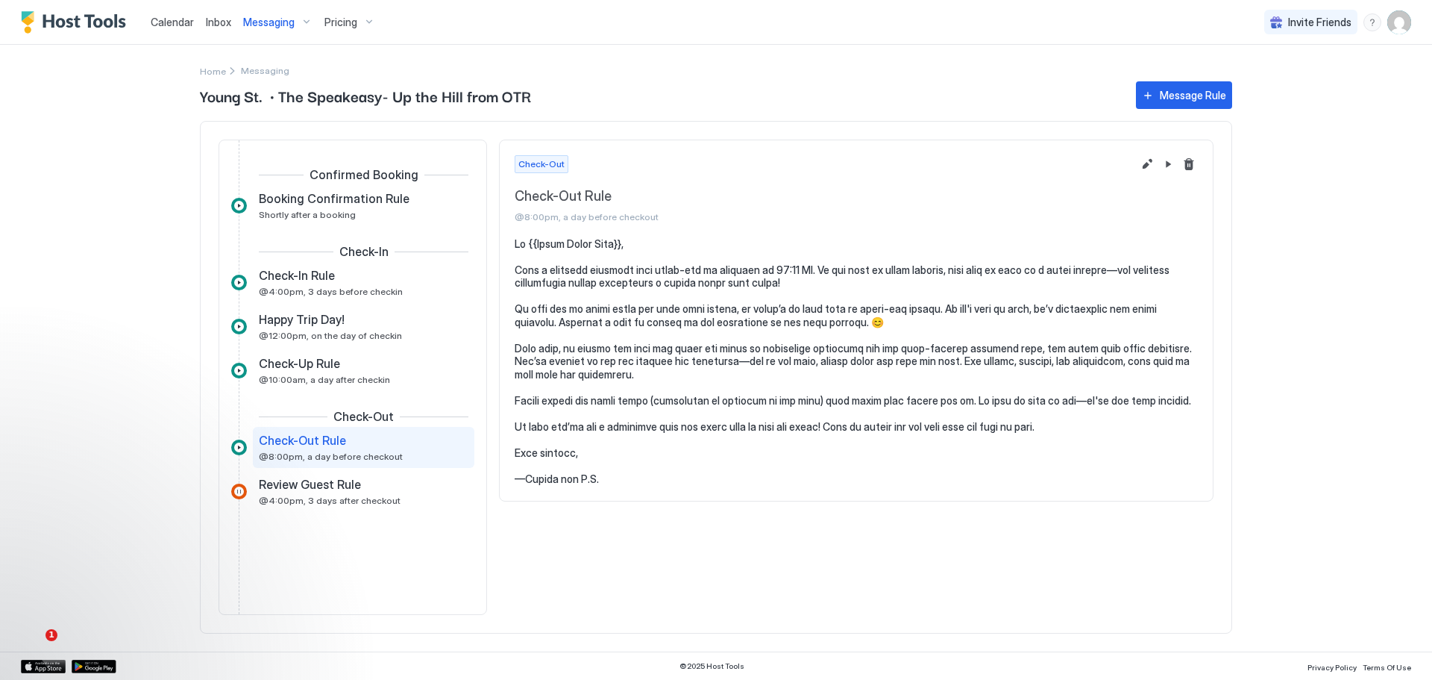
click at [264, 22] on span "Messaging" at bounding box center [268, 22] width 51 height 13
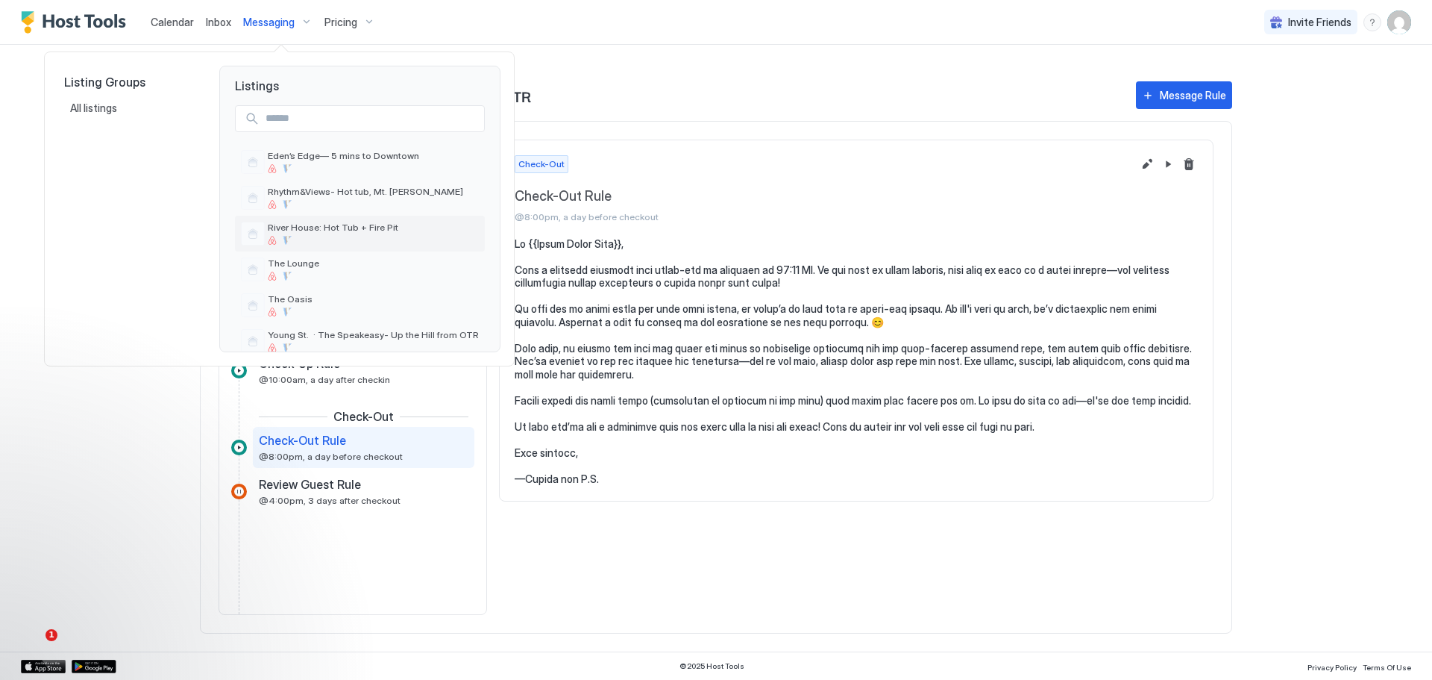
click at [292, 233] on div "River House: Hot Tub + Fire Pit" at bounding box center [373, 233] width 211 height 23
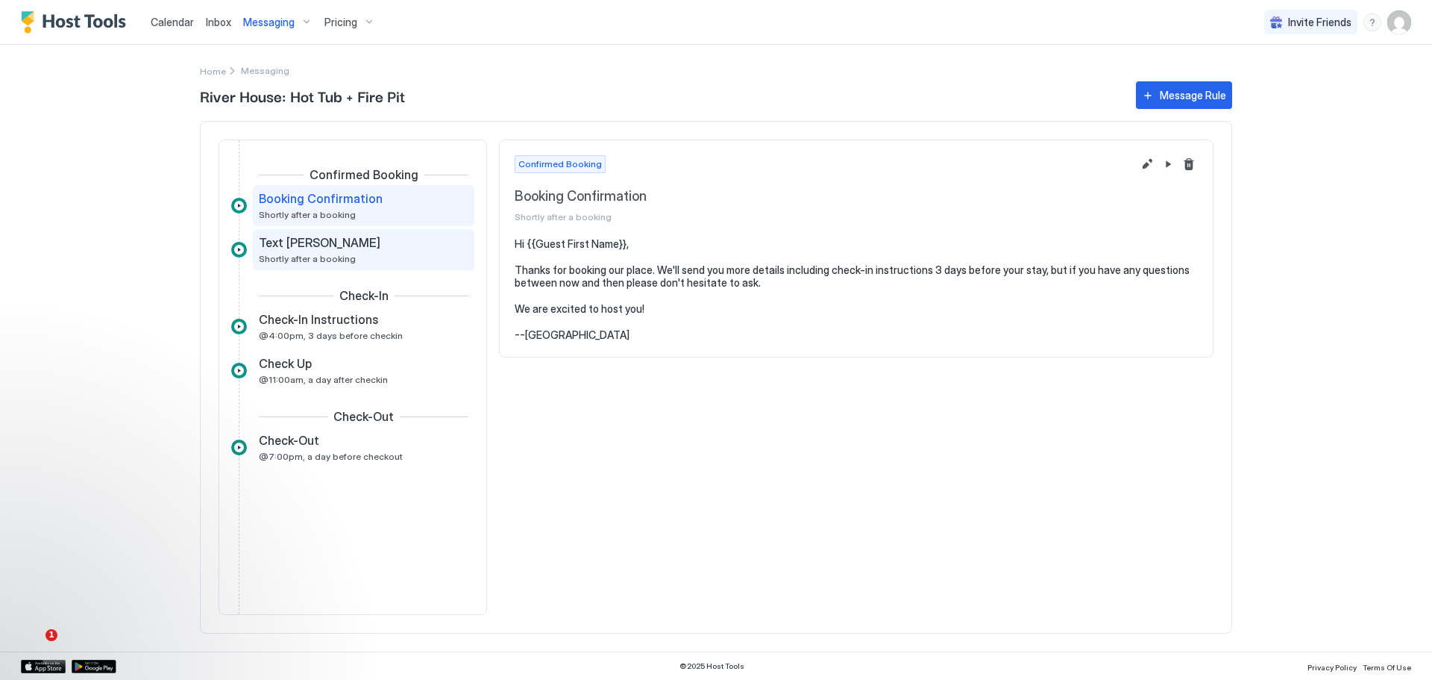
click at [386, 250] on div "Text [PERSON_NAME] Shortly after a booking" at bounding box center [353, 249] width 189 height 29
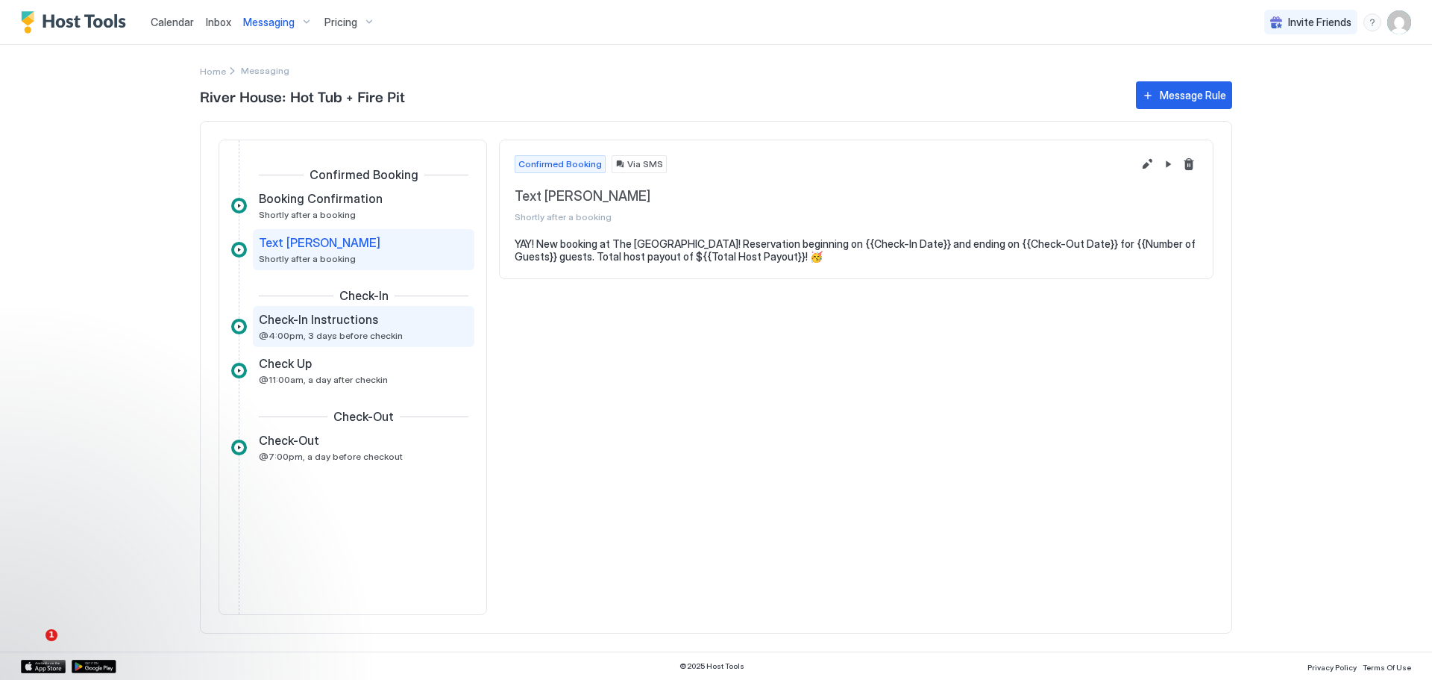
click at [400, 325] on div "Check-In Instructions" at bounding box center [353, 319] width 189 height 15
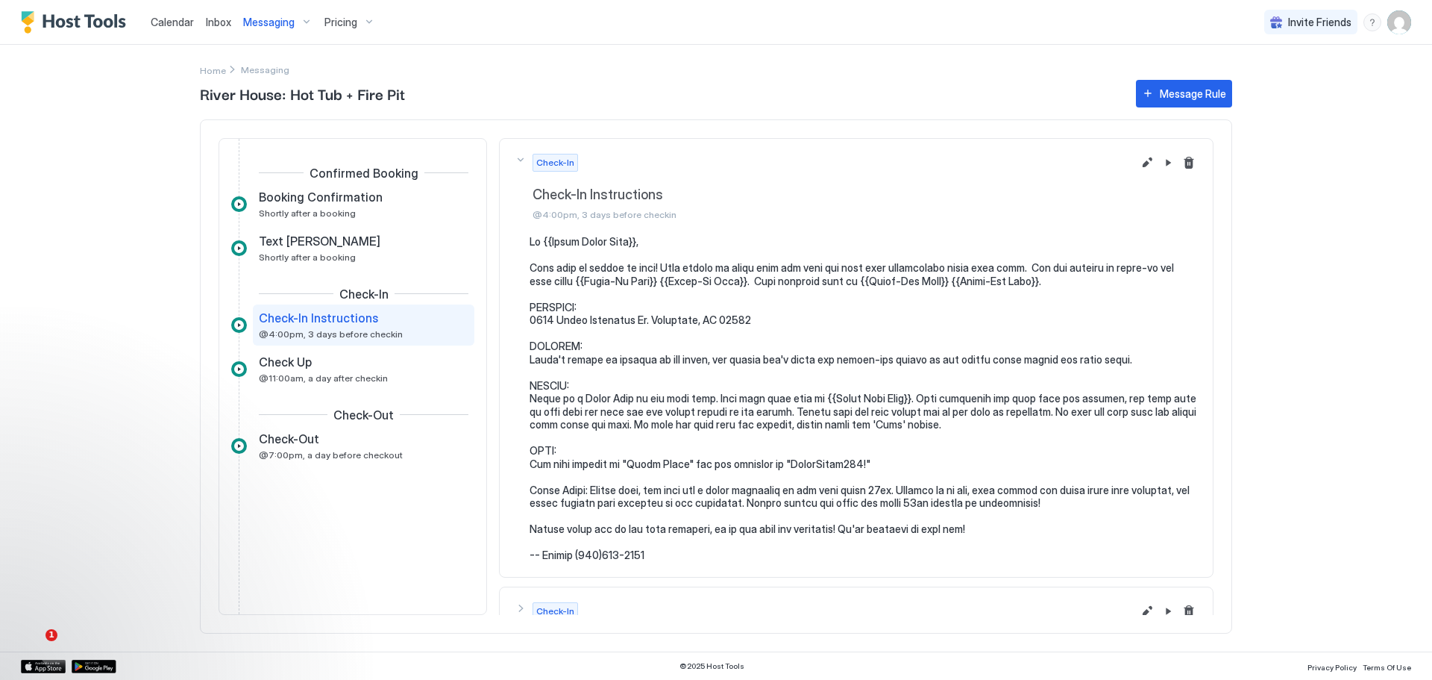
click at [870, 295] on pre at bounding box center [864, 398] width 668 height 327
click at [948, 282] on pre at bounding box center [864, 398] width 668 height 327
click at [179, 23] on span "Calendar" at bounding box center [172, 22] width 43 height 13
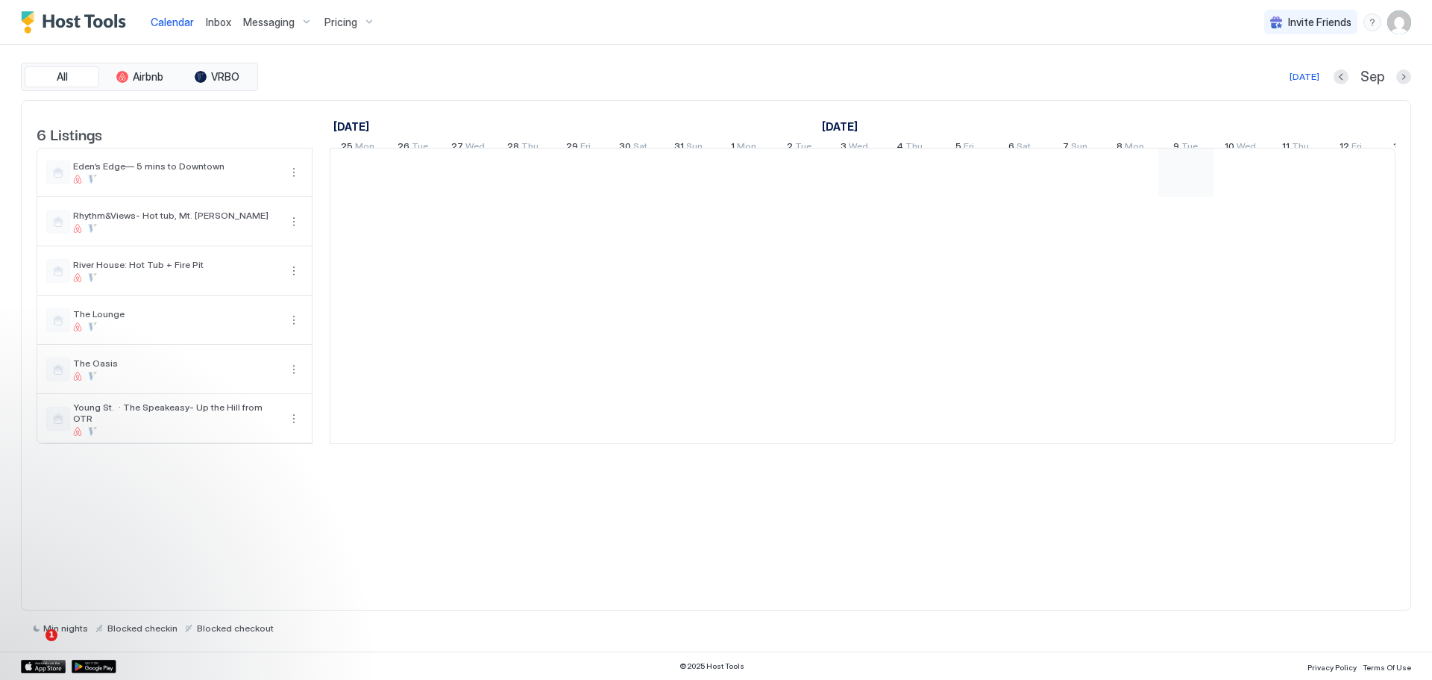
scroll to position [0, 829]
click at [145, 270] on span "River House: Hot Tub + Fire Pit" at bounding box center [176, 264] width 206 height 11
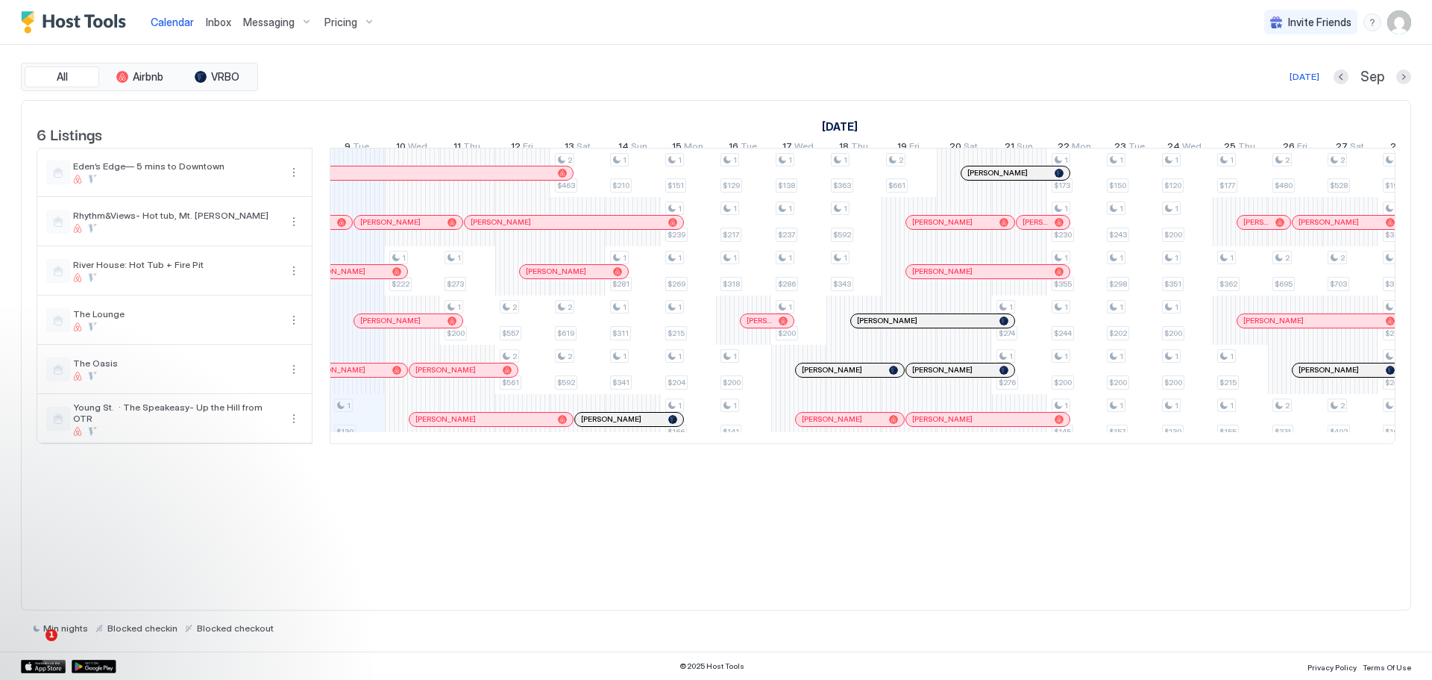
click at [347, 19] on span "Pricing" at bounding box center [340, 22] width 33 height 13
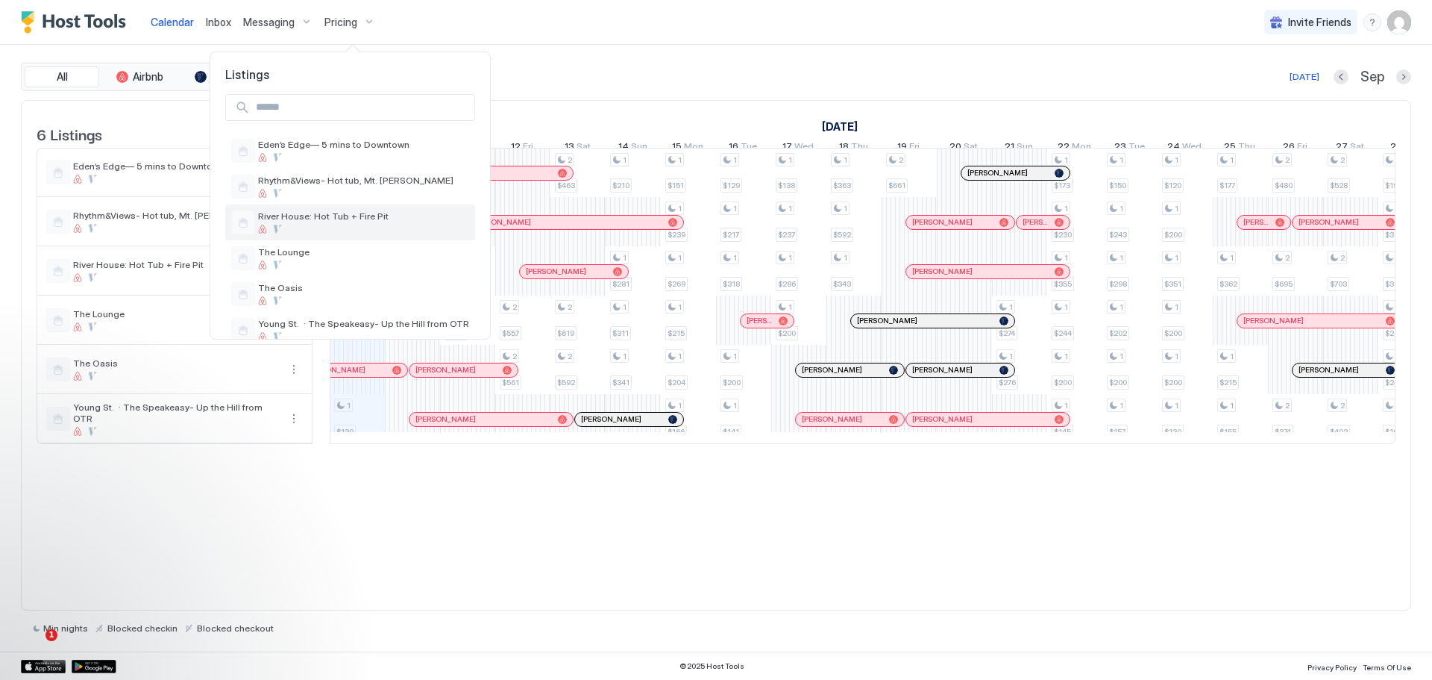
click at [269, 225] on div at bounding box center [363, 229] width 211 height 9
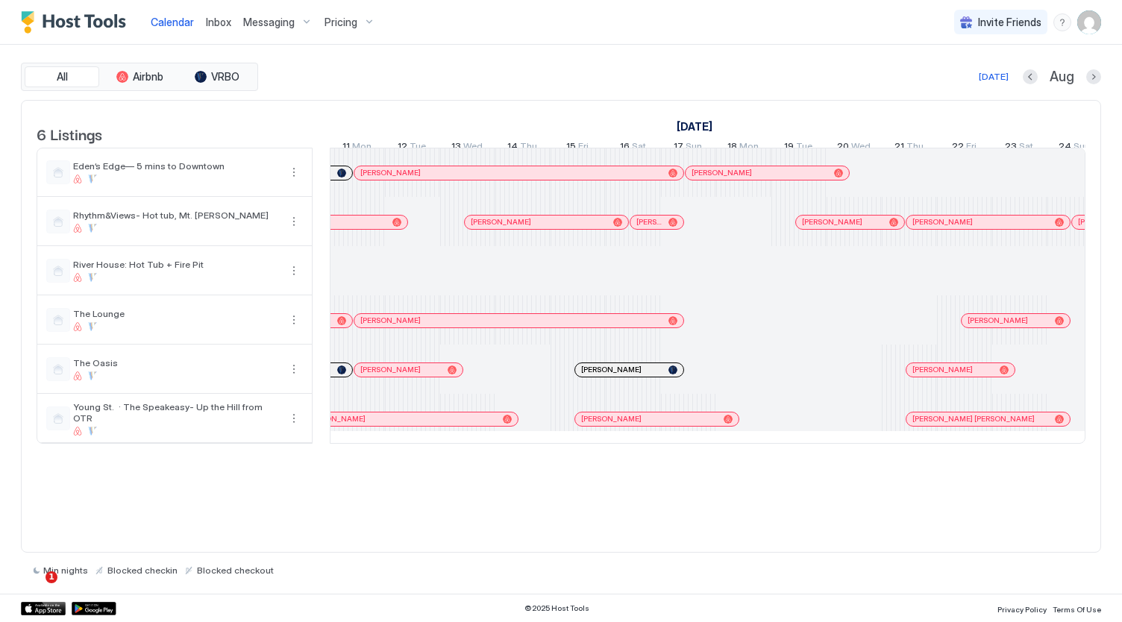
scroll to position [0, 1099]
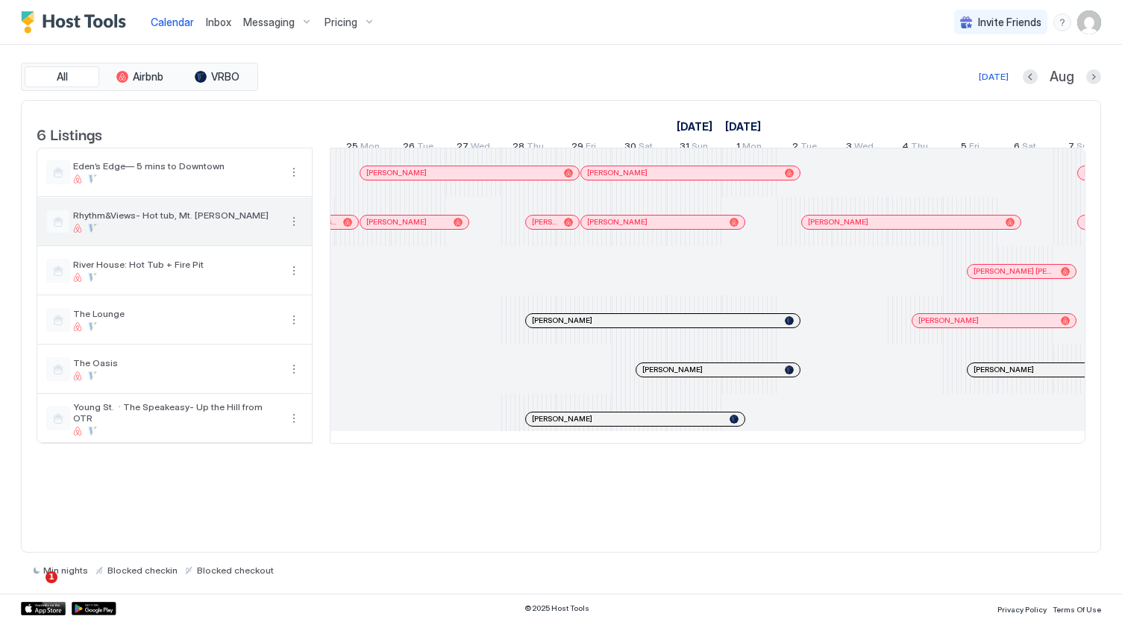
click at [148, 220] on span "Rhythm&Views- Hot tub, Mt. [PERSON_NAME]" at bounding box center [176, 215] width 206 height 11
click at [292, 230] on button "More options" at bounding box center [294, 222] width 18 height 18
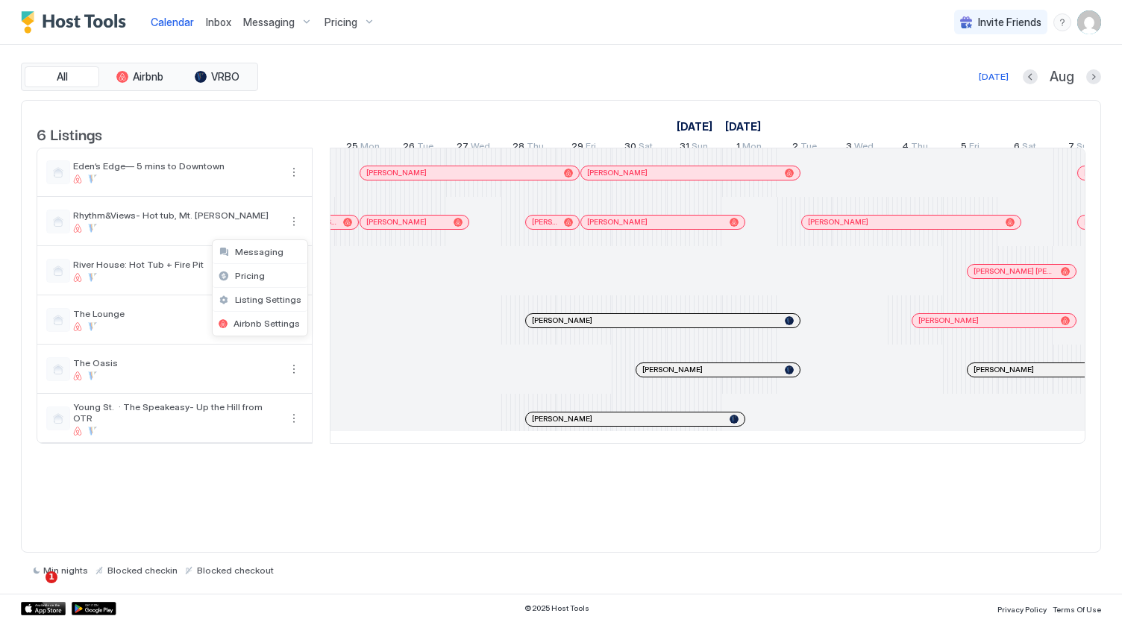
click at [160, 222] on div at bounding box center [561, 311] width 1122 height 622
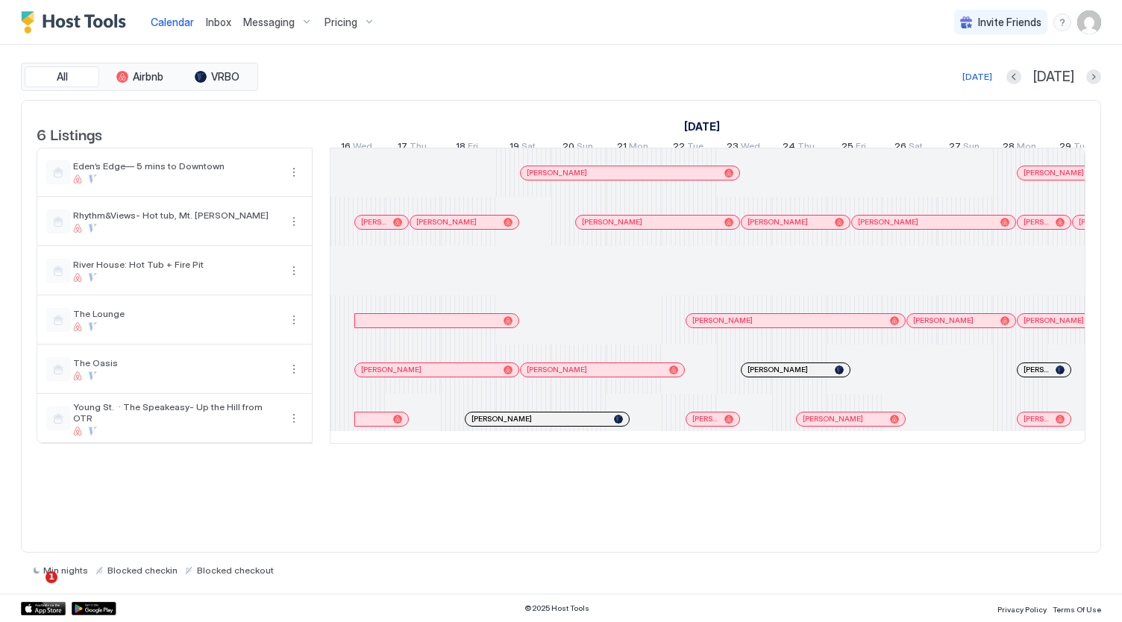
scroll to position [0, 553]
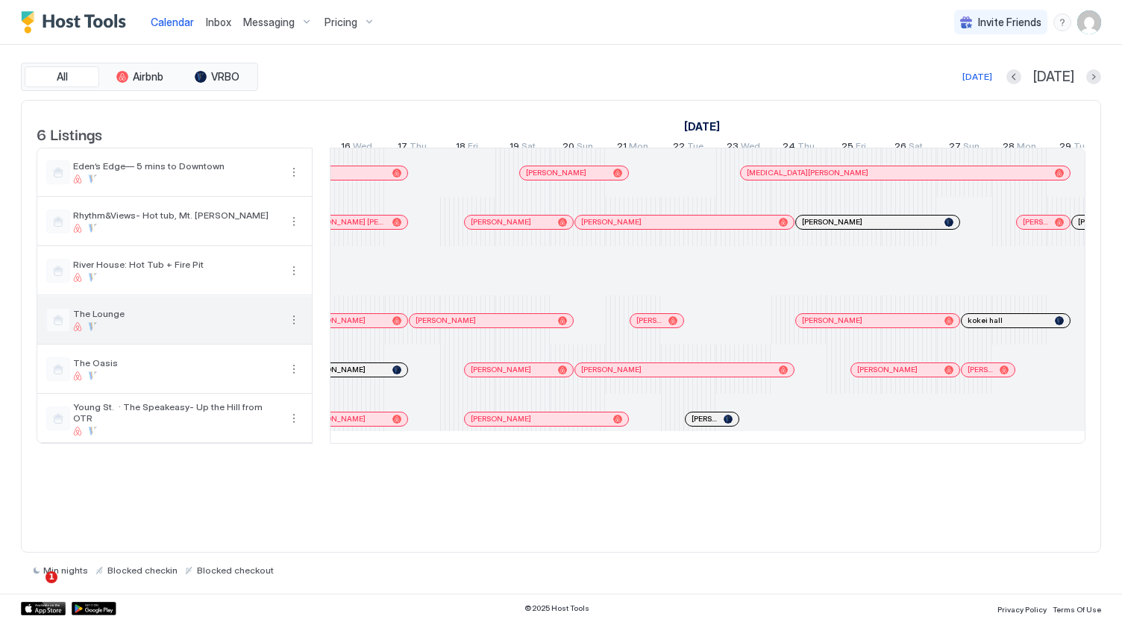
click at [123, 344] on div "The Lounge" at bounding box center [174, 320] width 274 height 48
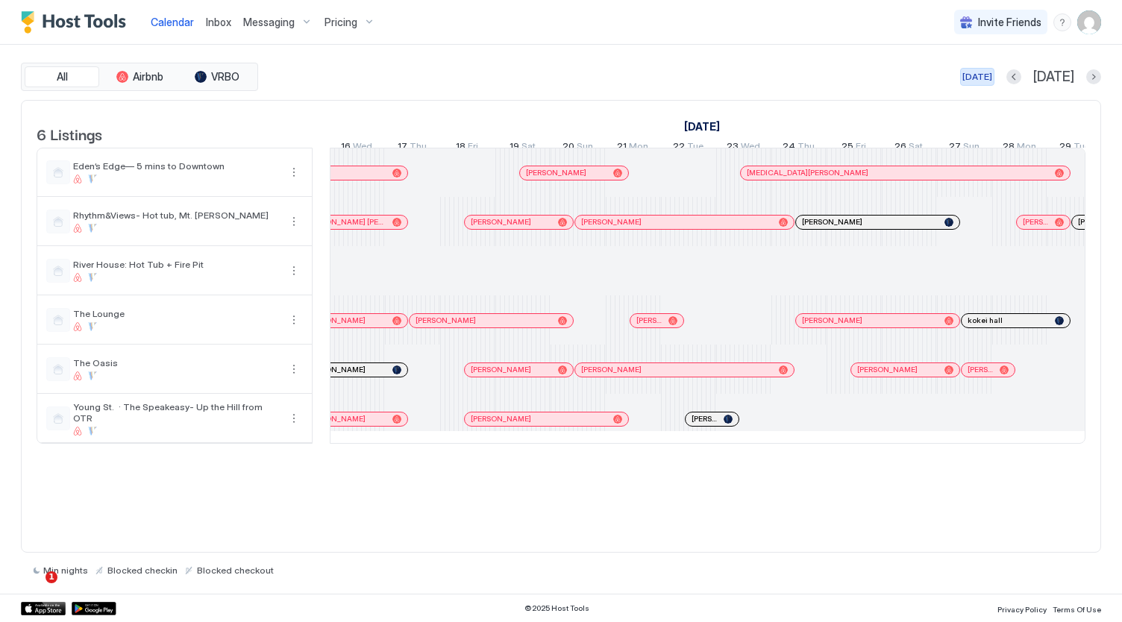
click at [992, 77] on div "[DATE]" at bounding box center [977, 76] width 30 height 13
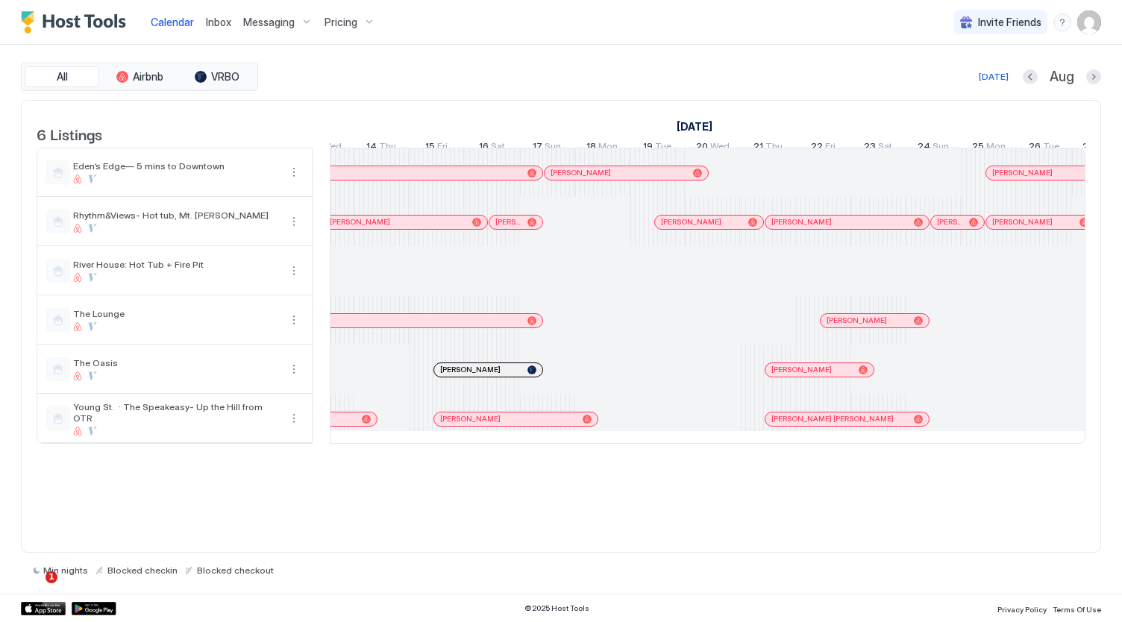
scroll to position [0, 479]
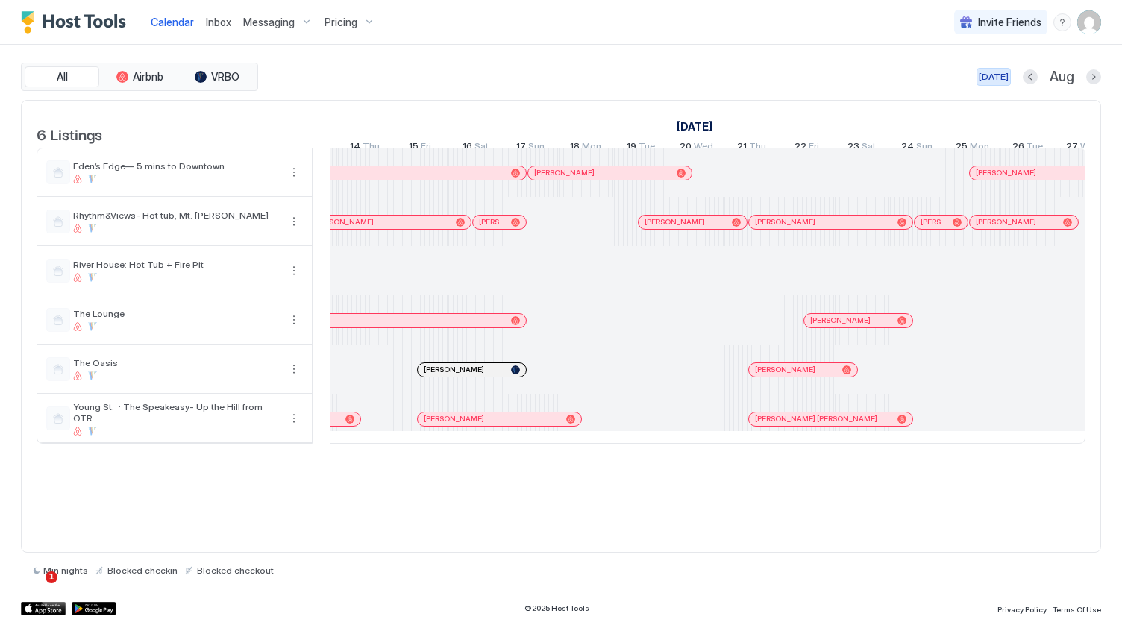
click at [997, 71] on div "[DATE]" at bounding box center [994, 76] width 30 height 13
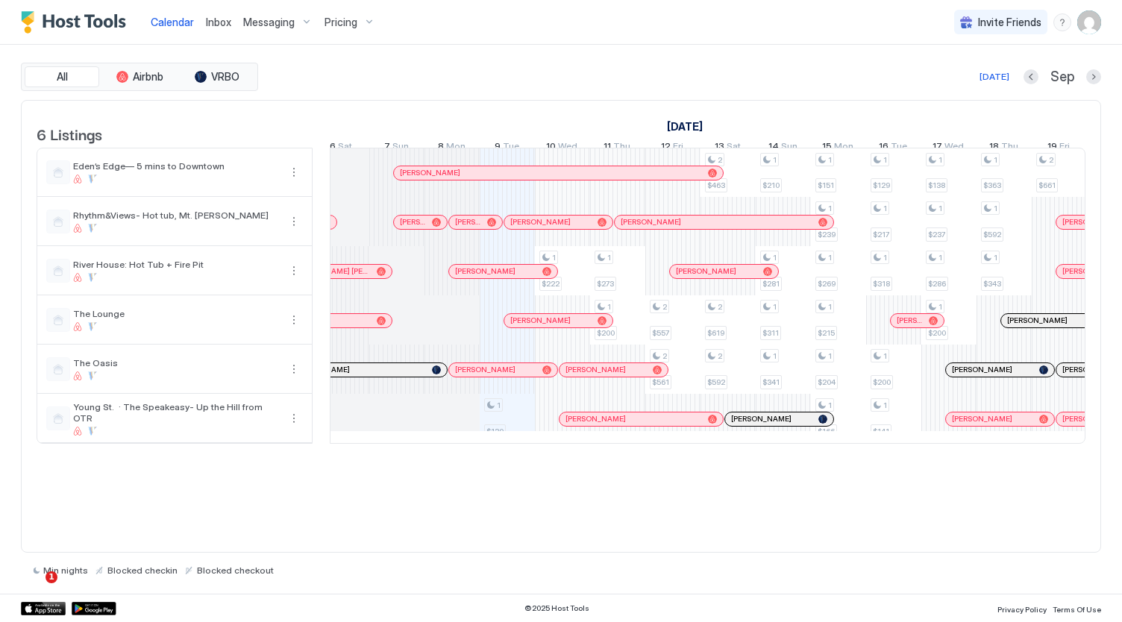
click at [518, 229] on div "[PERSON_NAME]" at bounding box center [558, 222] width 108 height 13
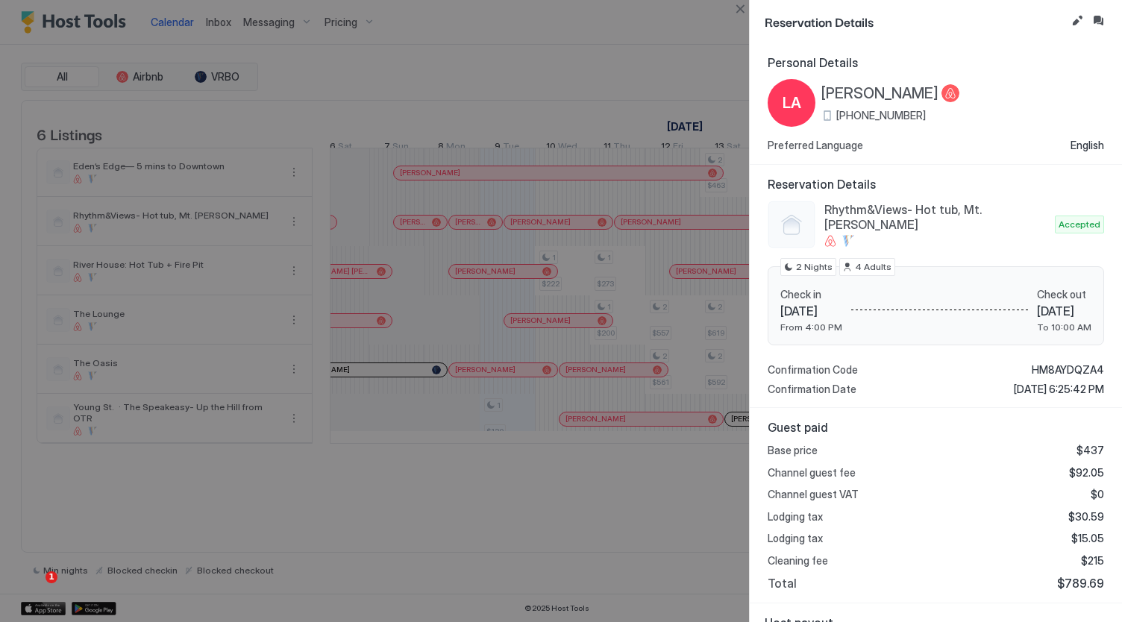
click at [639, 48] on div at bounding box center [561, 311] width 1122 height 622
